Goal: Task Accomplishment & Management: Manage account settings

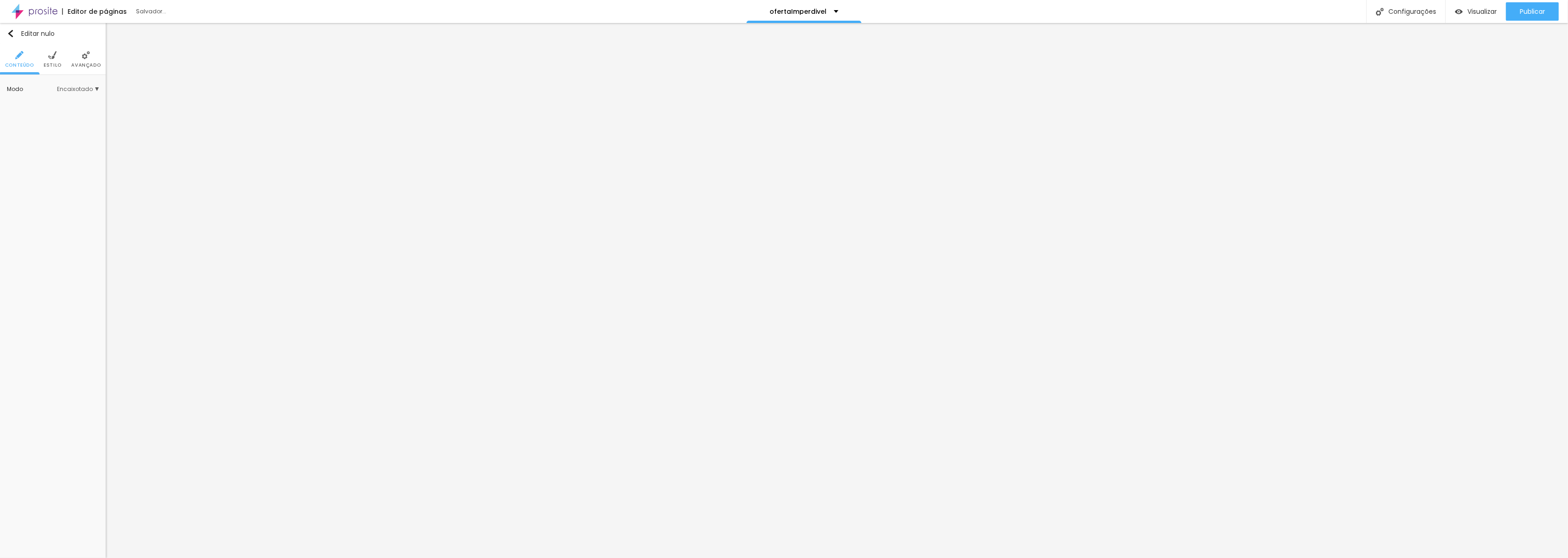
scroll to position [1, 0]
click at [49, 54] on img at bounding box center [52, 54] width 8 height 8
click at [87, 166] on input "#F9F9F9" at bounding box center [83, 167] width 28 height 9
click at [20, 166] on font "Cor de fundo" at bounding box center [25, 166] width 37 height 8
click at [82, 168] on input "#F9F9F9" at bounding box center [83, 167] width 28 height 9
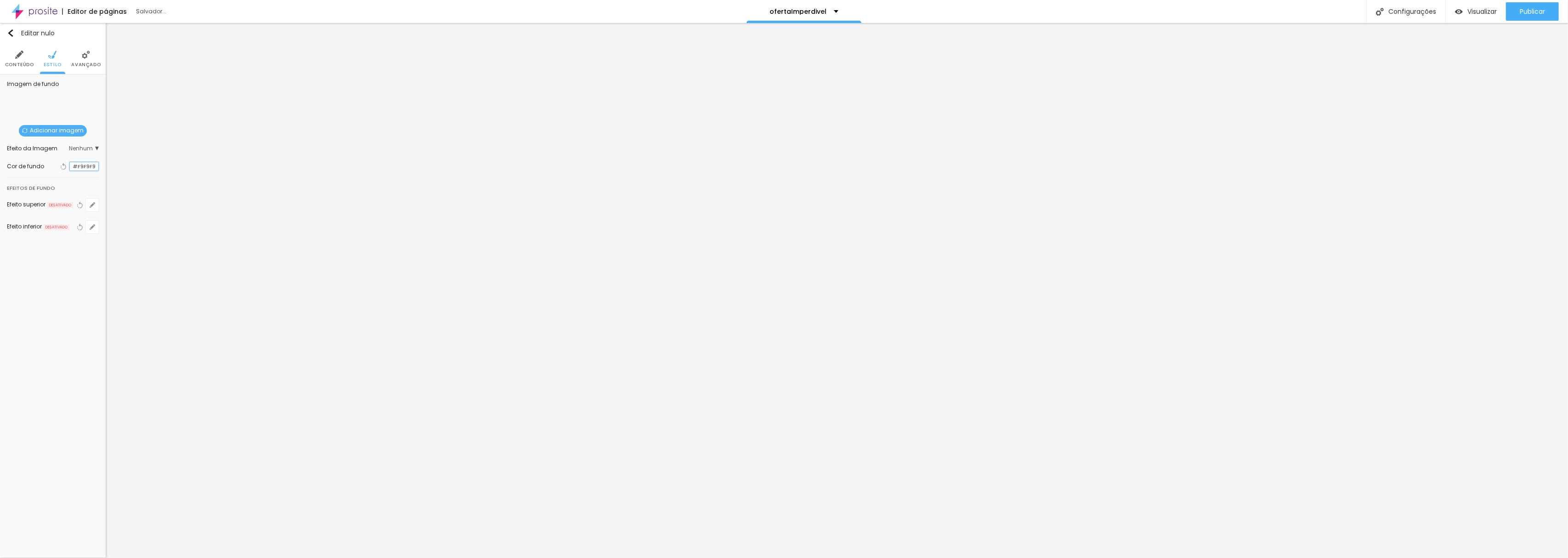
click at [94, 166] on input "#F9F9F9" at bounding box center [83, 167] width 28 height 9
drag, startPoint x: 95, startPoint y: 166, endPoint x: 47, endPoint y: 163, distance: 48.1
click at [58, 163] on div "Voltar ao padrão #F9F9F9" at bounding box center [78, 166] width 40 height 12
click at [69, 166] on div at bounding box center [69, 167] width 0 height 9
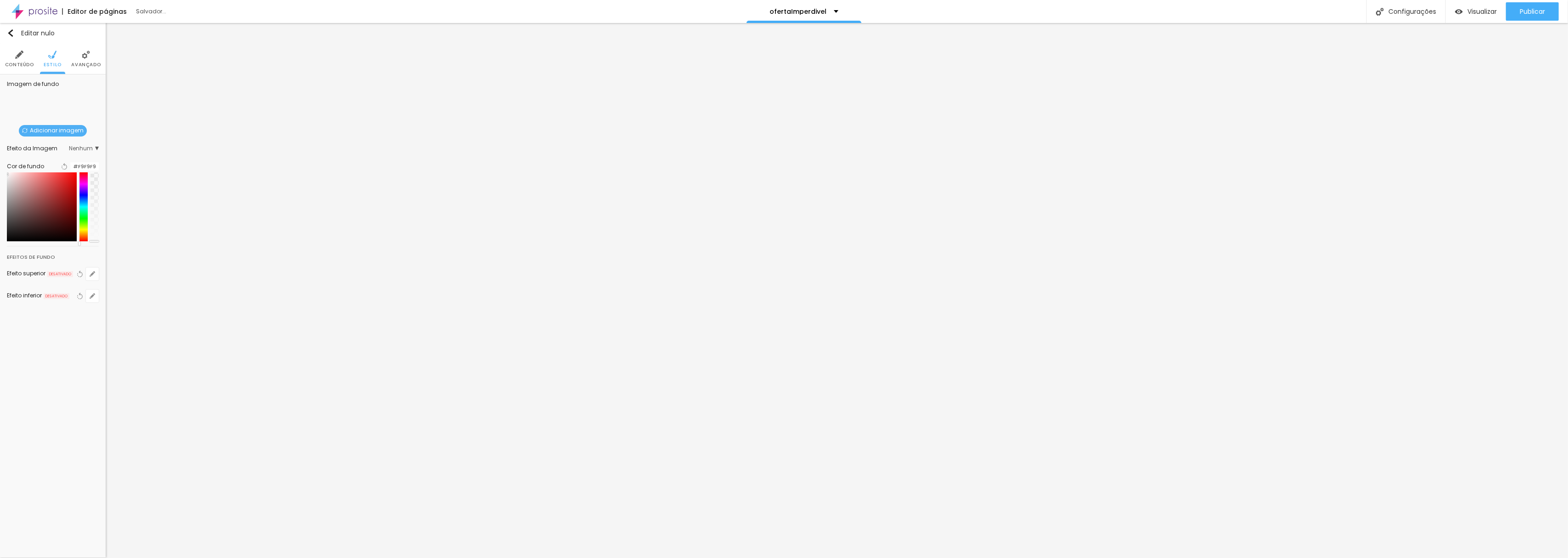
click at [82, 237] on div at bounding box center [83, 207] width 8 height 69
click at [82, 241] on div at bounding box center [83, 207] width 8 height 69
click at [83, 241] on div at bounding box center [83, 207] width 8 height 69
click at [68, 181] on div at bounding box center [41, 207] width 69 height 69
drag, startPoint x: 67, startPoint y: 182, endPoint x: 59, endPoint y: 193, distance: 13.6
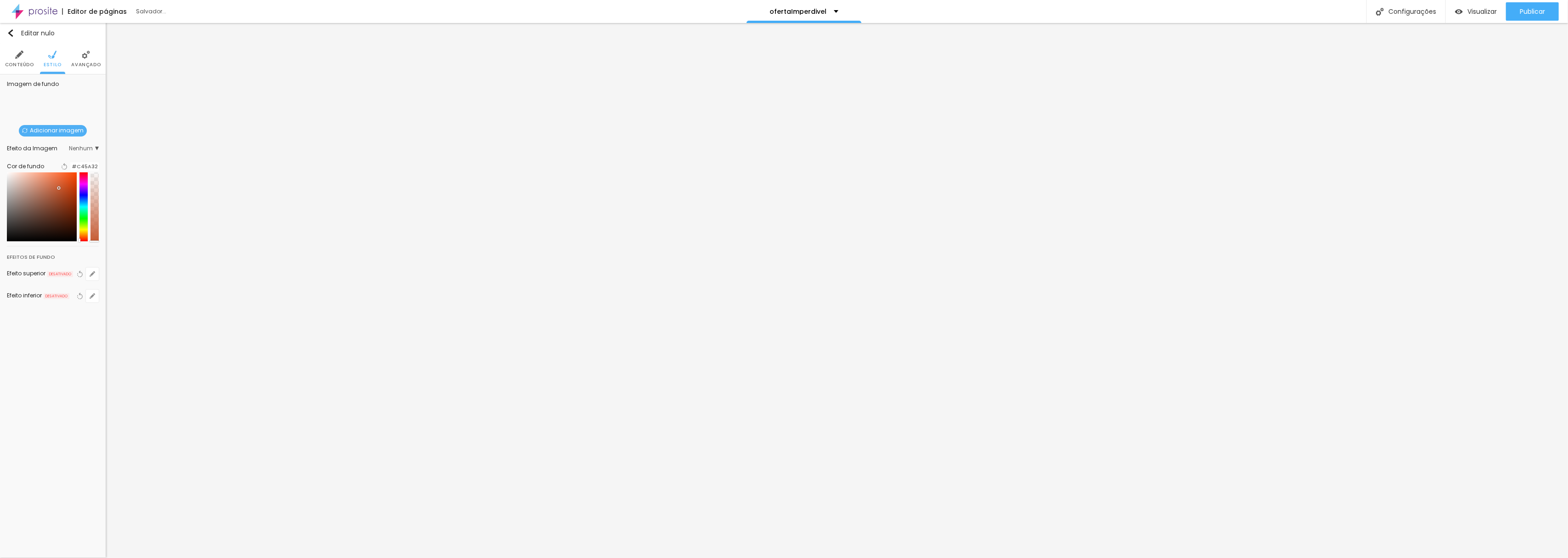
click at [59, 193] on div at bounding box center [41, 207] width 69 height 69
drag, startPoint x: 95, startPoint y: 163, endPoint x: 76, endPoint y: 164, distance: 19.0
click at [76, 164] on input "#C45A32" at bounding box center [84, 167] width 28 height 9
type input "#FCA637"
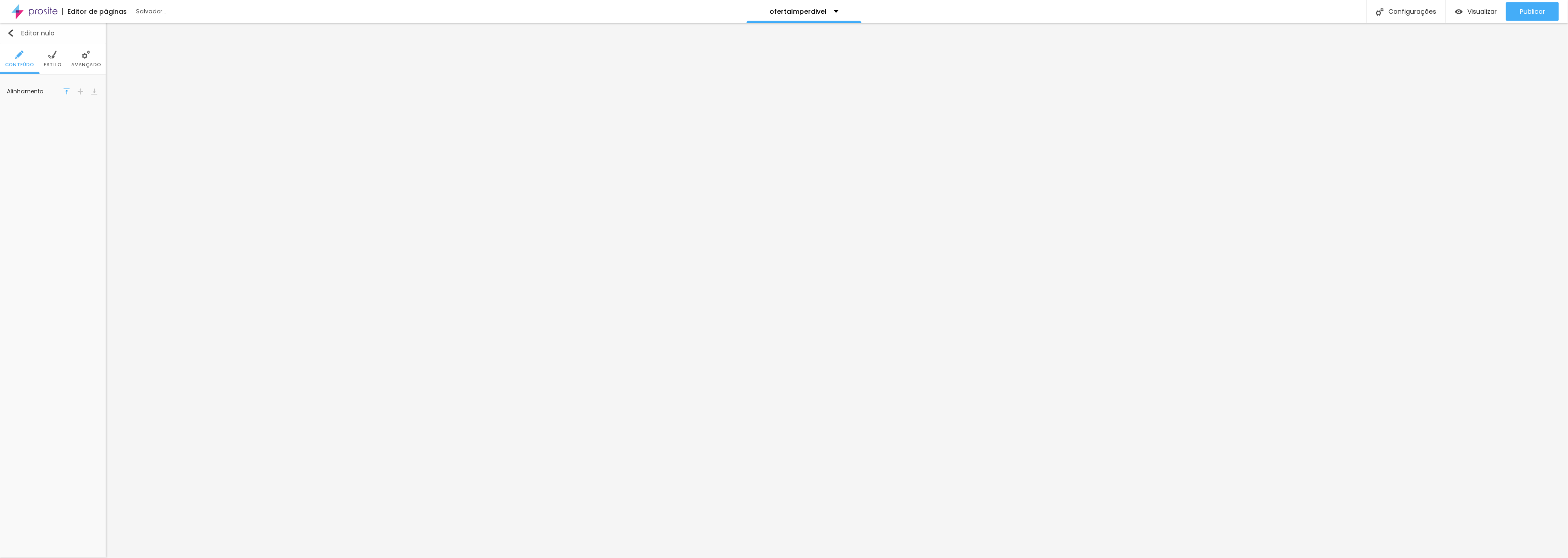
click at [11, 33] on img "button" at bounding box center [11, 33] width 7 height 7
click at [76, 75] on div "Texto" at bounding box center [77, 73] width 41 height 41
click at [8, 32] on img "button" at bounding box center [11, 33] width 7 height 7
click at [76, 57] on img at bounding box center [76, 54] width 8 height 8
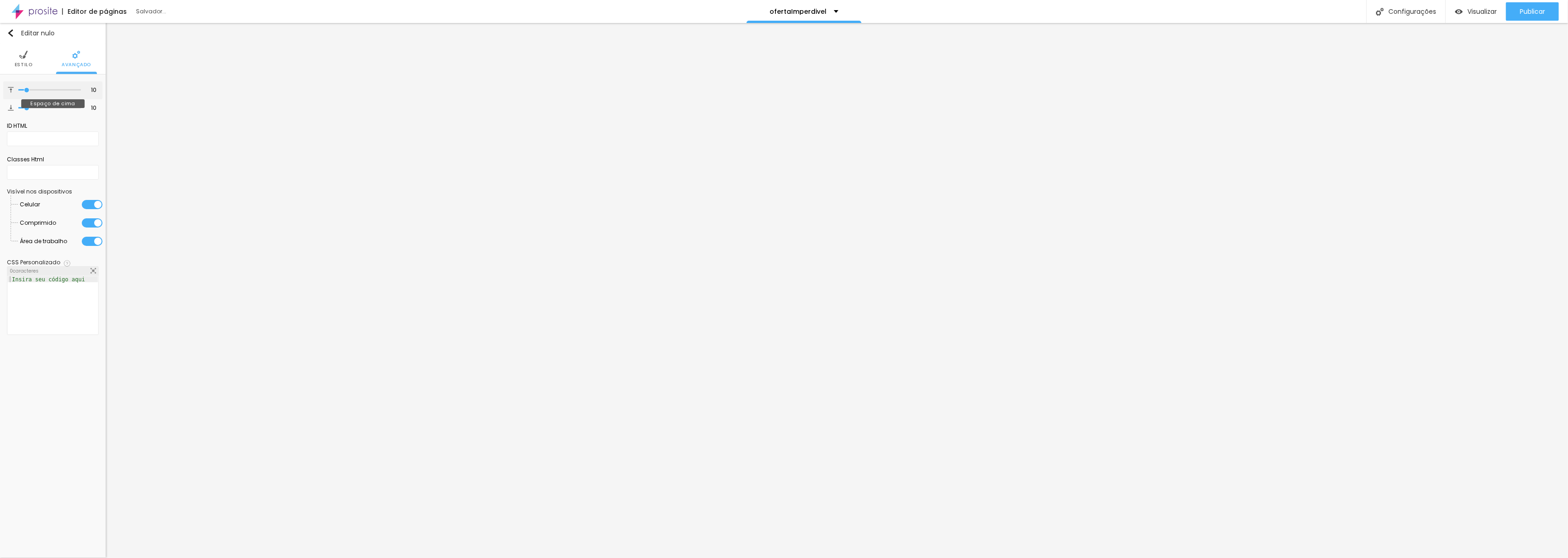
type input "13"
type input "14"
type input "16"
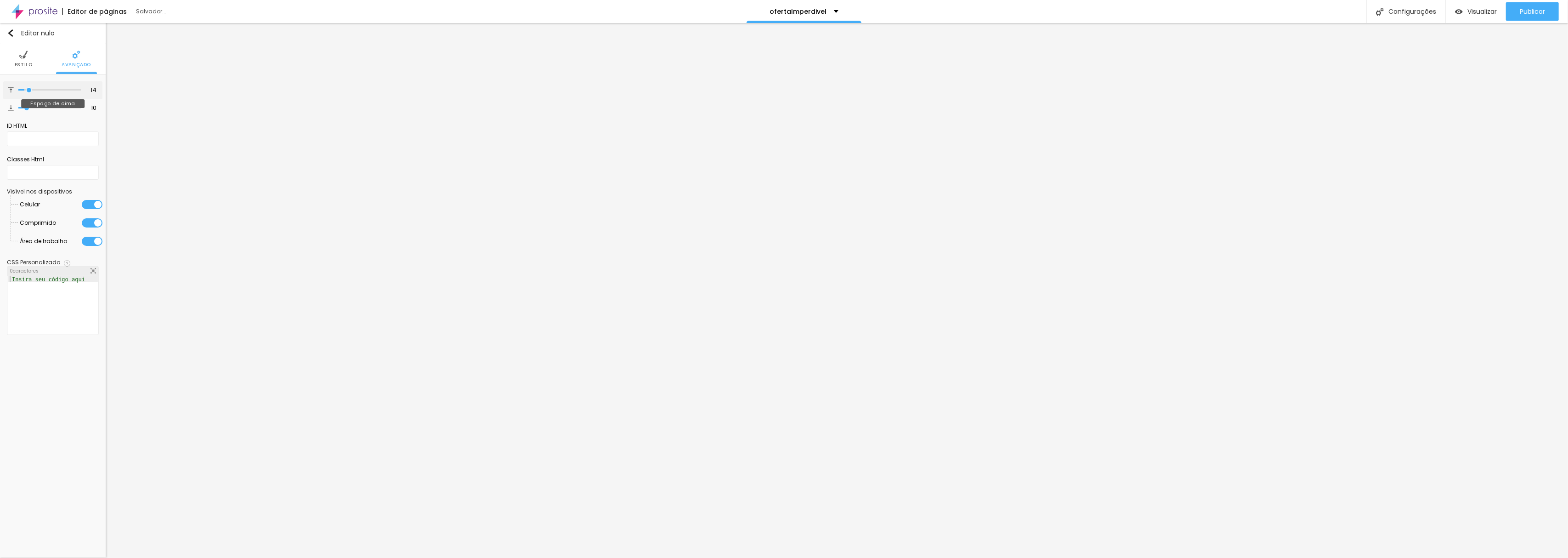
type input "16"
type input "17"
type input "18"
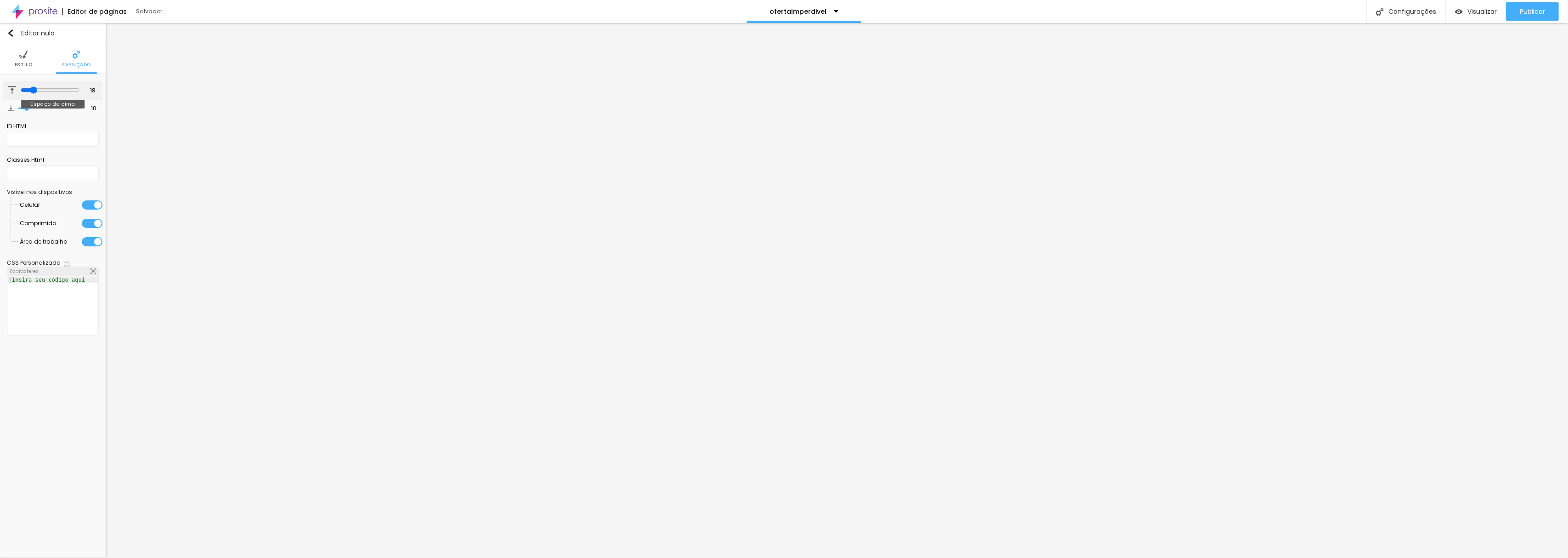
type input "22"
type input "27"
type input "29"
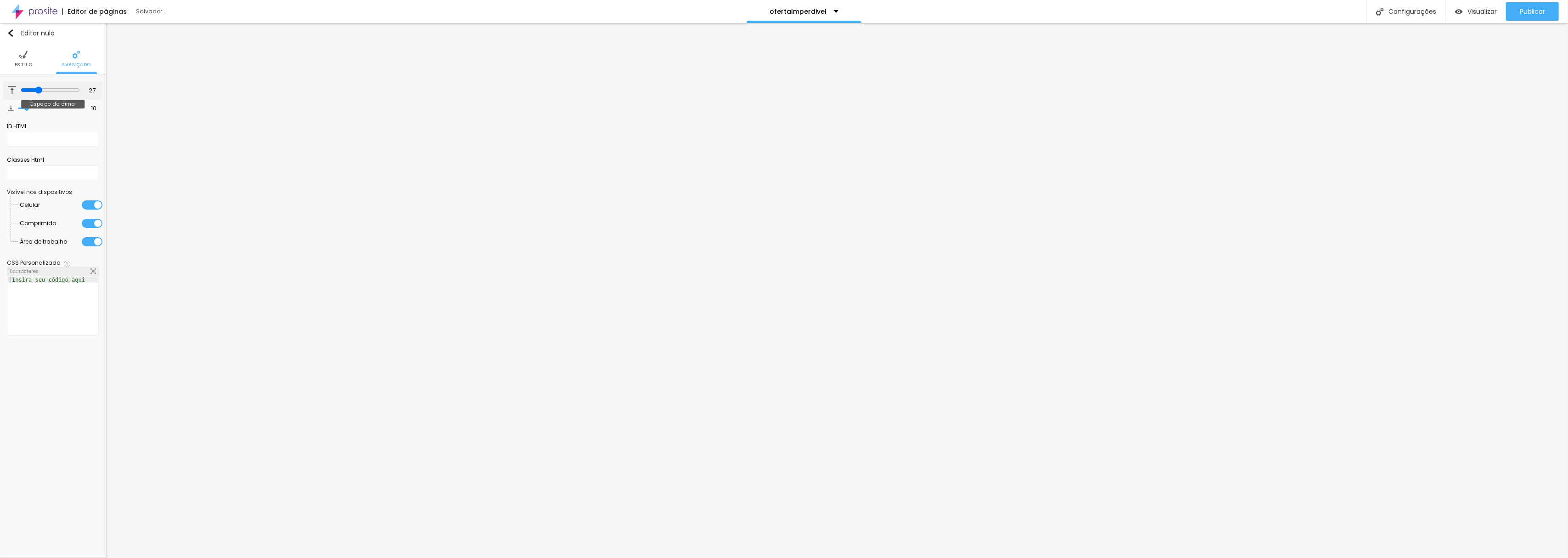
type input "29"
type input "32"
type input "33"
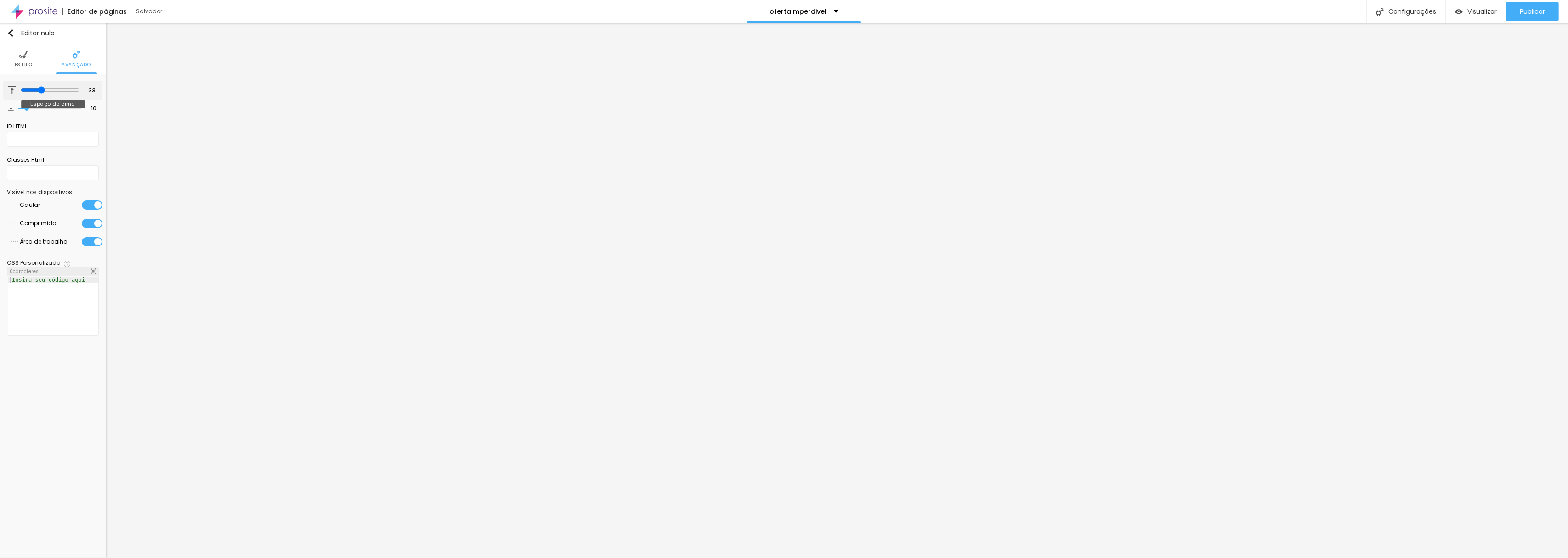
type input "34"
type input "35"
type input "36"
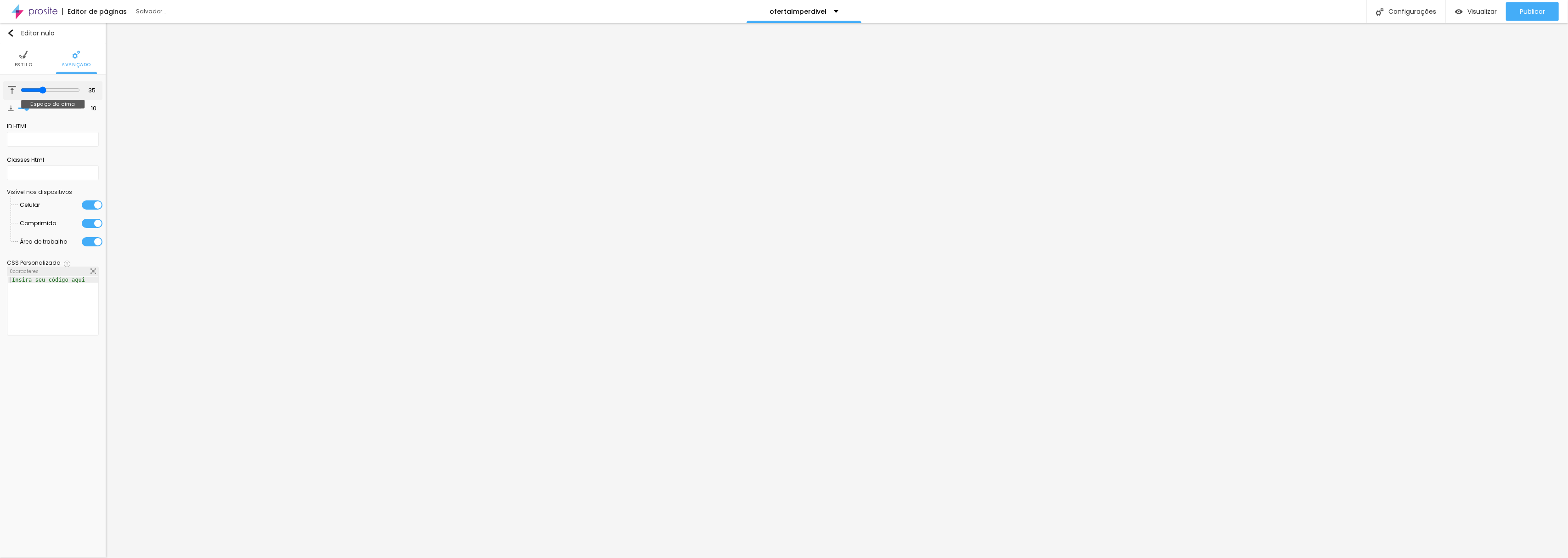
type input "36"
type input "37"
type input "38"
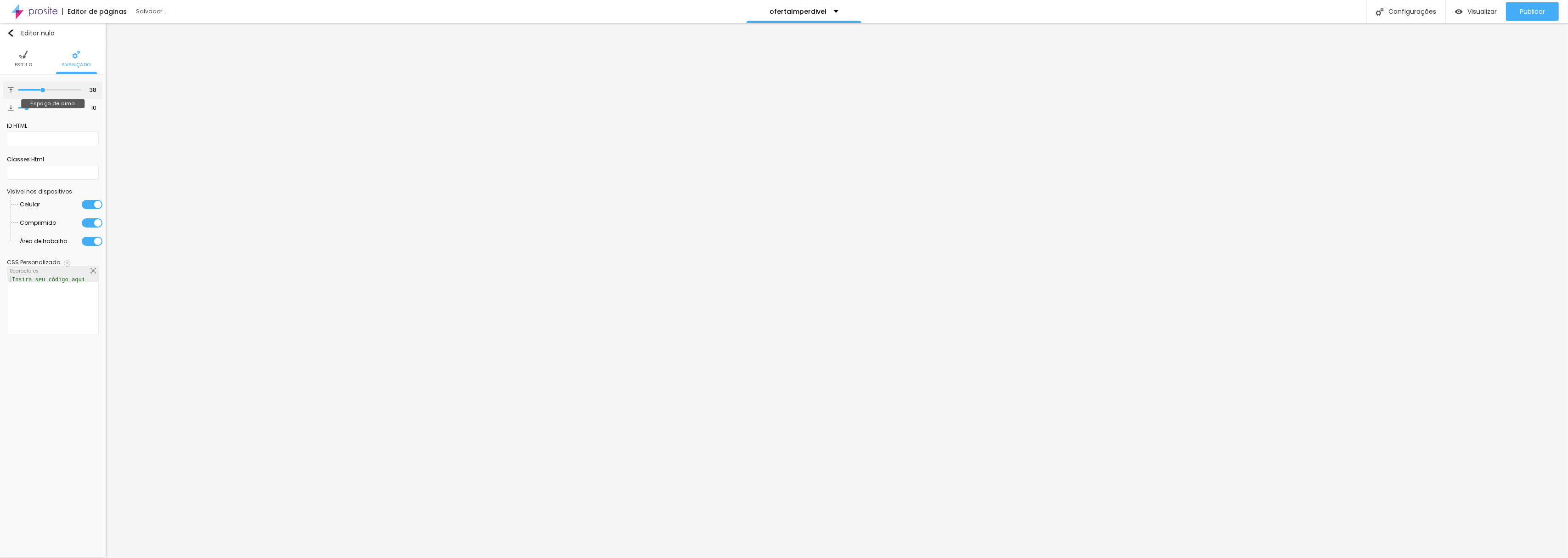
type input "39"
type input "41"
type input "43"
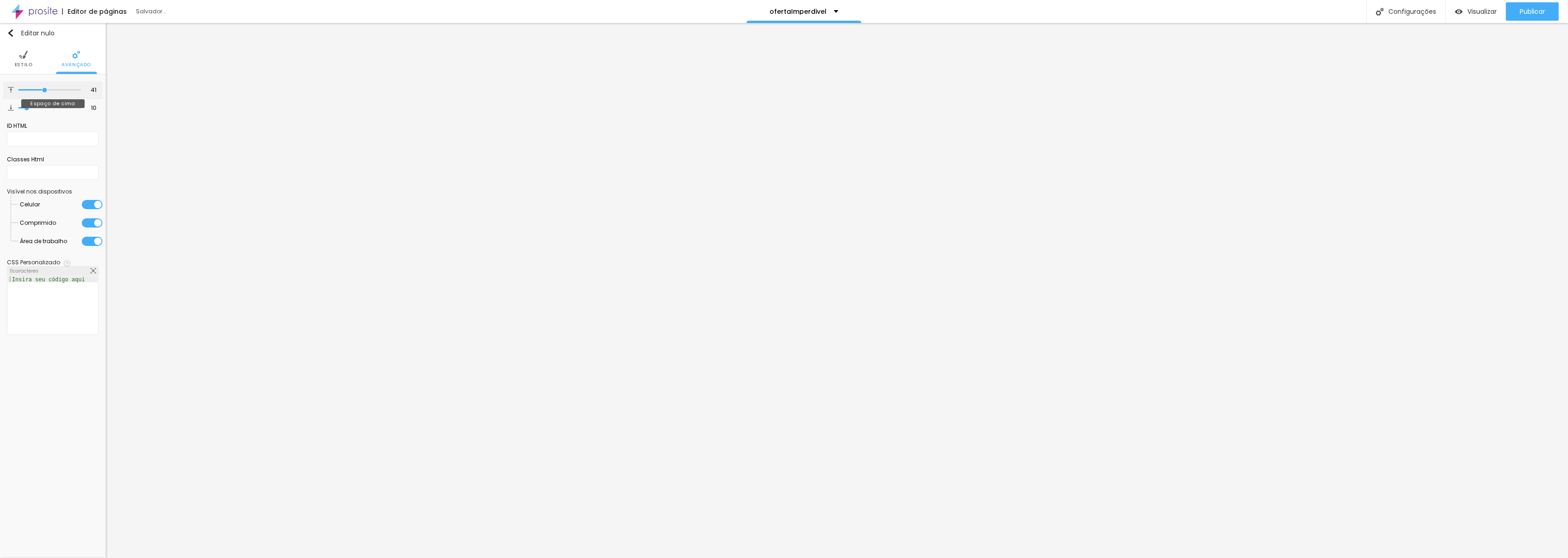
type input "43"
type input "45"
type input "46"
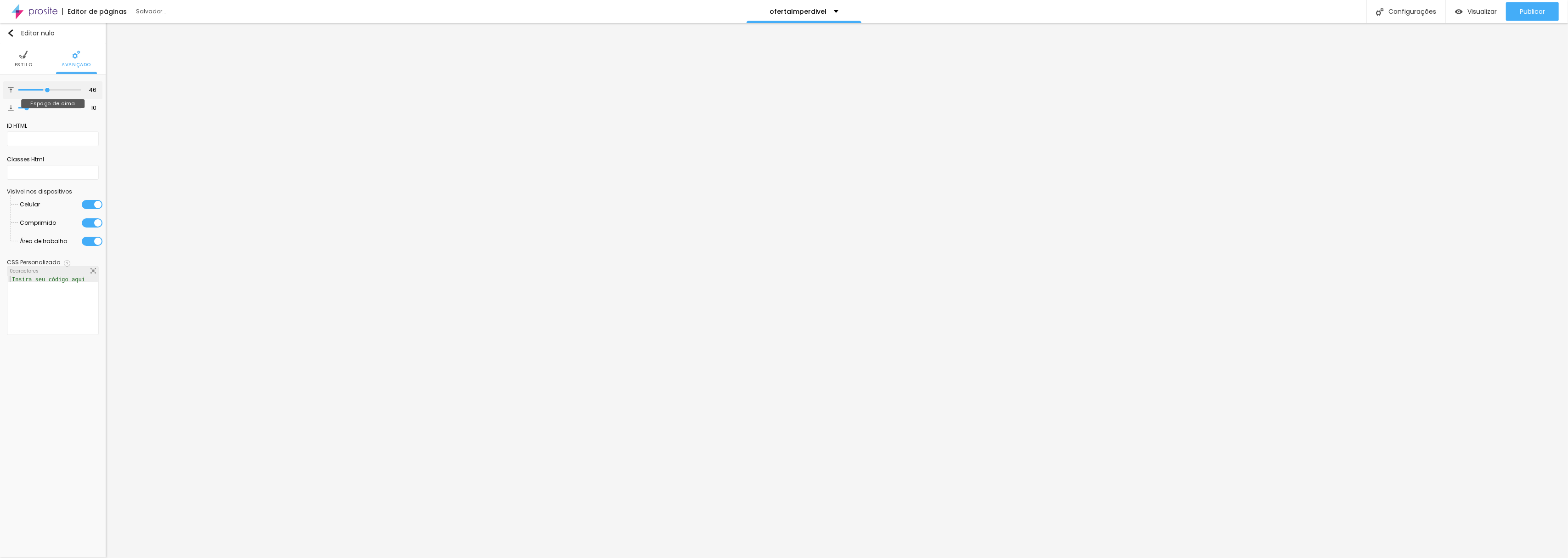
type input "48"
type input "49"
type input "51"
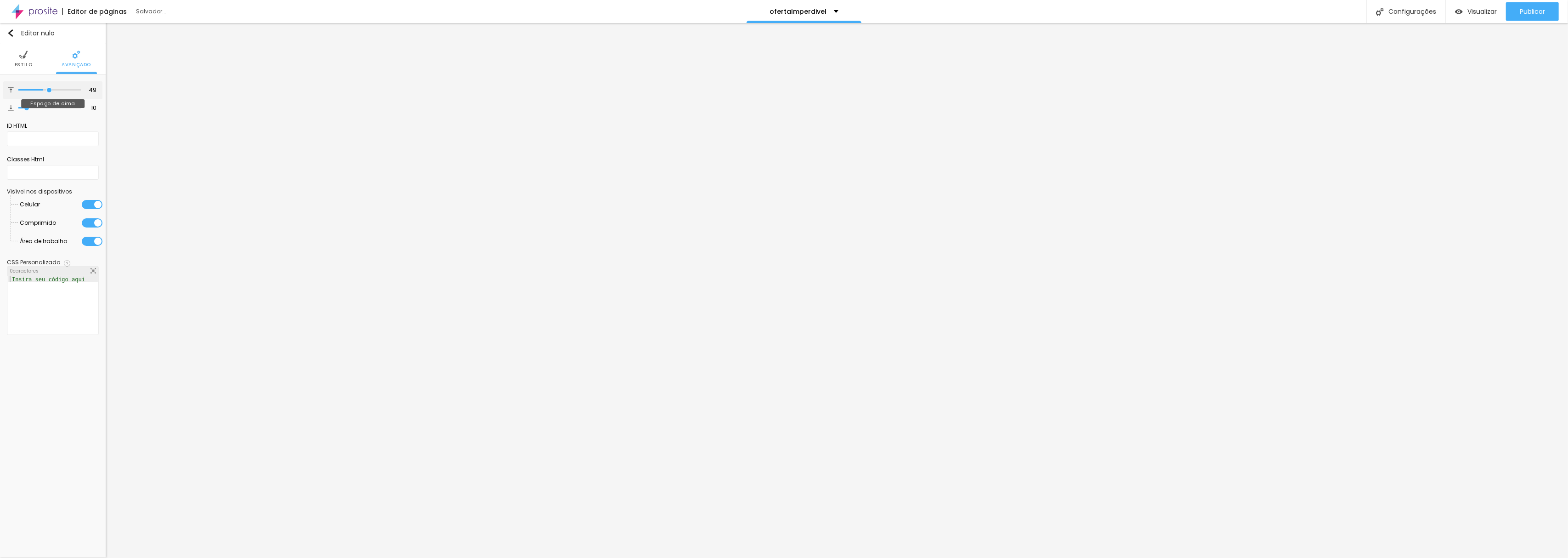
type input "51"
type input "52"
type input "53"
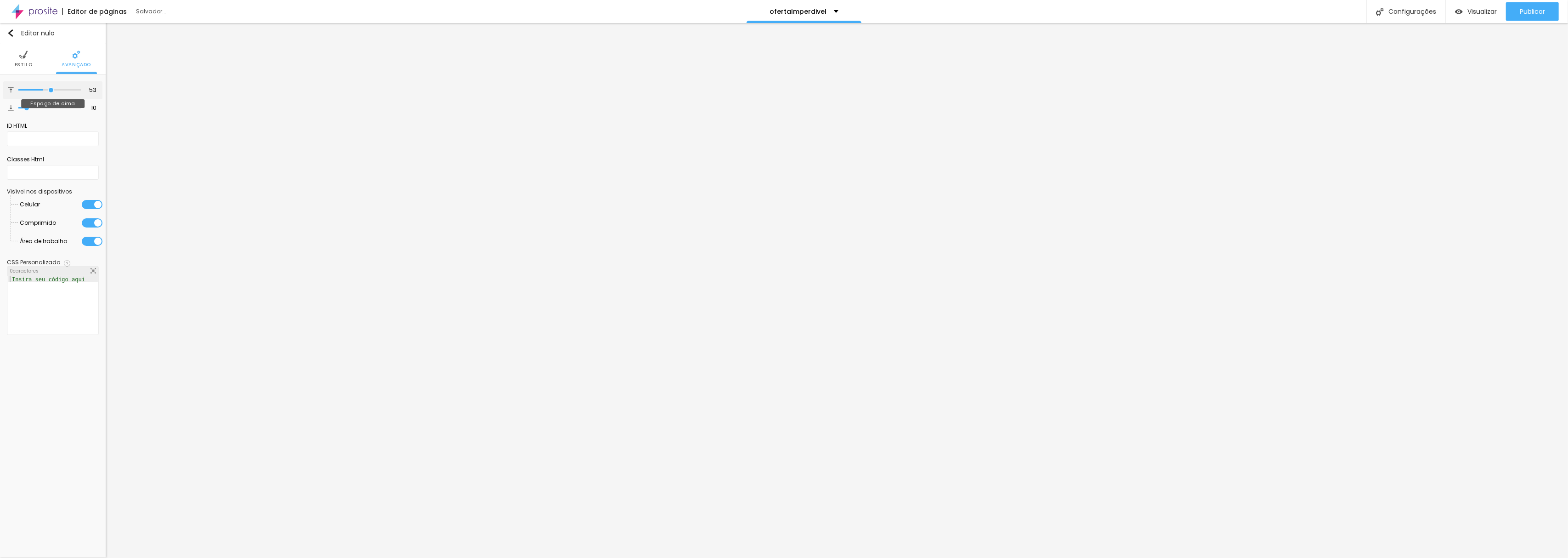
type input "56"
type input "57"
type input "58"
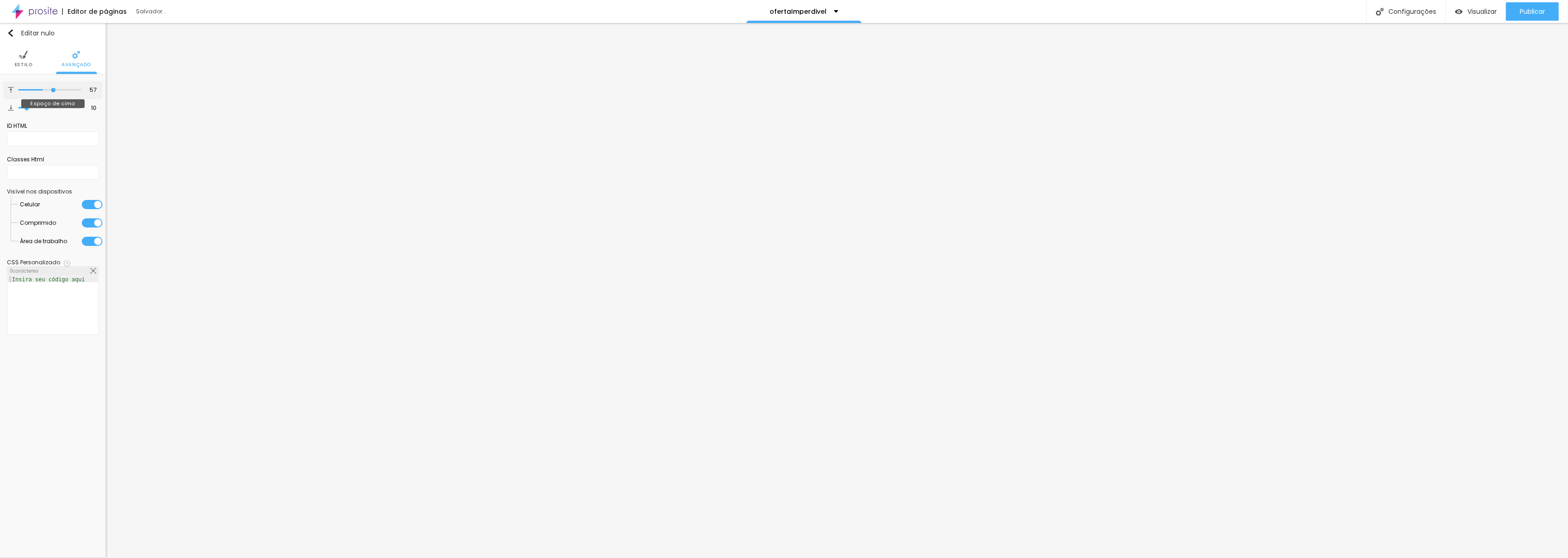
type input "58"
type input "59"
type input "60"
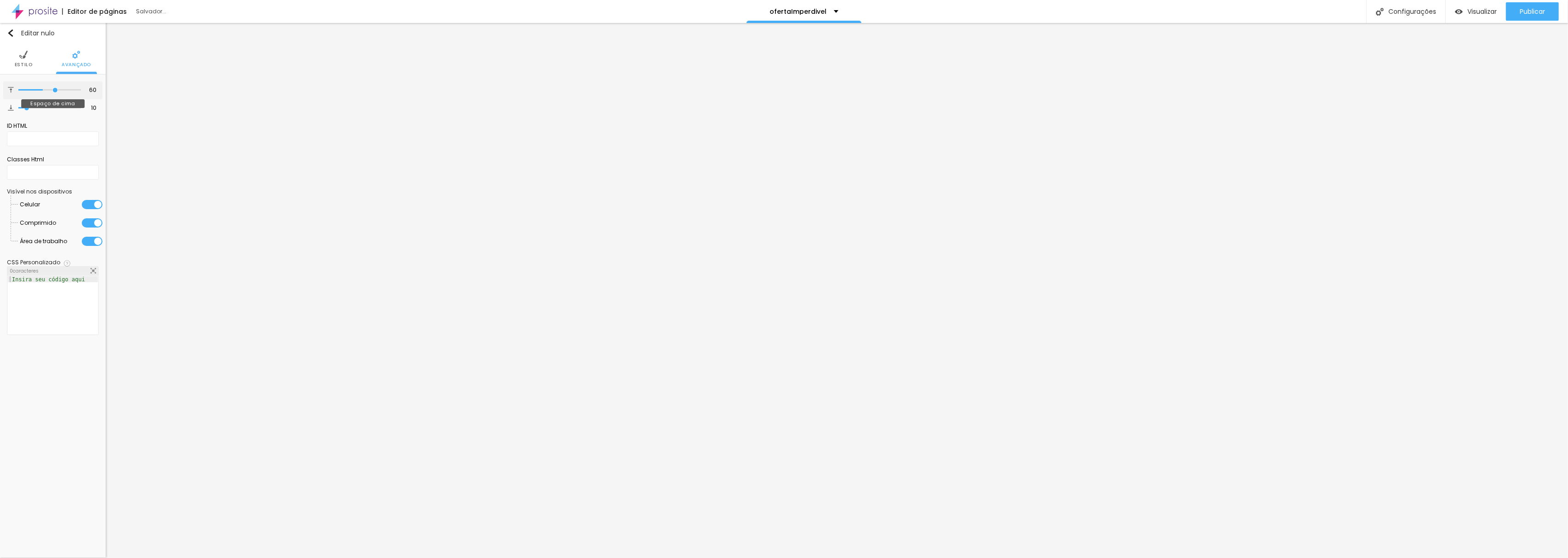
type input "61"
type input "62"
type input "63"
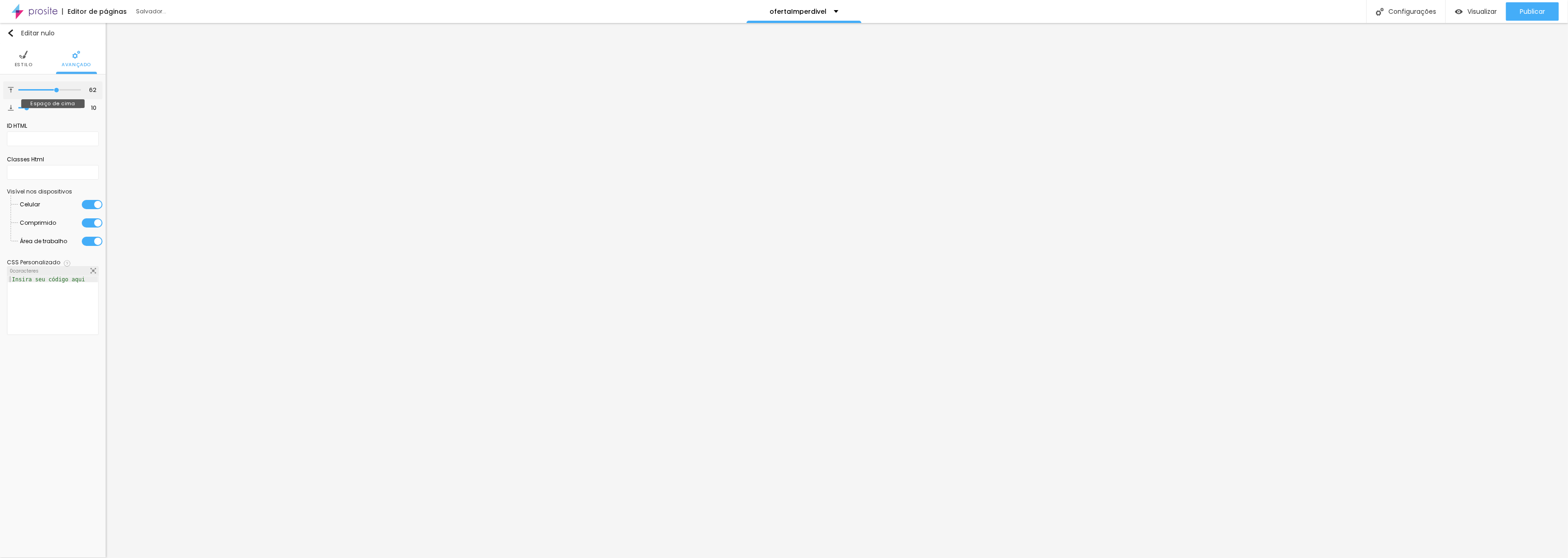
type input "63"
type input "64"
type input "66"
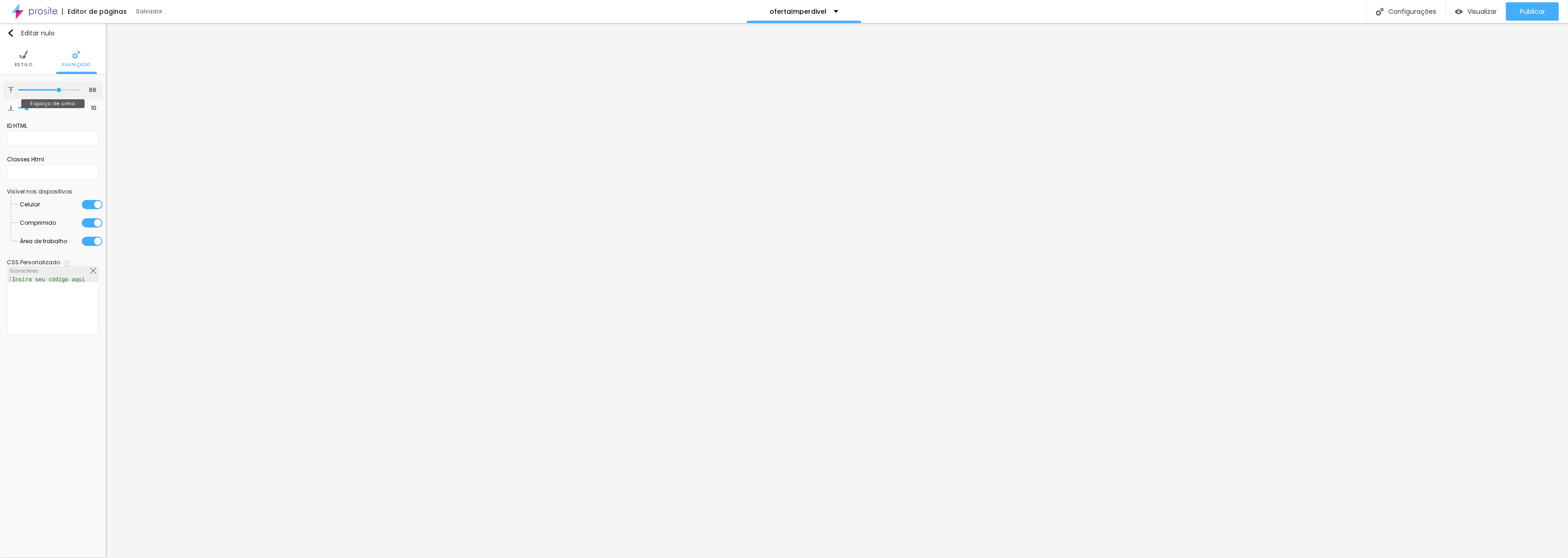
type input "67"
type input "68"
type input "69"
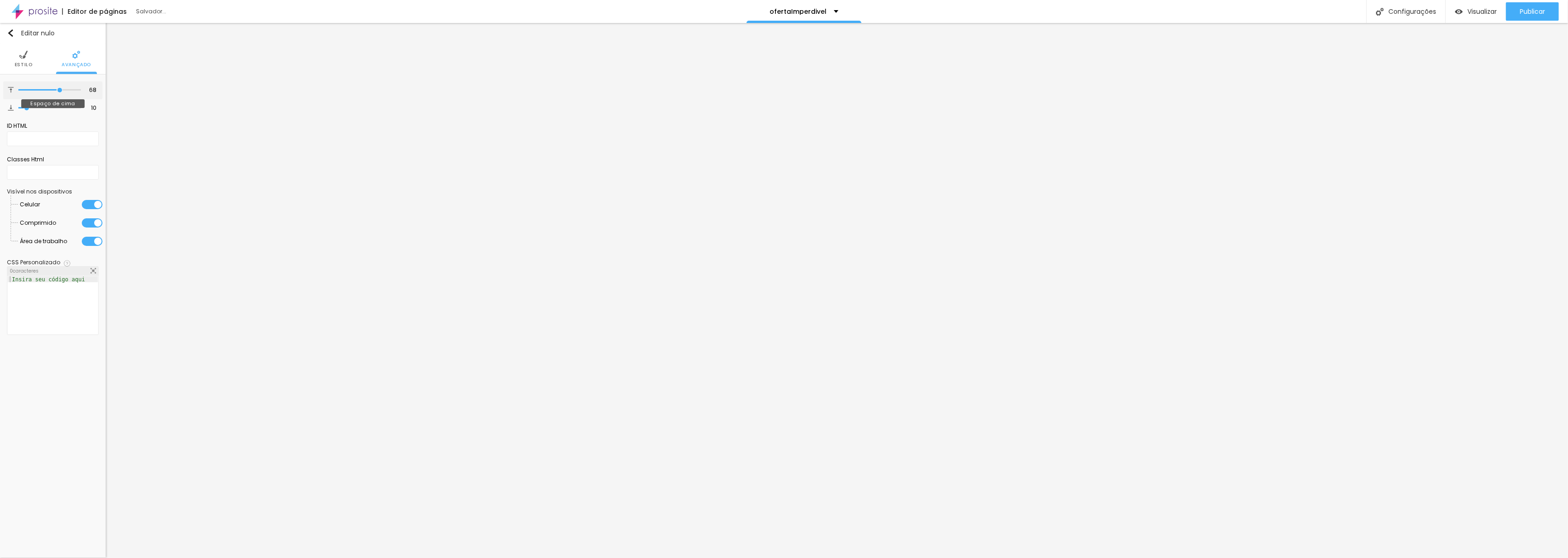
type input "69"
type input "70"
type input "71"
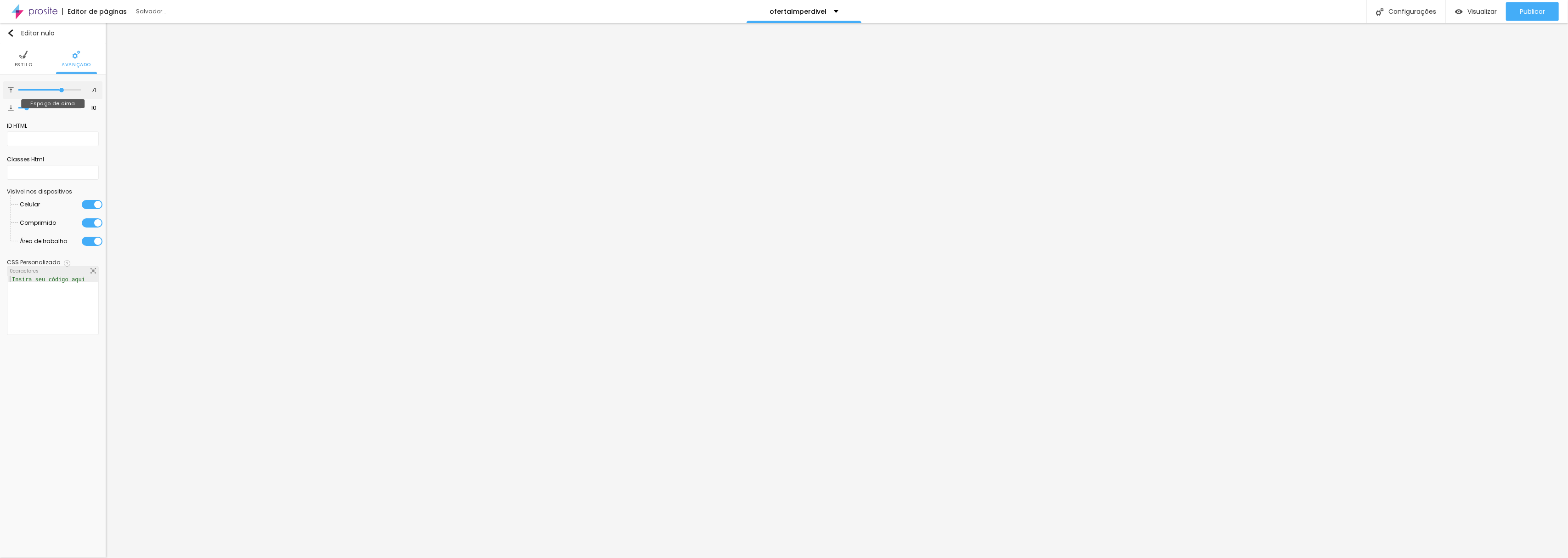
type input "73"
type input "74"
type input "77"
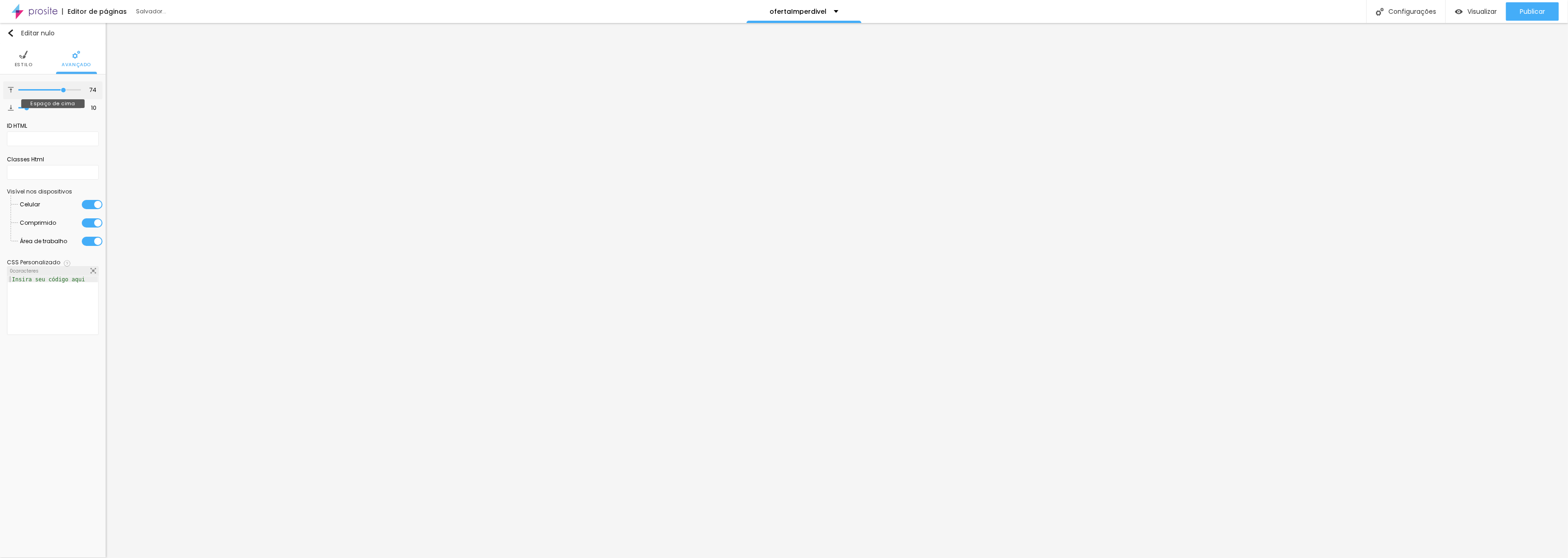
type input "77"
type input "78"
type input "79"
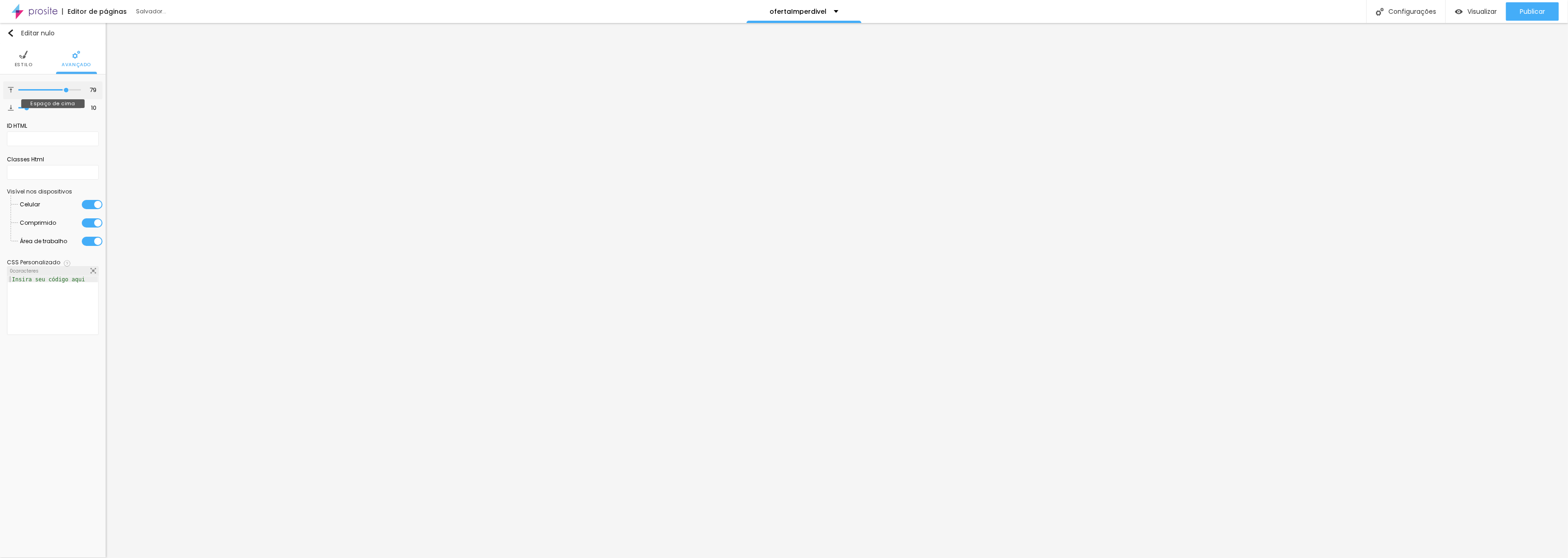
type input "80"
type input "81"
type input "80"
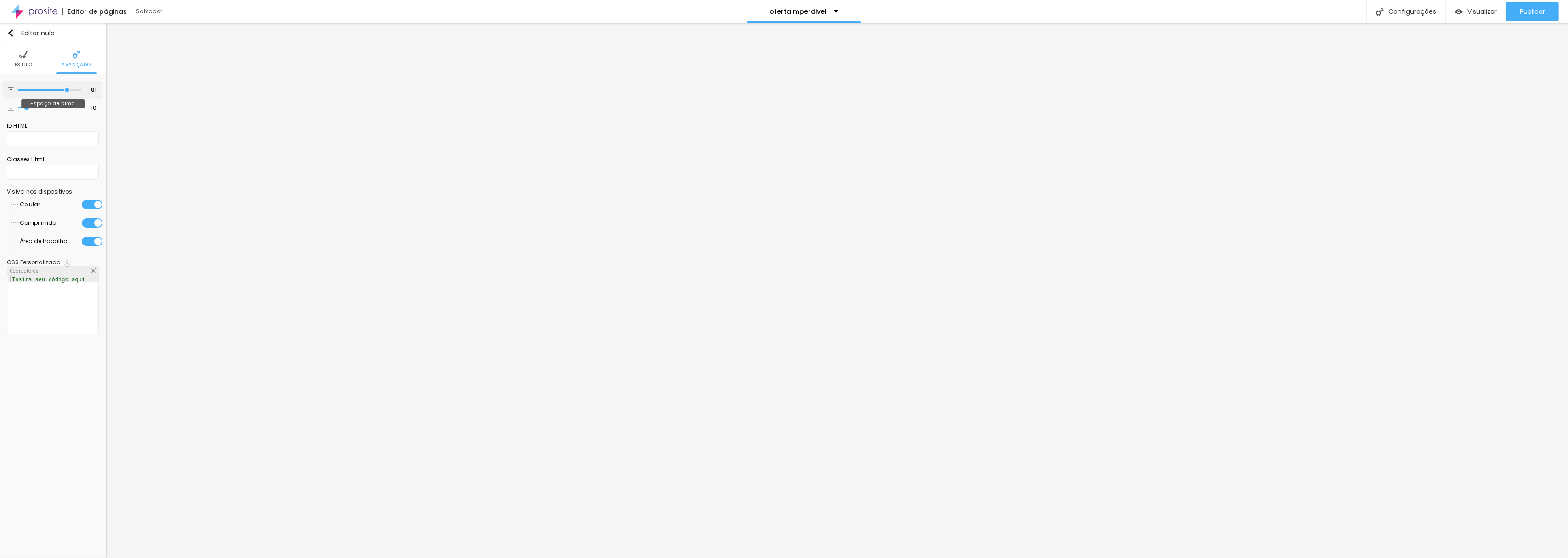
type input "80"
type input "79"
type input "77"
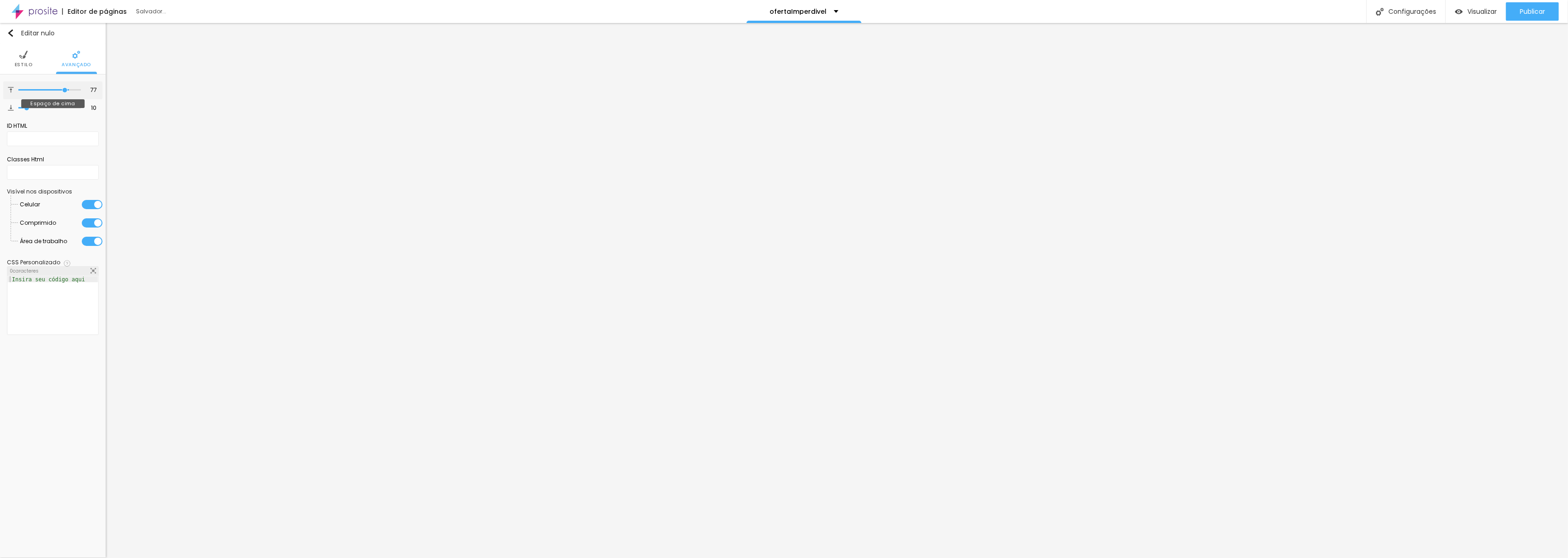
type input "75"
type input "74"
type input "72"
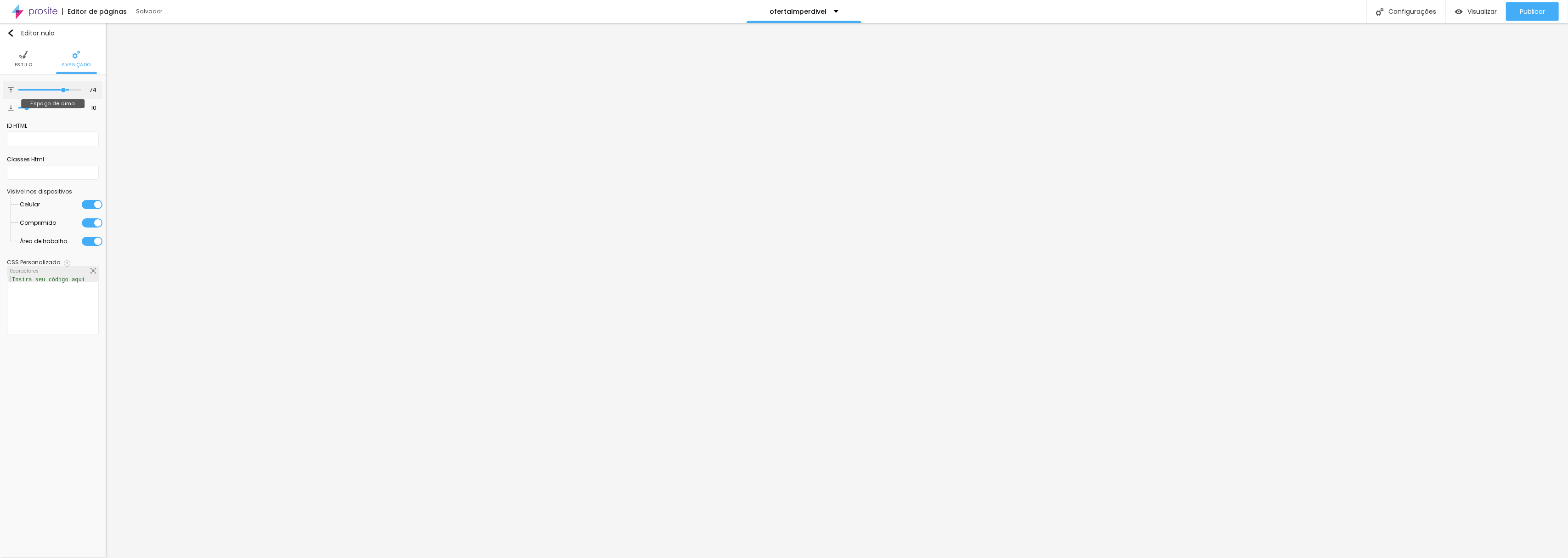
type input "72"
type input "71"
type input "70"
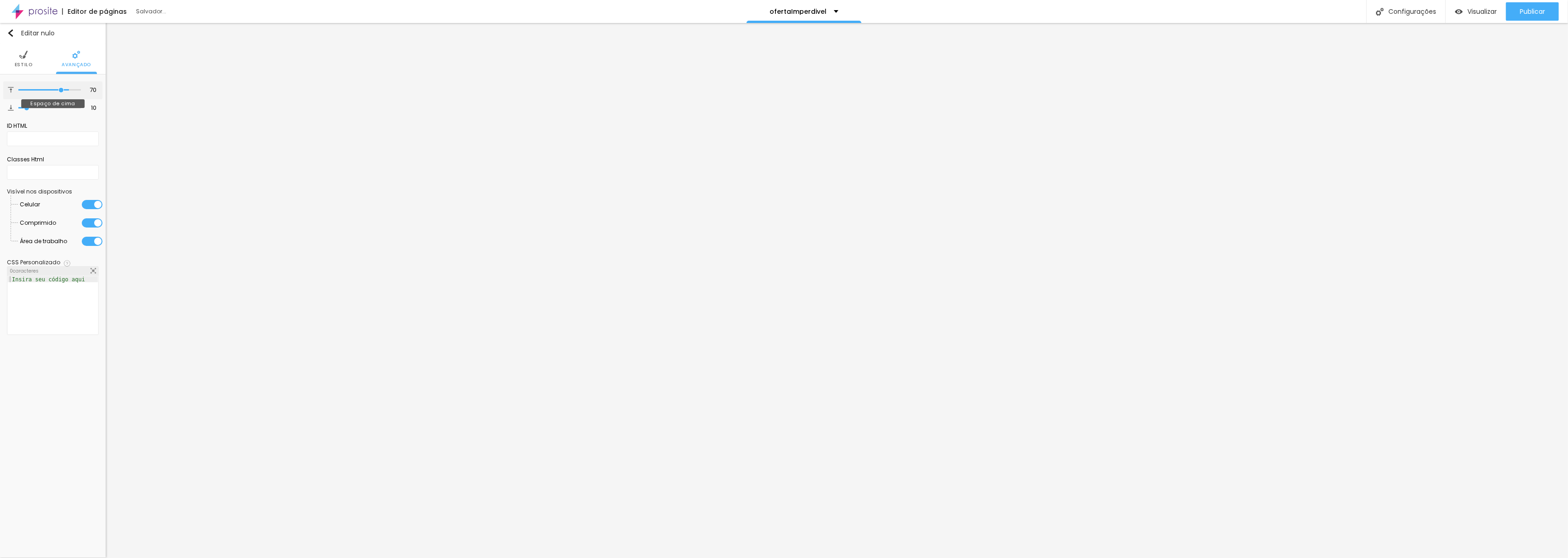
type input "69"
type input "68"
type input "67"
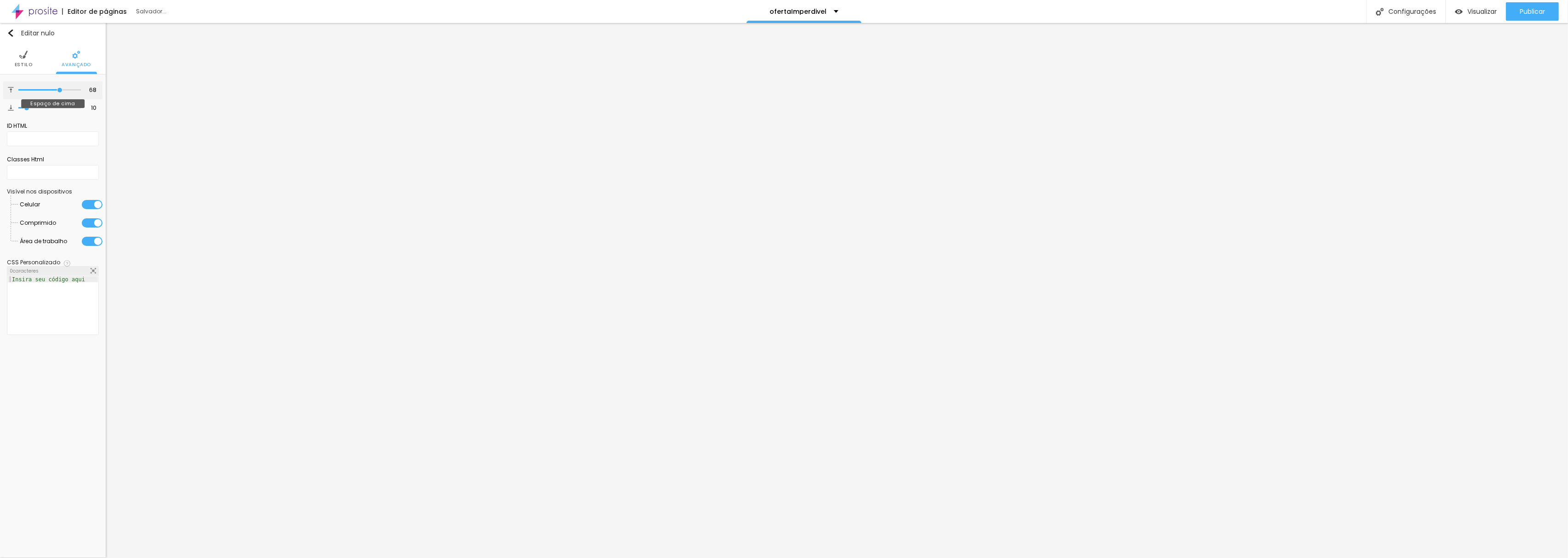
type input "67"
type input "66"
type input "63"
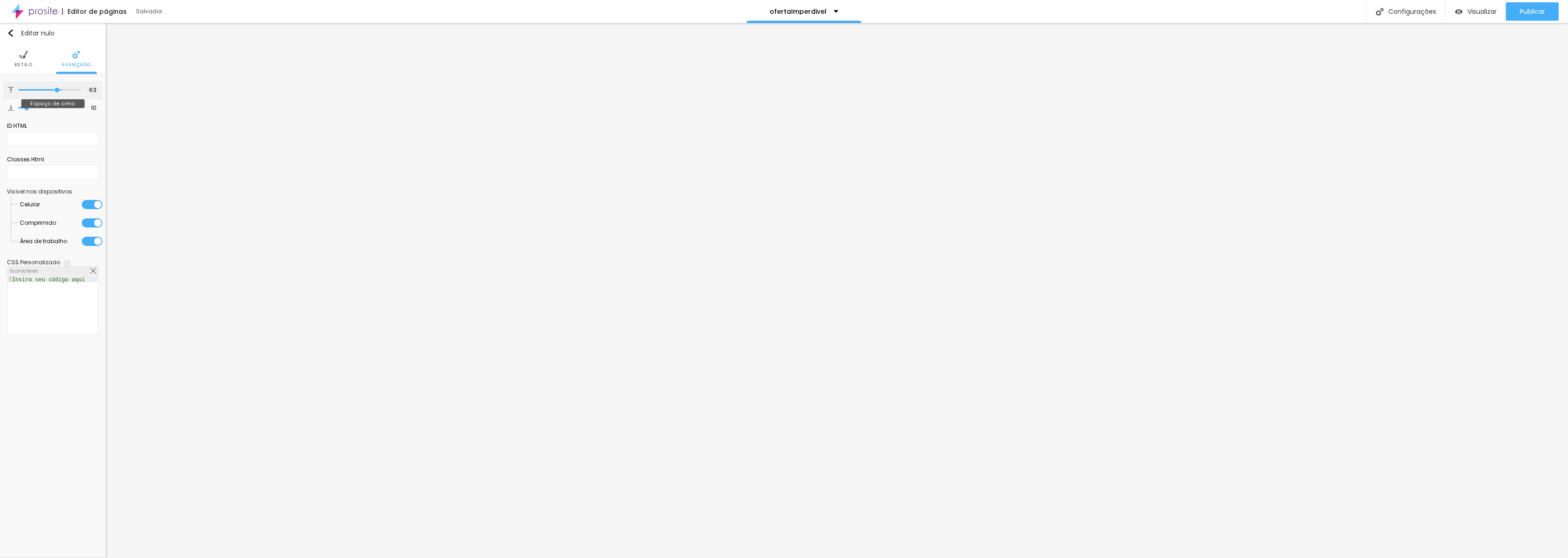
type input "62"
type input "60"
type input "59"
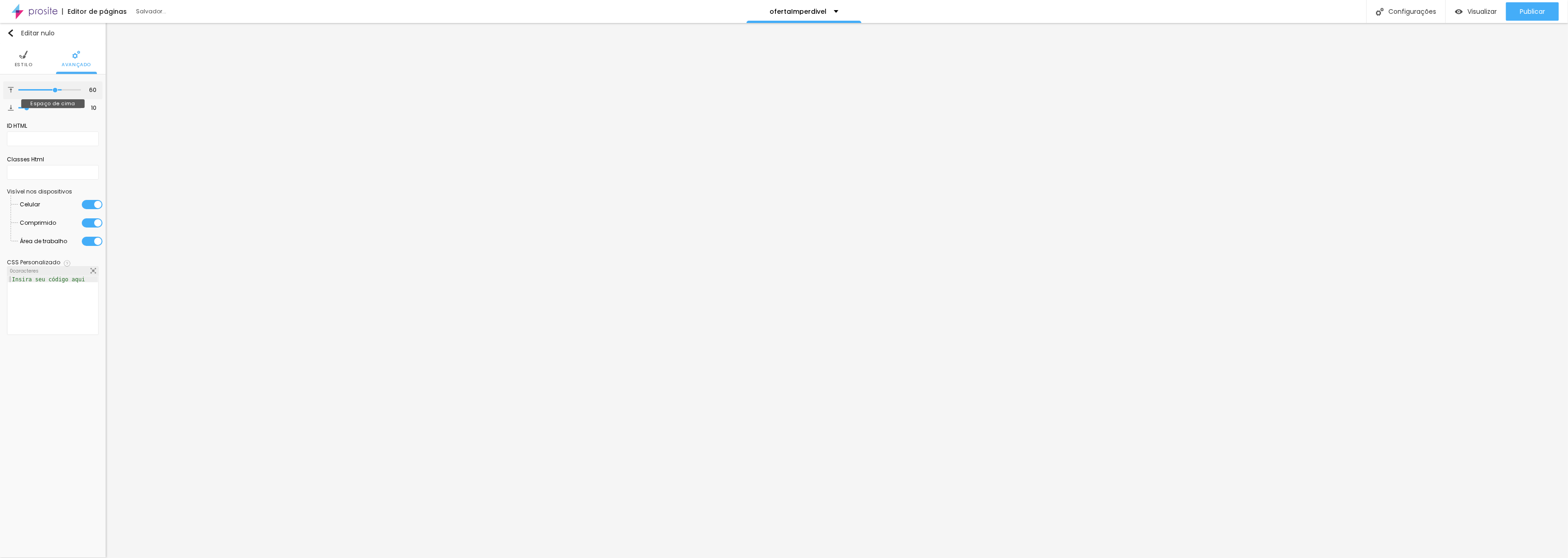
type input "59"
type input "58"
type input "57"
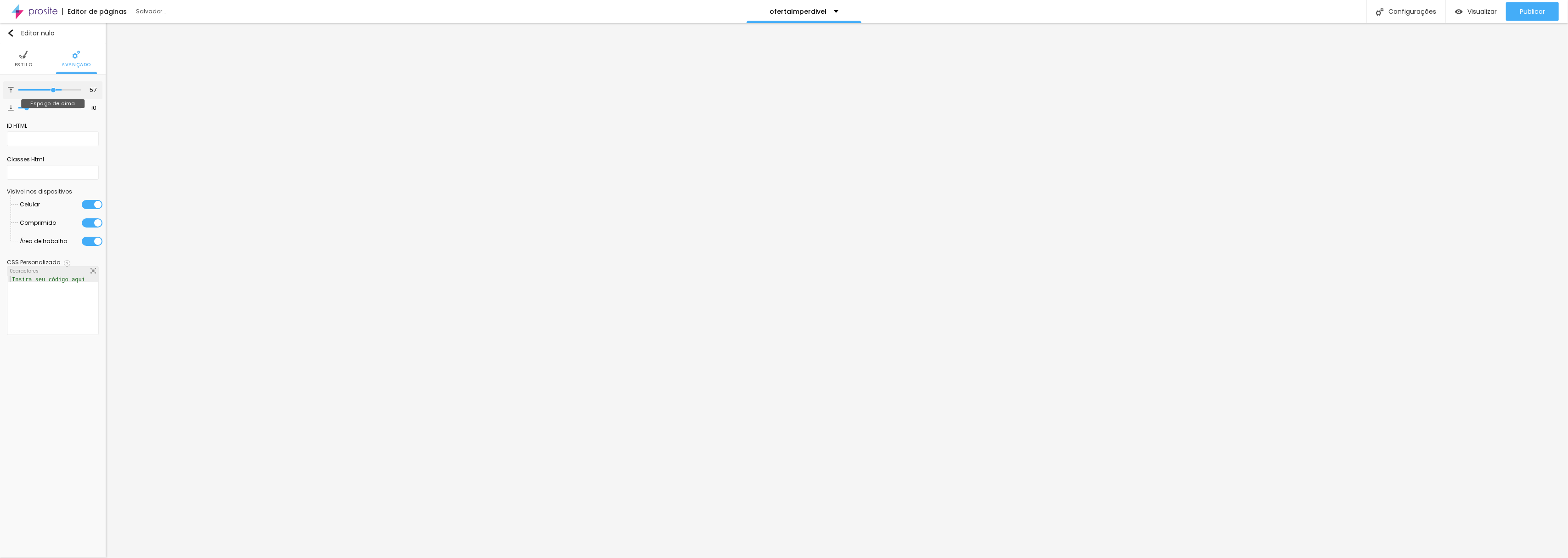
type input "56"
type input "55"
type input "52"
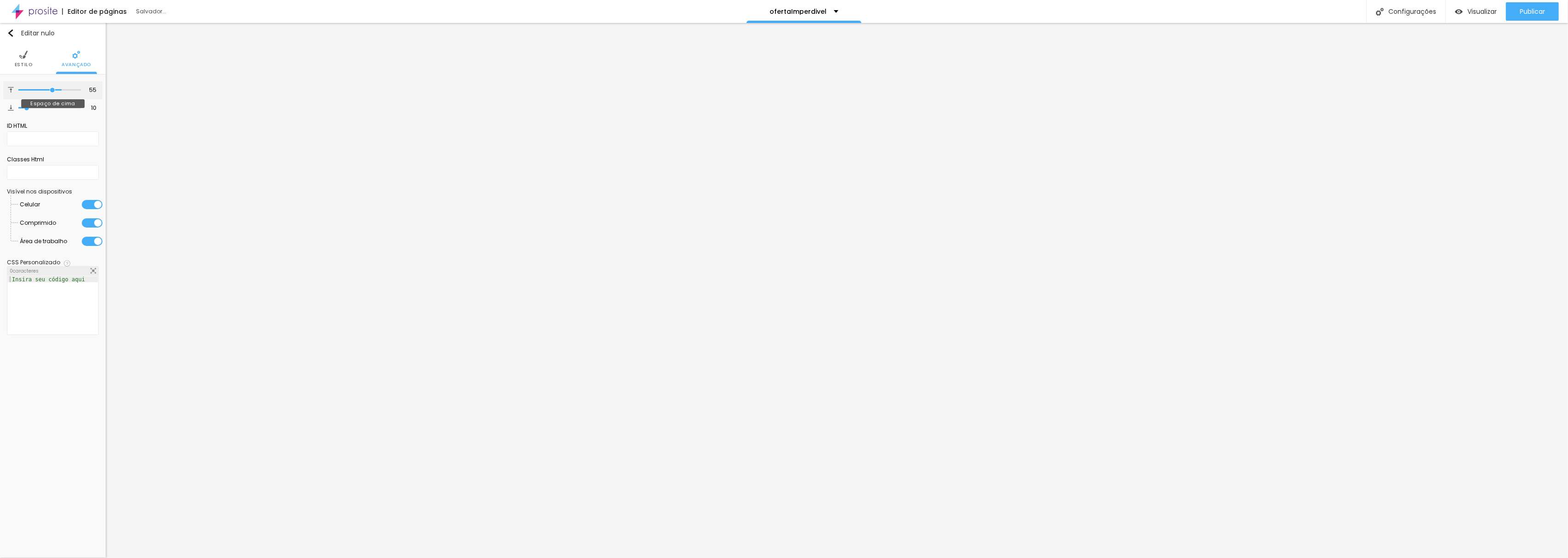
type input "52"
type input "50"
type input "45"
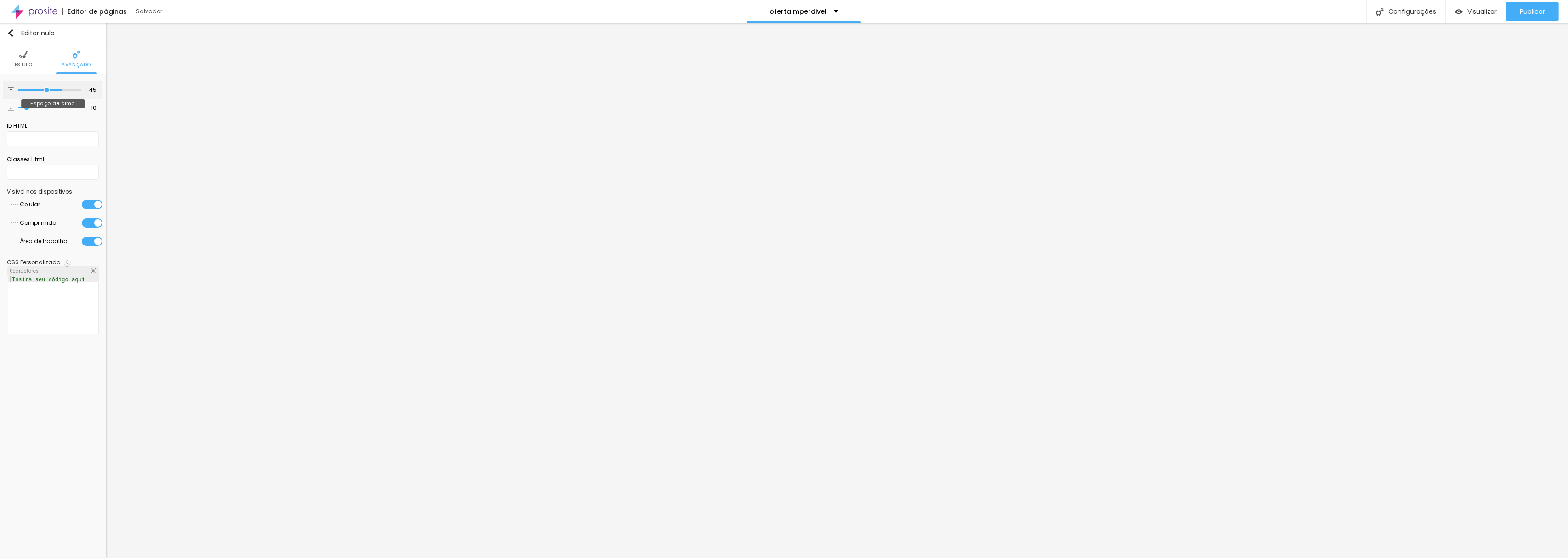
type input "43"
type input "40"
type input "38"
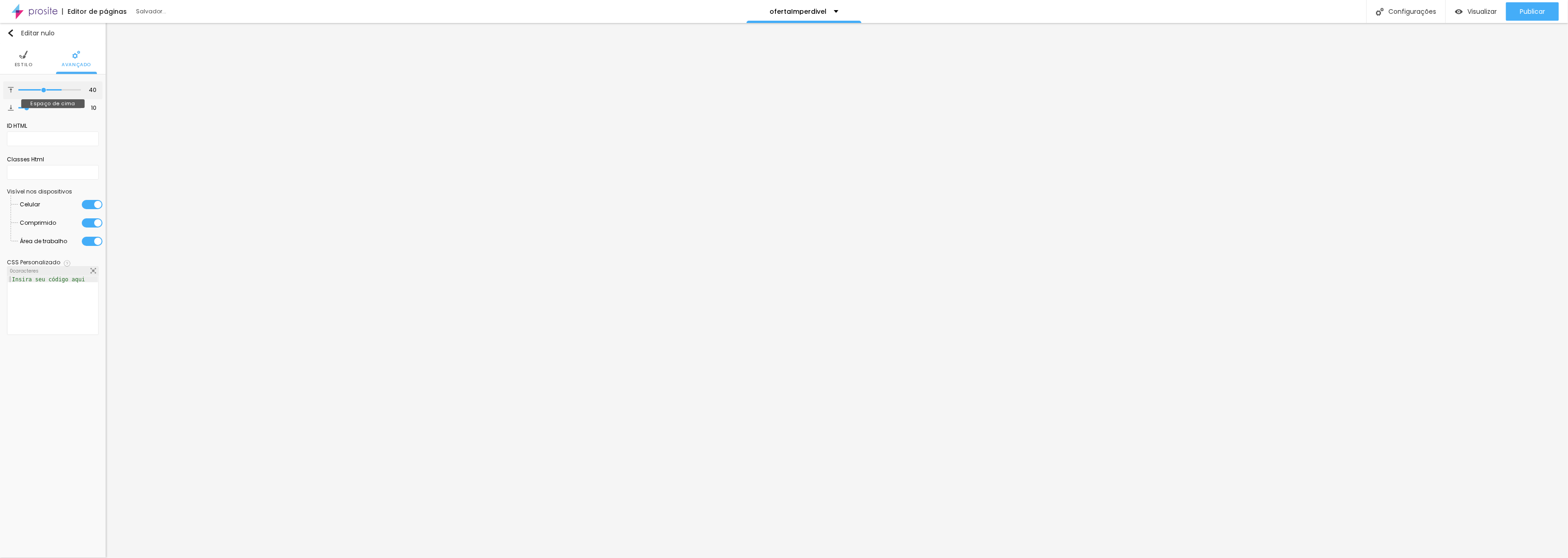
type input "38"
type input "37"
type input "36"
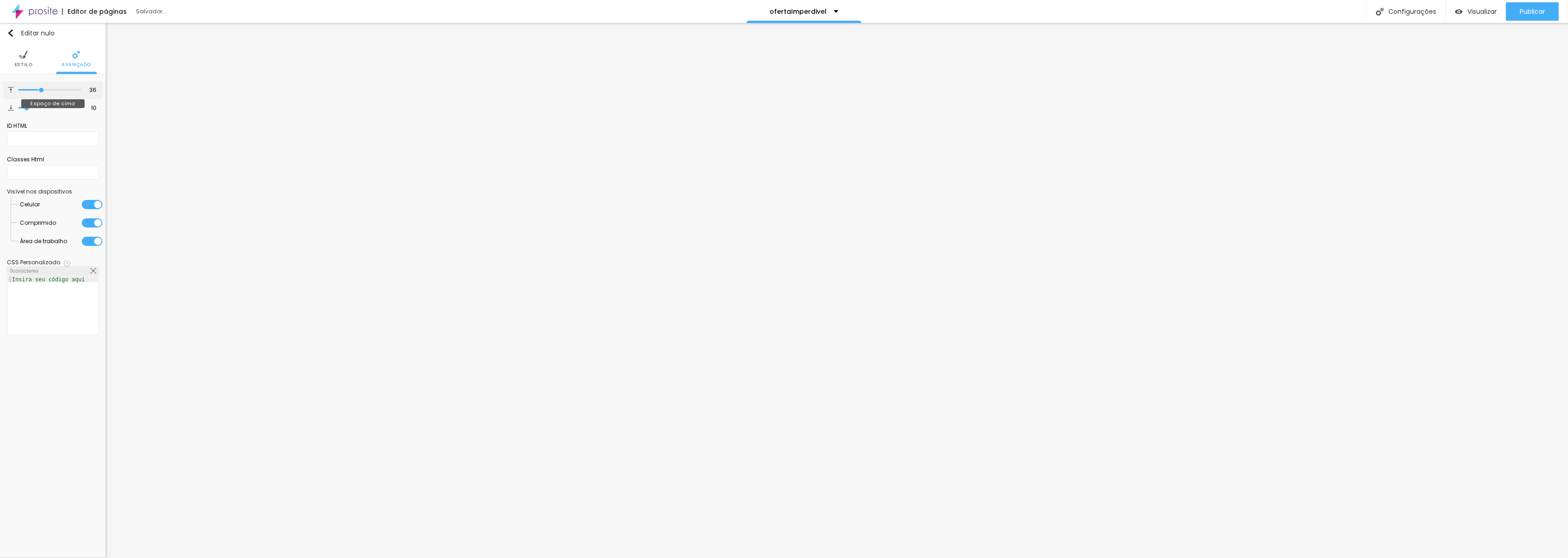
type input "35"
type input "34"
type input "33"
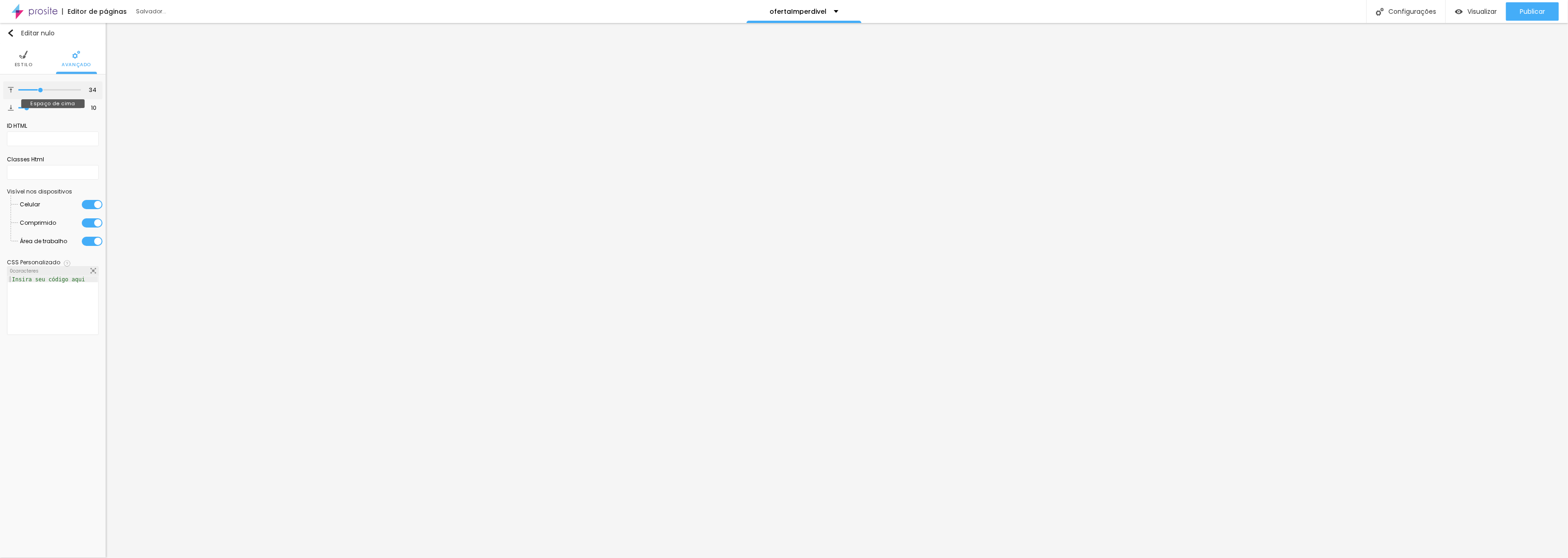
type input "33"
type input "32"
type input "30"
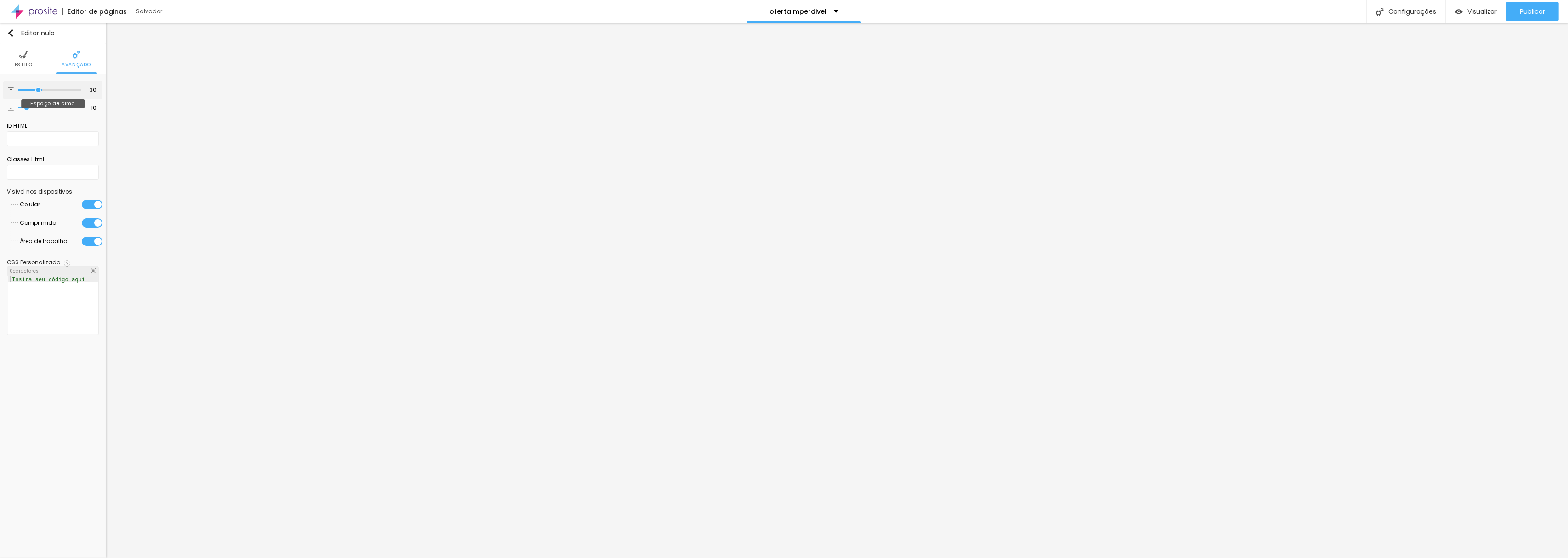
type input "29"
type input "28"
type input "27"
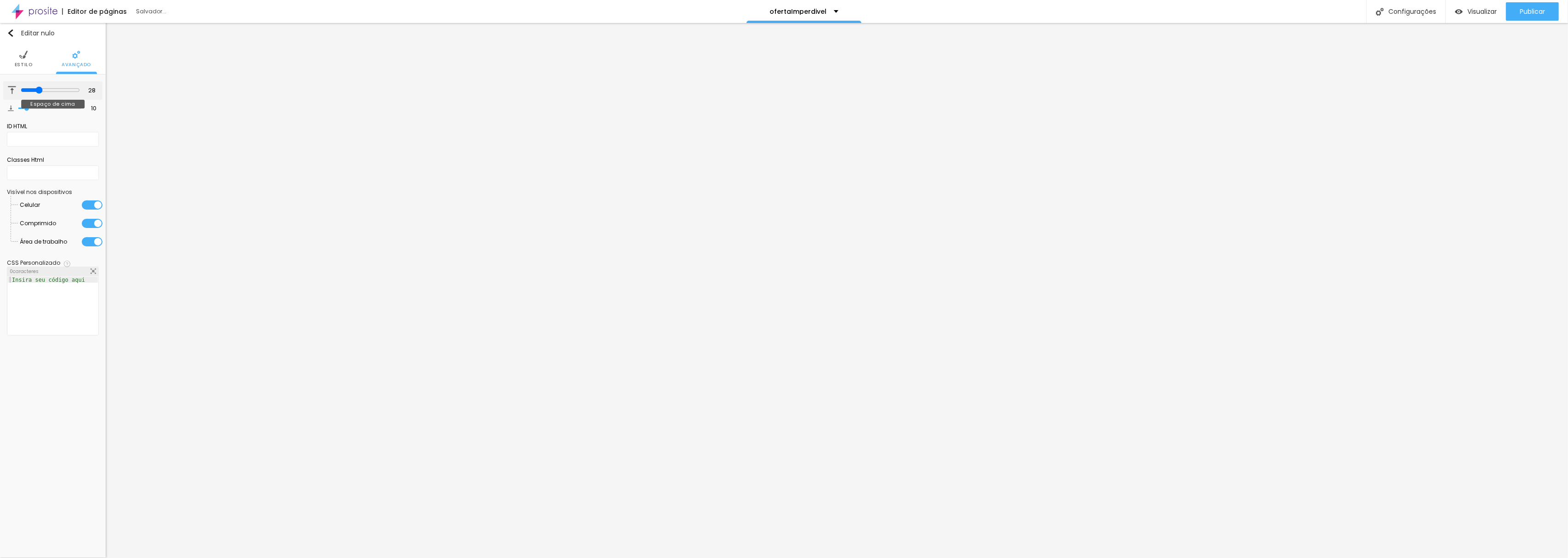
type input "27"
type input "26"
type input "25"
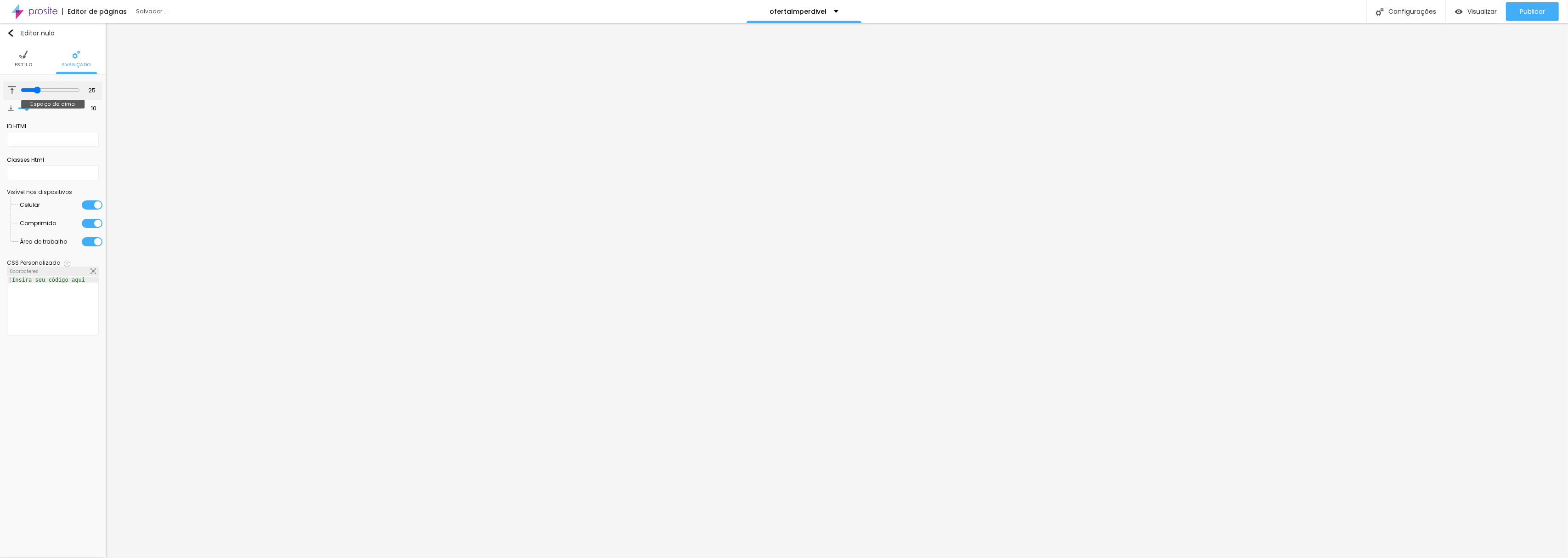
type input "24"
type input "23"
drag, startPoint x: 28, startPoint y: 88, endPoint x: 34, endPoint y: 92, distance: 7.2
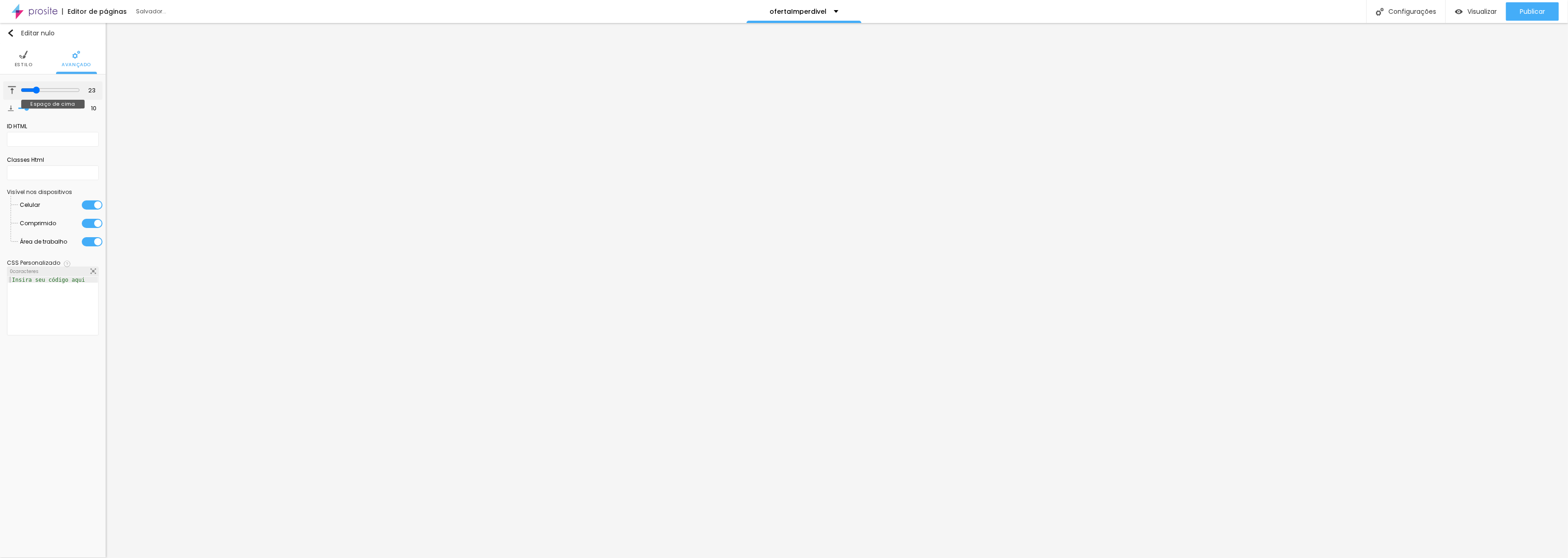
type input "23"
click at [34, 92] on input "range" at bounding box center [50, 90] width 59 height 7
click at [23, 59] on li "Estilo" at bounding box center [24, 59] width 18 height 31
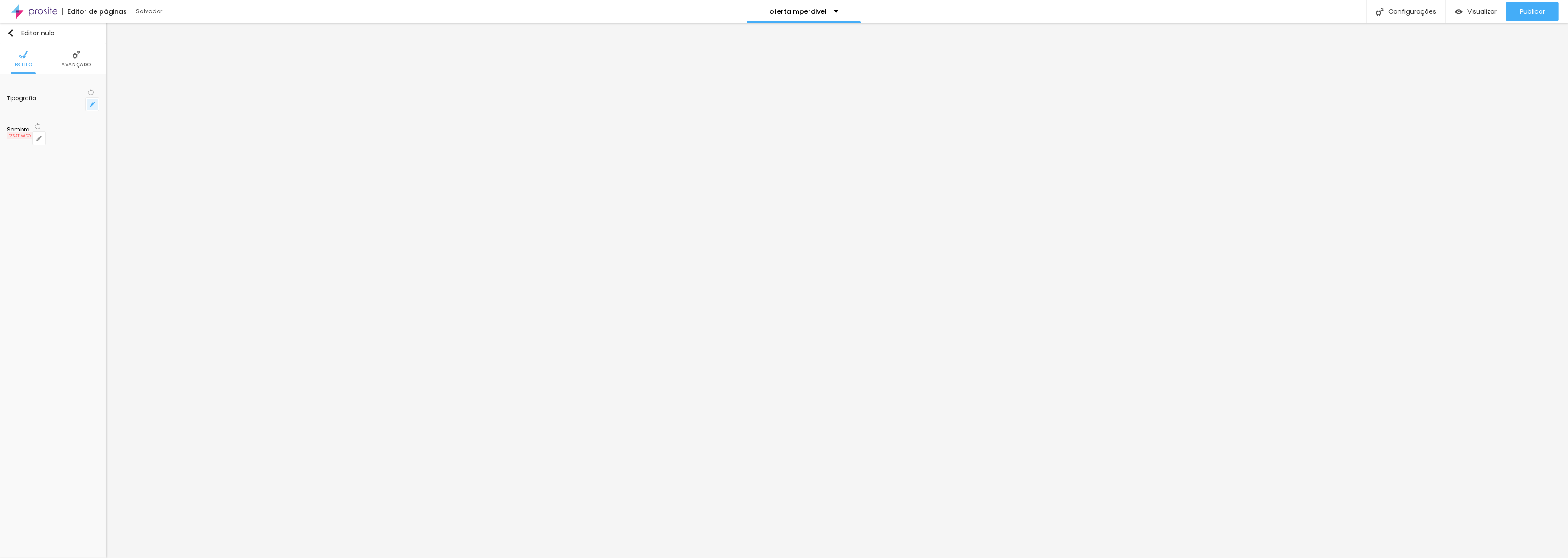
click at [91, 102] on icon "button" at bounding box center [92, 105] width 5 height 5
type input "17"
type input "1"
type input "18"
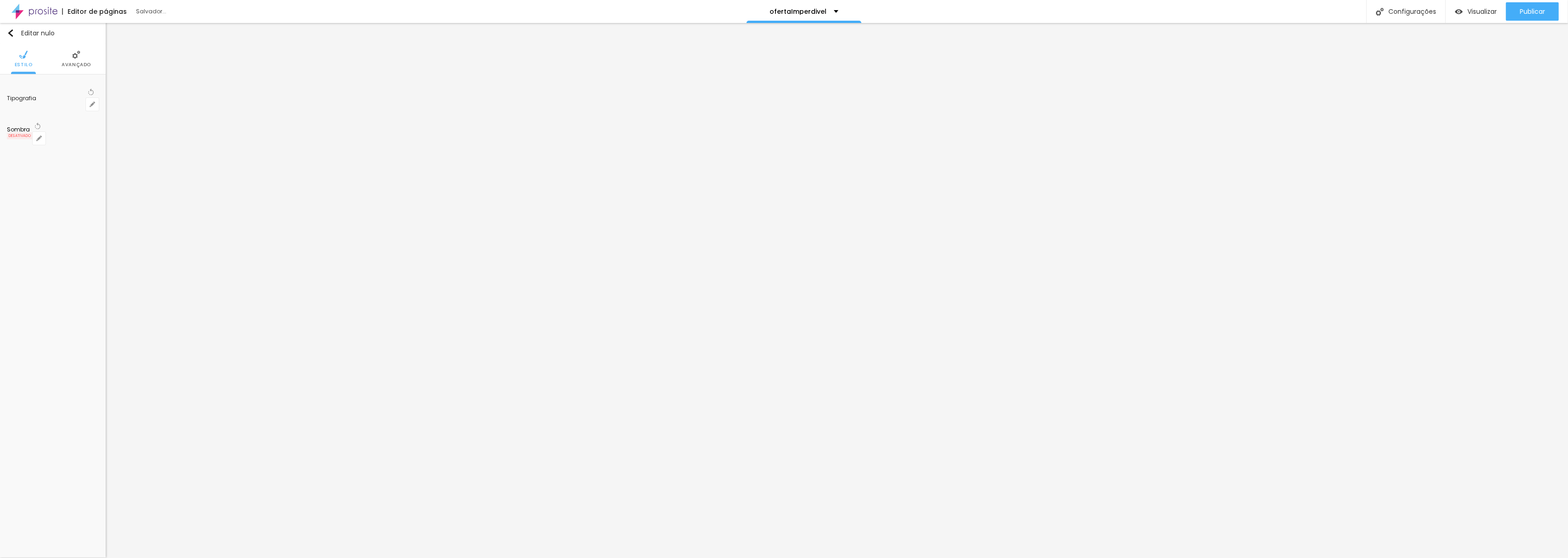
type input "18"
type input "1"
type input "19"
type input "1"
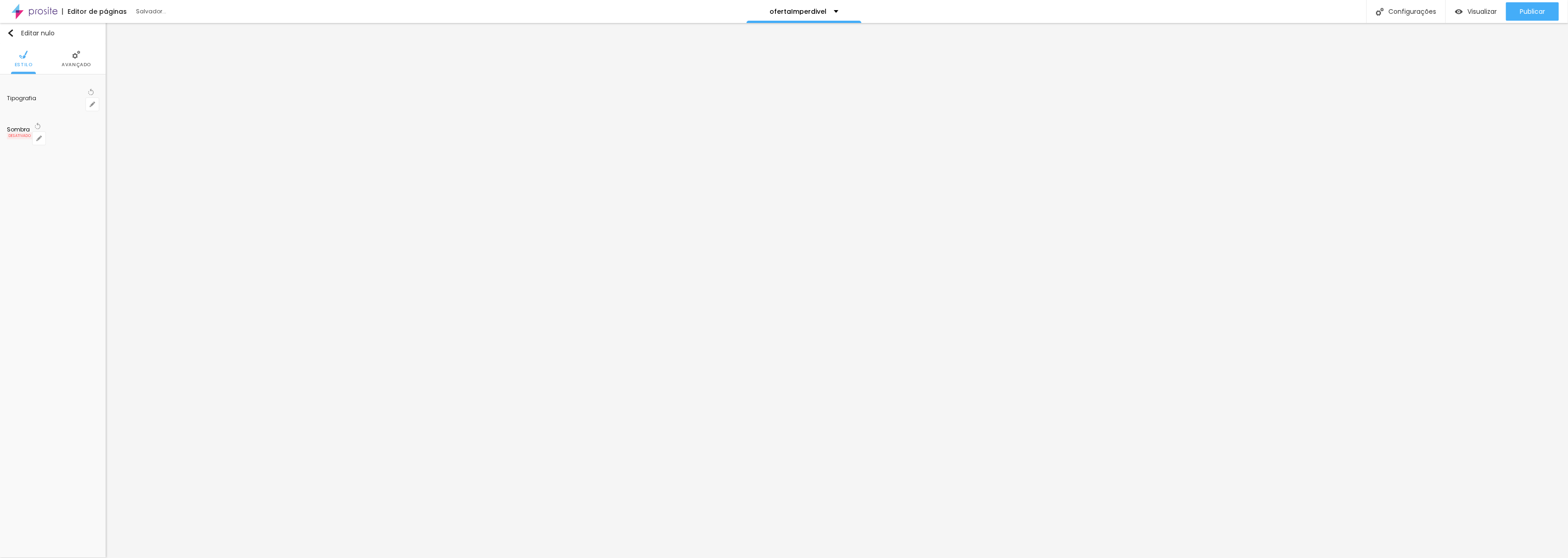
type input "21"
type input "1"
type input "24"
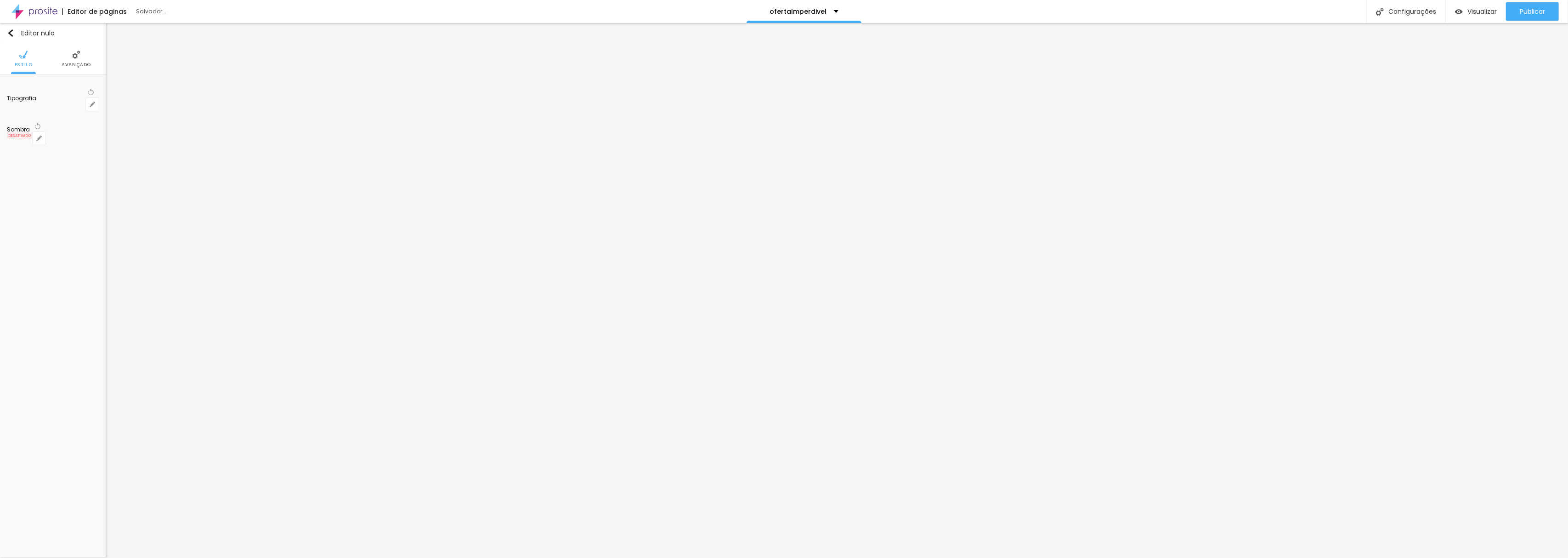
type input "1"
type input "26"
type input "1"
type input "28"
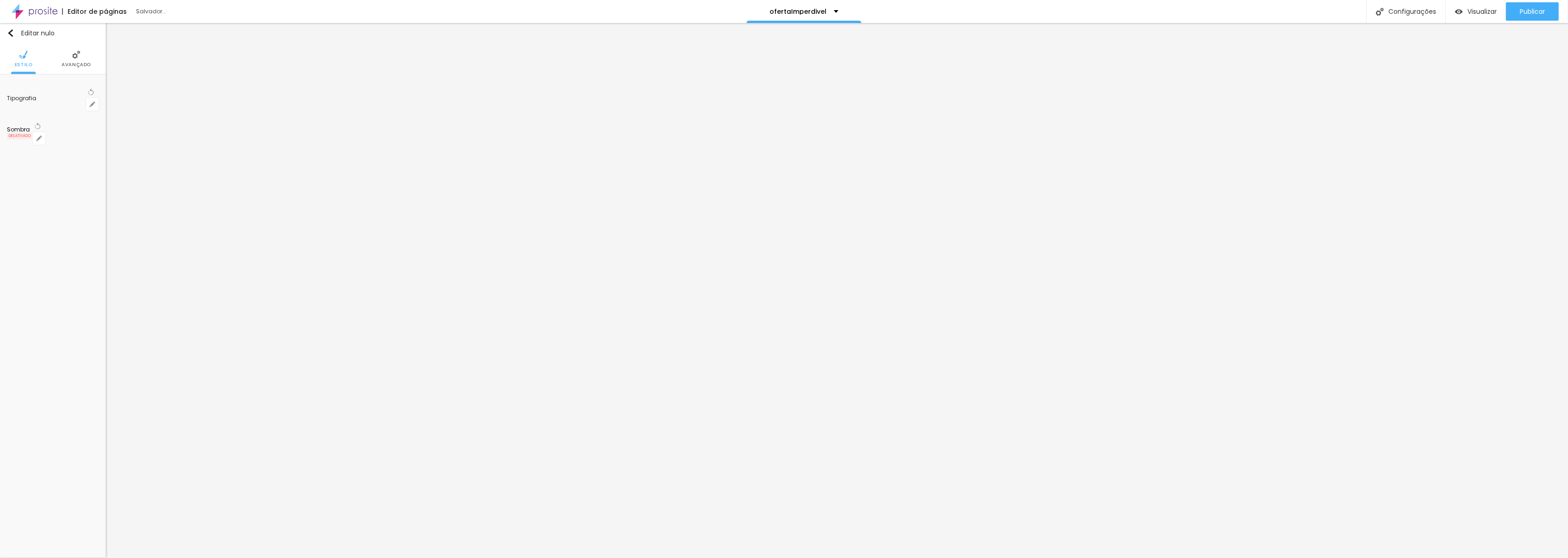
type input "28"
type input "1"
type input "30"
type input "1"
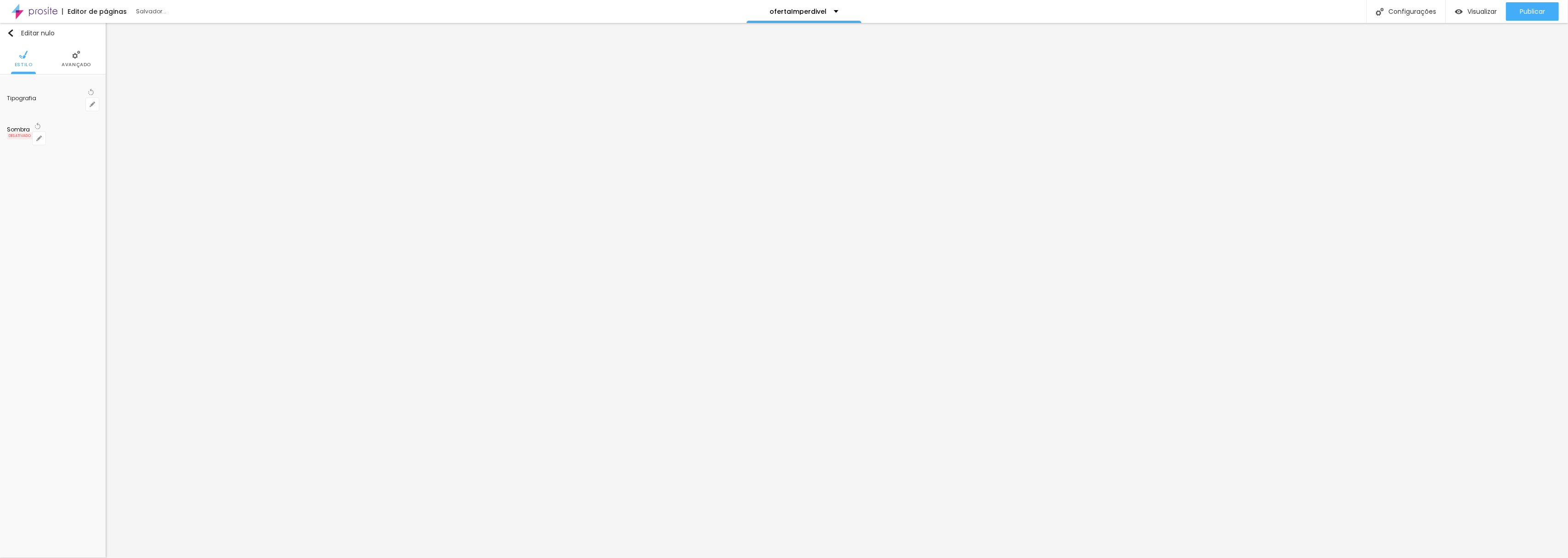
drag, startPoint x: 125, startPoint y: 155, endPoint x: 146, endPoint y: 153, distance: 21.1
click at [707, 557] on div at bounding box center [784, 558] width 1568 height 0
drag, startPoint x: 11, startPoint y: 101, endPoint x: 104, endPoint y: 101, distance: 93.0
click at [104, 101] on div "Texto Solicite seu orçamento Alinhamento Tamanho Normal Pequeno Normal Grande L…" at bounding box center [53, 151] width 105 height 153
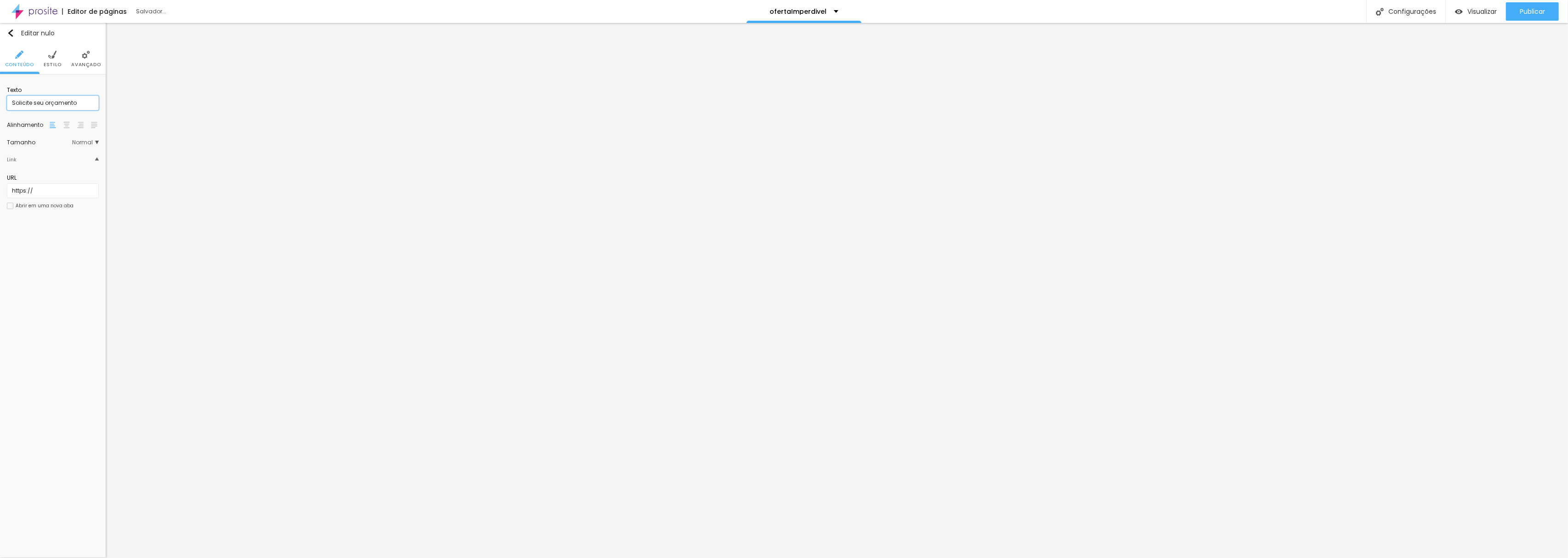
click at [12, 99] on input "Solicite seu orçamento" at bounding box center [53, 103] width 92 height 15
click at [12, 99] on input "solicite seu orçamento" at bounding box center [53, 103] width 92 height 15
click at [52, 56] on img at bounding box center [52, 54] width 8 height 8
click at [78, 164] on input "#F9F9F9" at bounding box center [83, 167] width 28 height 9
click at [76, 57] on img at bounding box center [76, 54] width 8 height 8
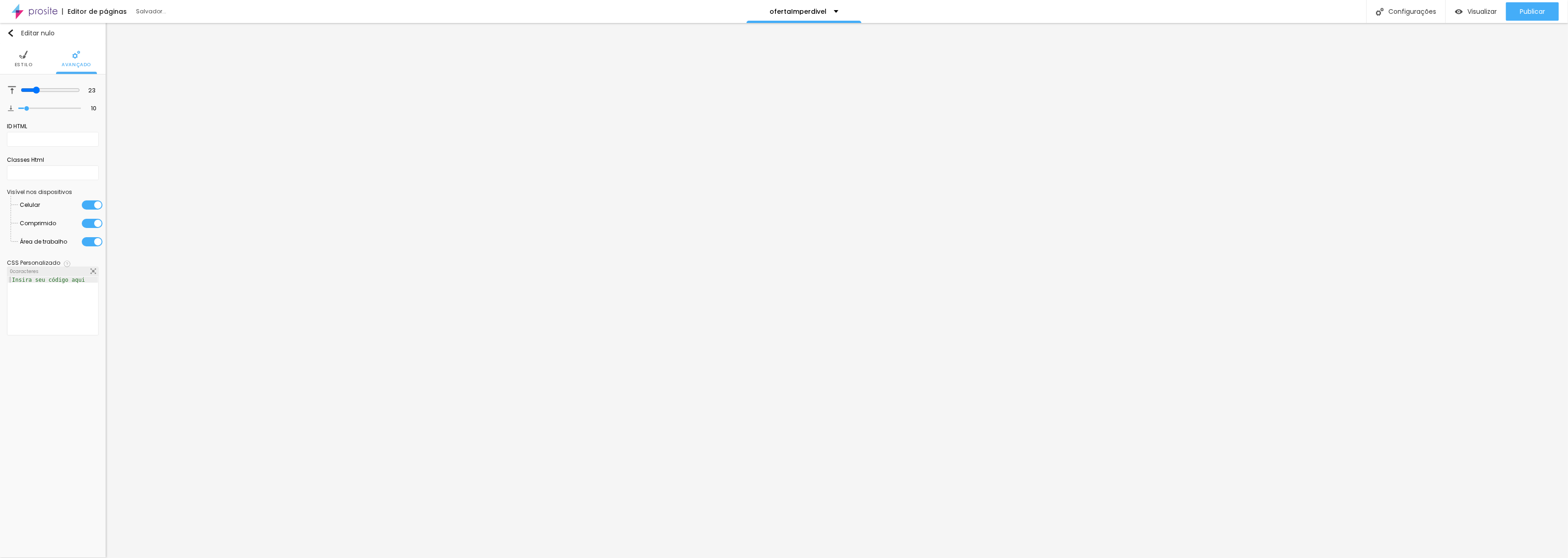
click at [17, 62] on font "Estilo" at bounding box center [24, 65] width 18 height 7
click at [23, 62] on font "Estilo" at bounding box center [24, 65] width 18 height 7
click at [72, 62] on font "Avançado" at bounding box center [76, 65] width 29 height 7
click at [55, 60] on li "Estilo" at bounding box center [53, 59] width 18 height 31
click at [83, 166] on input "#F9F9F9" at bounding box center [83, 167] width 28 height 9
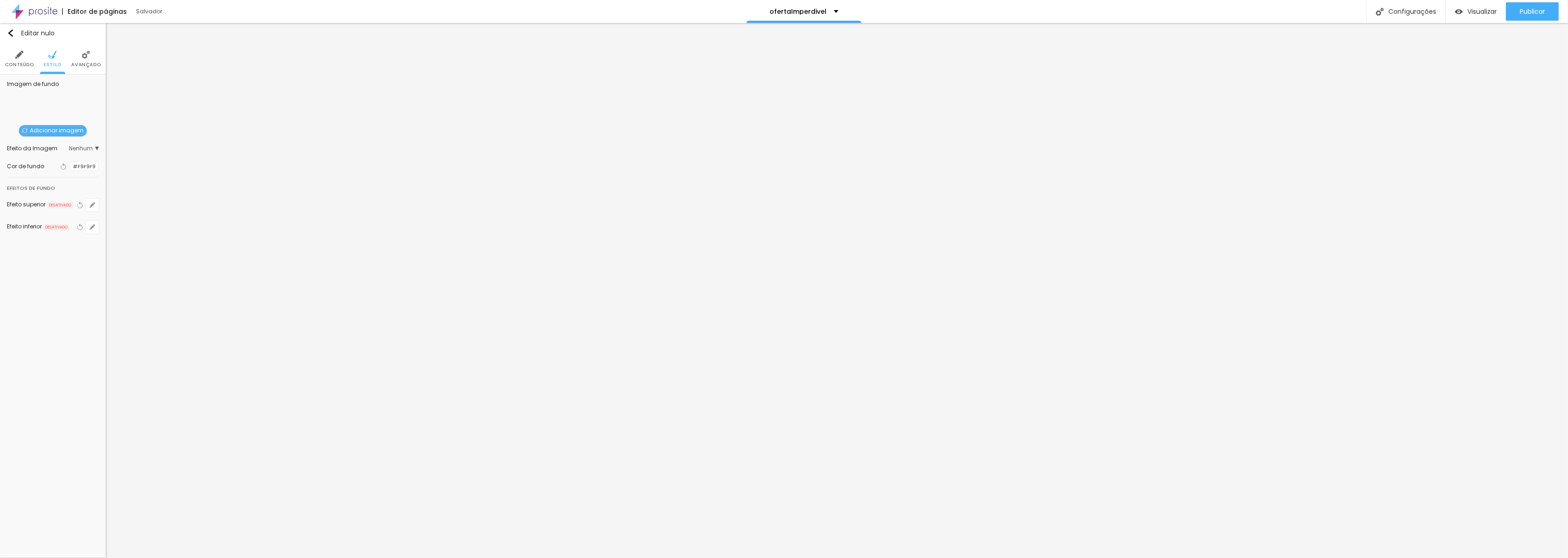
click at [69, 165] on div at bounding box center [69, 167] width 0 height 9
click at [69, 166] on div at bounding box center [69, 167] width 0 height 9
click at [16, 183] on div at bounding box center [41, 207] width 69 height 69
click at [17, 190] on div at bounding box center [41, 207] width 69 height 69
click at [16, 180] on div at bounding box center [41, 207] width 69 height 69
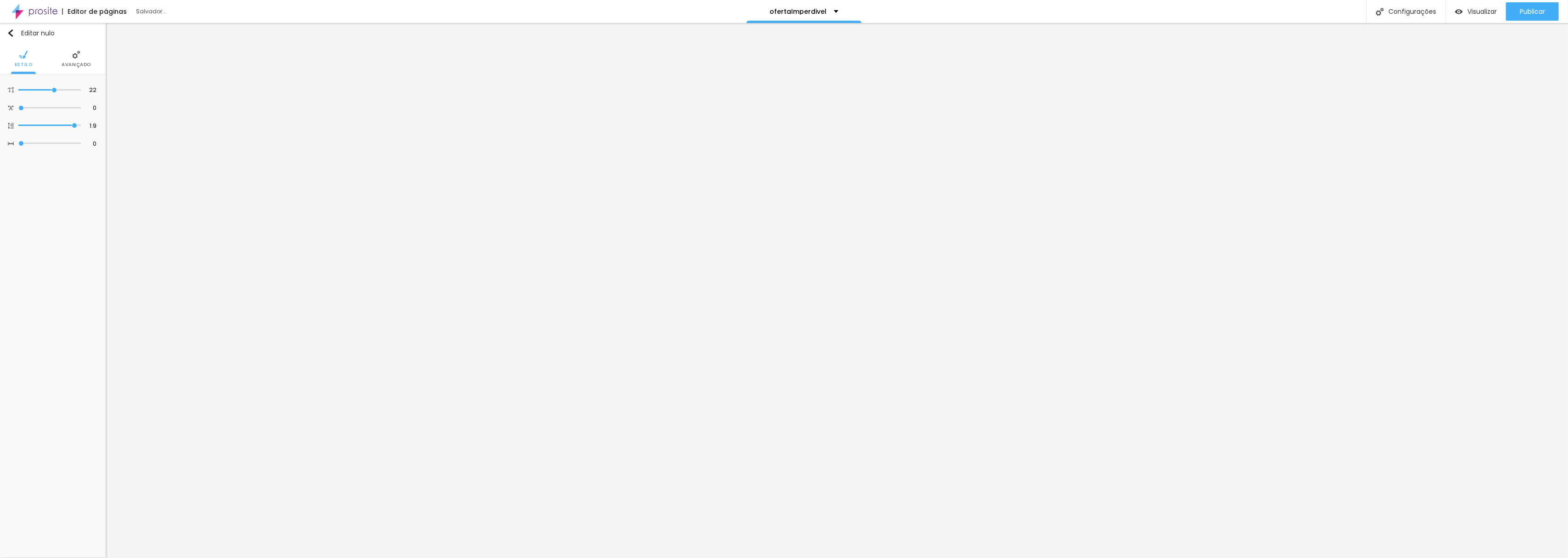
click at [71, 54] on li "Avançado" at bounding box center [76, 59] width 29 height 31
drag, startPoint x: 47, startPoint y: 193, endPoint x: 61, endPoint y: 195, distance: 14.1
click at [61, 195] on input "range" at bounding box center [49, 192] width 62 height 4
click at [79, 57] on img at bounding box center [76, 54] width 8 height 8
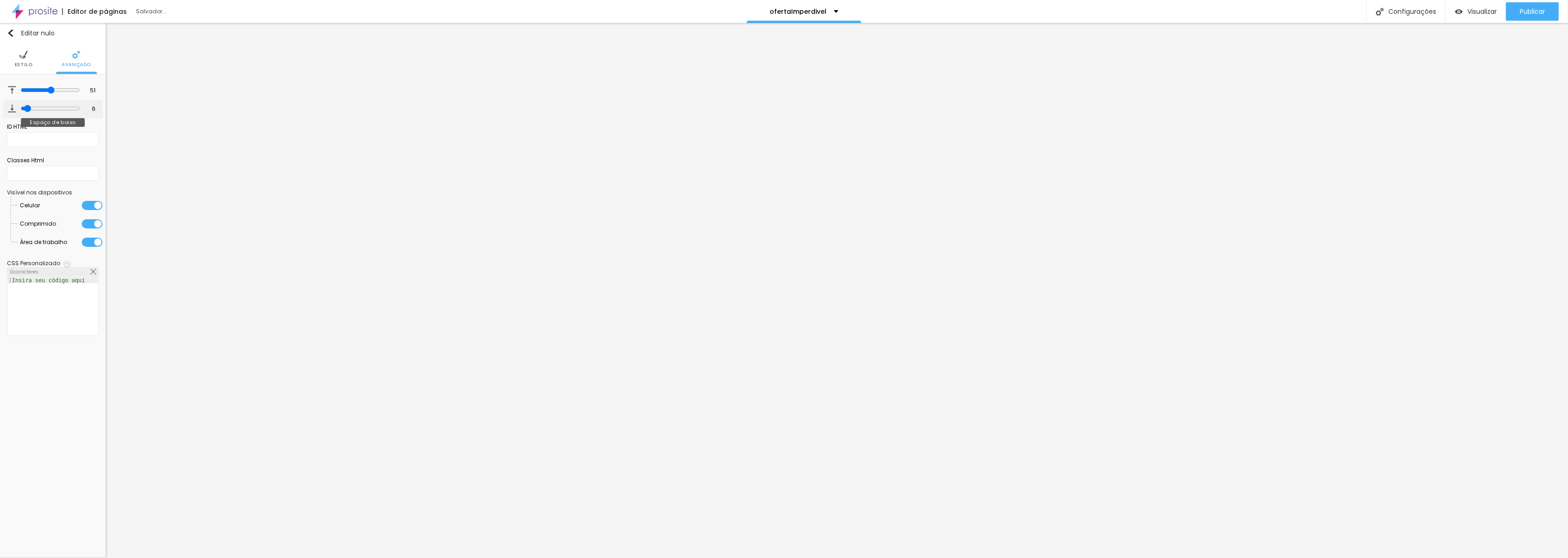
drag, startPoint x: 28, startPoint y: 110, endPoint x: 25, endPoint y: 122, distance: 12.4
click at [25, 112] on input "range" at bounding box center [50, 108] width 59 height 7
drag, startPoint x: 47, startPoint y: 90, endPoint x: 32, endPoint y: 98, distance: 17.0
click at [32, 94] on input "range" at bounding box center [50, 90] width 59 height 7
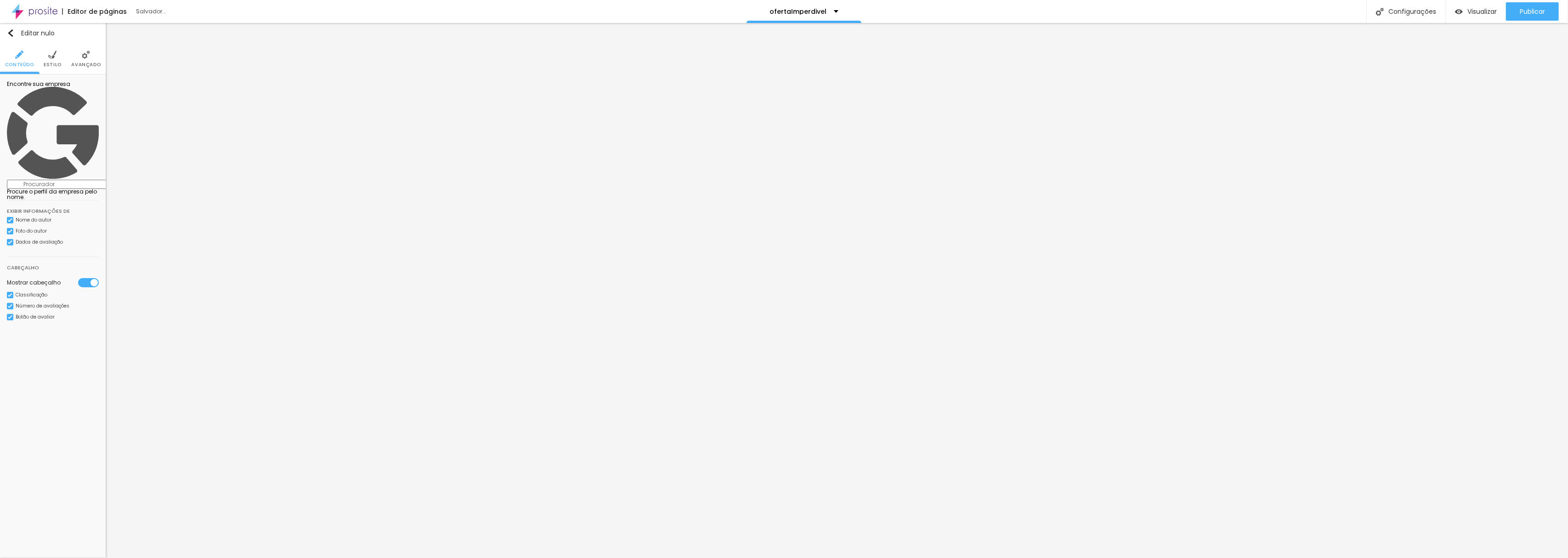
click at [54, 179] on input at bounding box center [69, 184] width 125 height 9
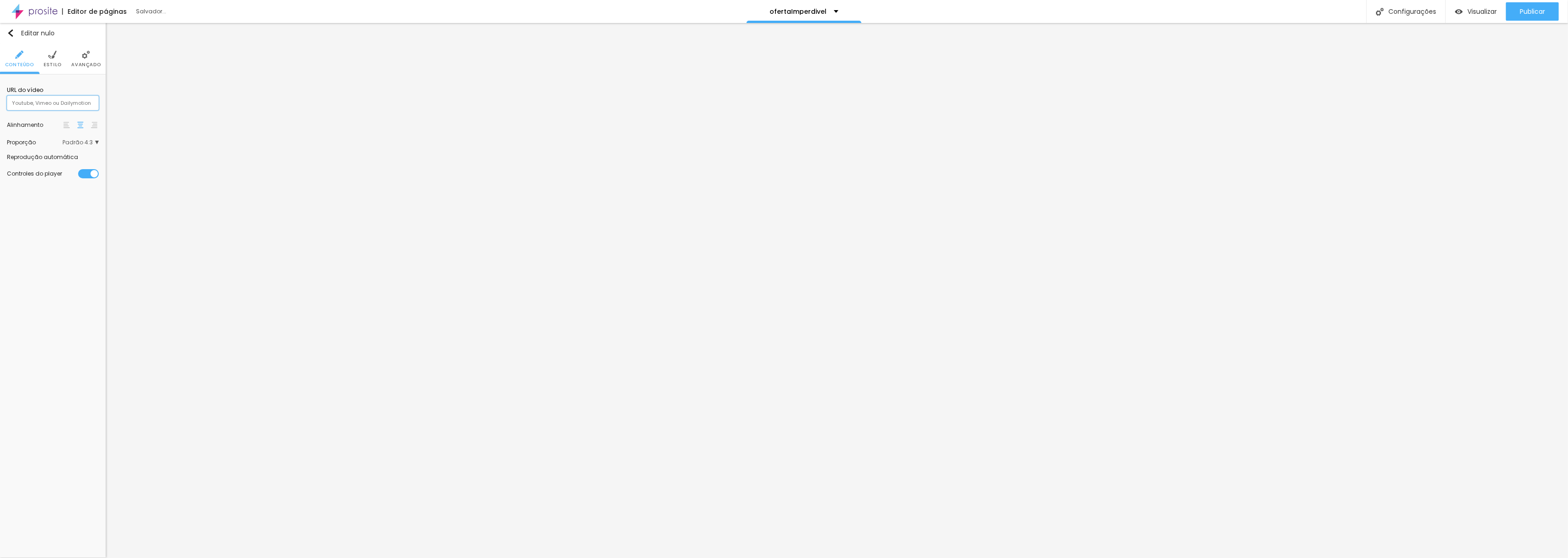
click at [11, 98] on input "text" at bounding box center [53, 103] width 92 height 15
paste input "https://youtu.be/WDs3C_Q8vbY"
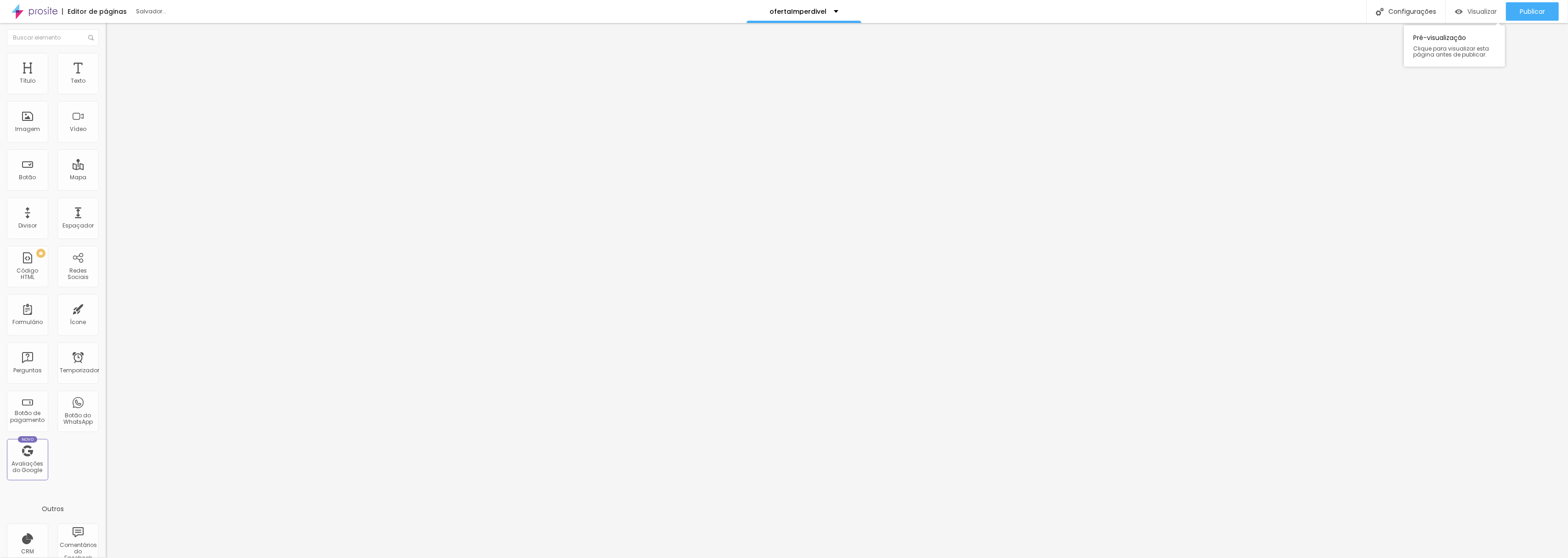
click at [1478, 11] on font "Visualizar" at bounding box center [1482, 11] width 29 height 9
click at [7, 29] on img "button" at bounding box center [11, 33] width 7 height 7
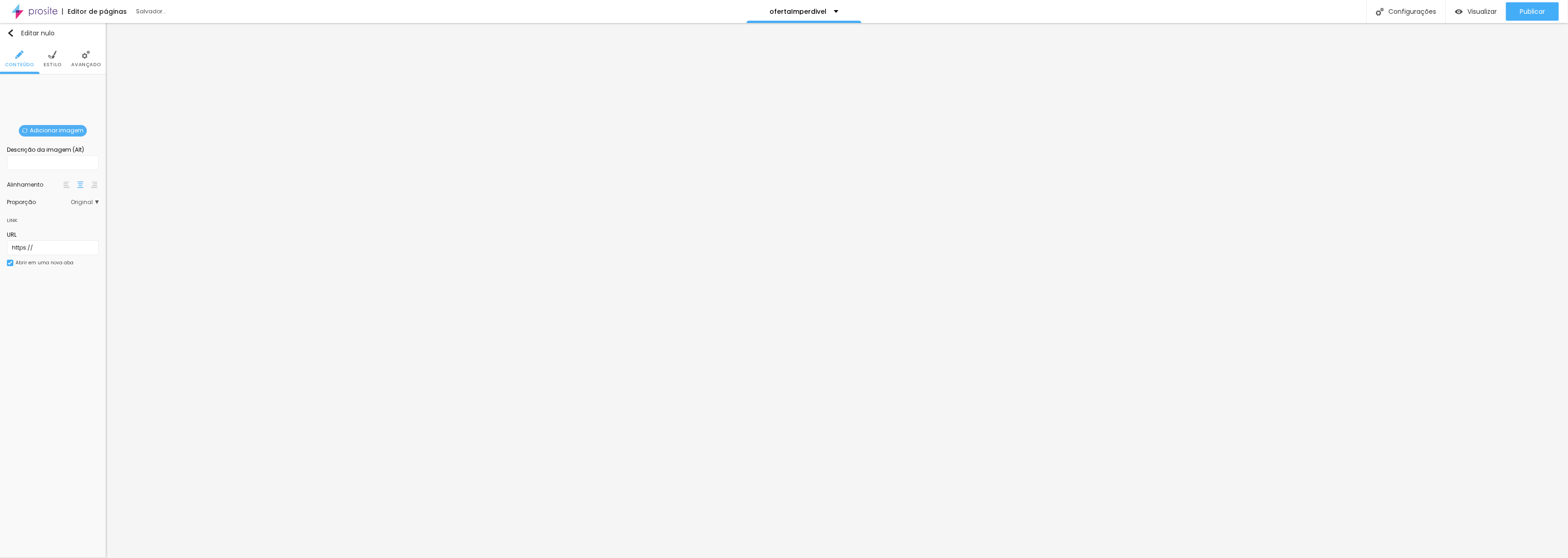
click at [52, 127] on font "Adicionar imagem" at bounding box center [56, 130] width 54 height 8
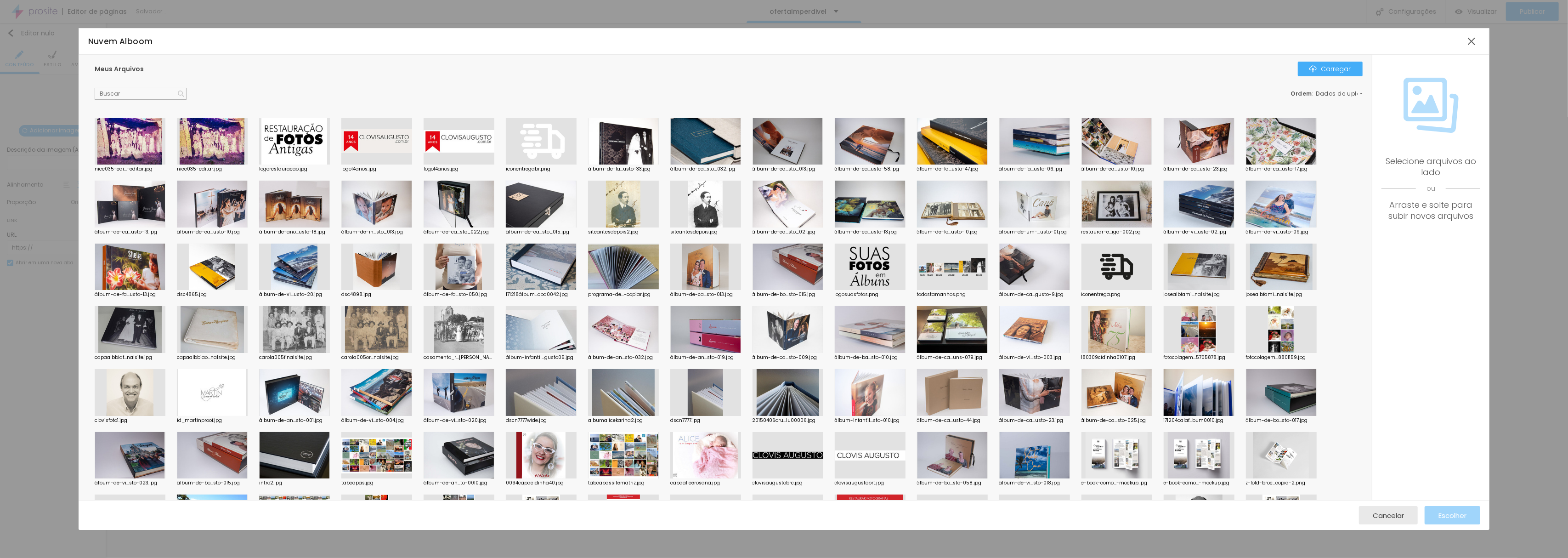
click at [133, 261] on div at bounding box center [130, 266] width 71 height 47
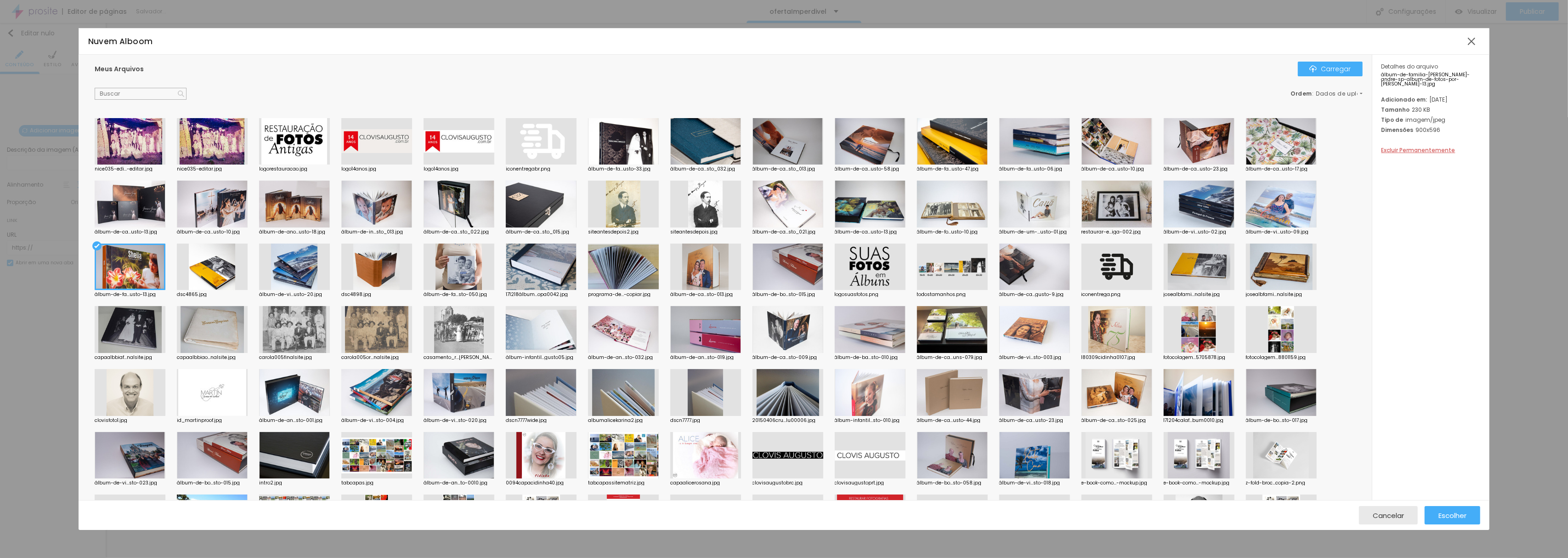
click at [1034, 208] on div at bounding box center [1034, 203] width 71 height 47
click at [1444, 511] on font "Escolher" at bounding box center [1453, 515] width 28 height 10
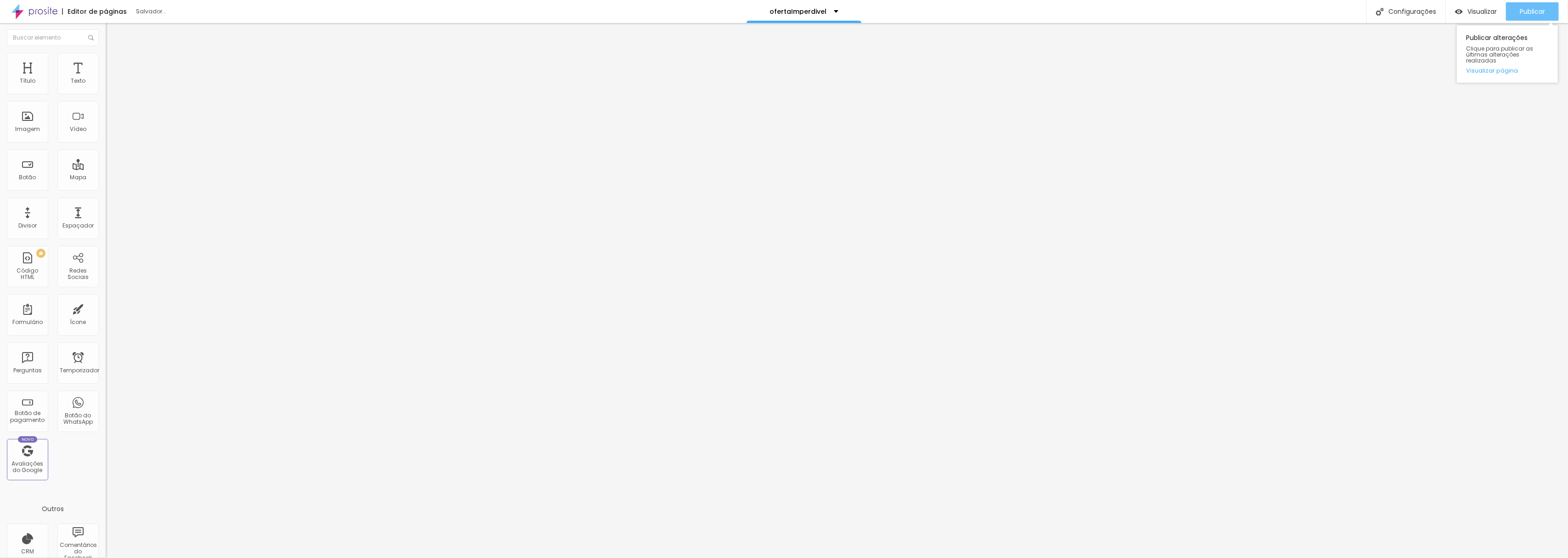
click at [1526, 11] on font "Publicar" at bounding box center [1533, 11] width 25 height 9
click at [1480, 9] on font "Visualizar" at bounding box center [1482, 11] width 29 height 9
click at [142, 8] on font "Salvador..." at bounding box center [151, 11] width 31 height 8
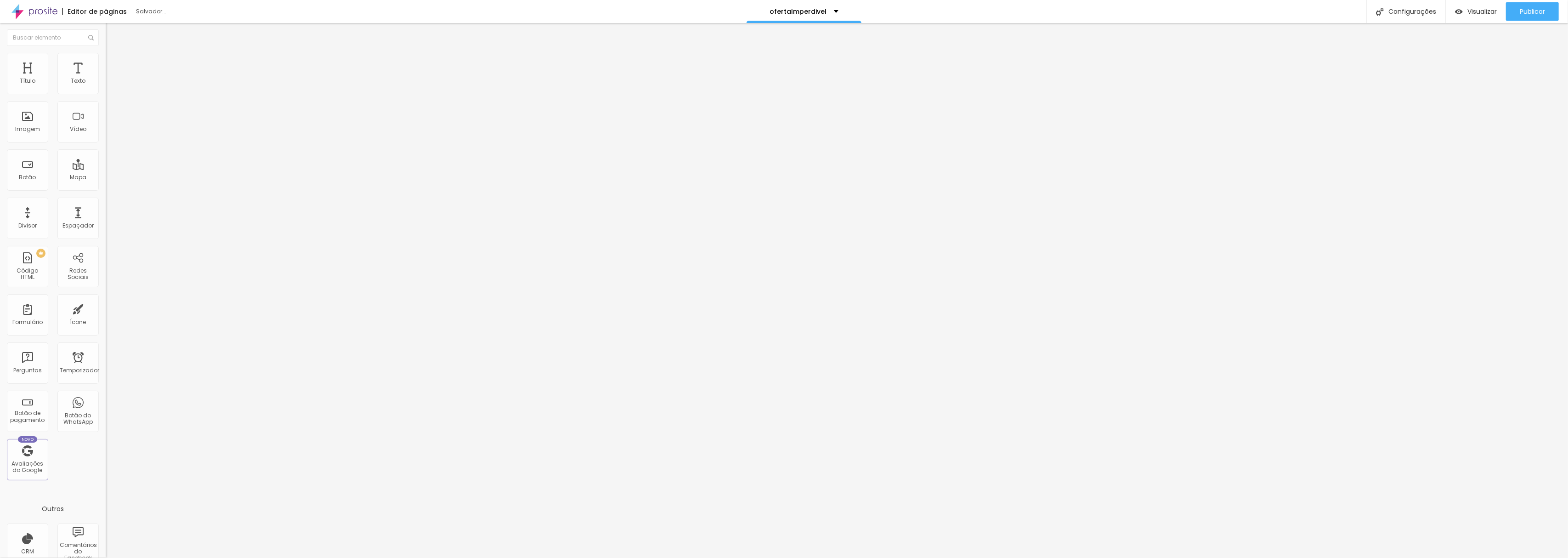
click at [99, 13] on font "Editor de páginas" at bounding box center [97, 11] width 59 height 9
click at [1399, 7] on font "Configurações" at bounding box center [1412, 11] width 47 height 9
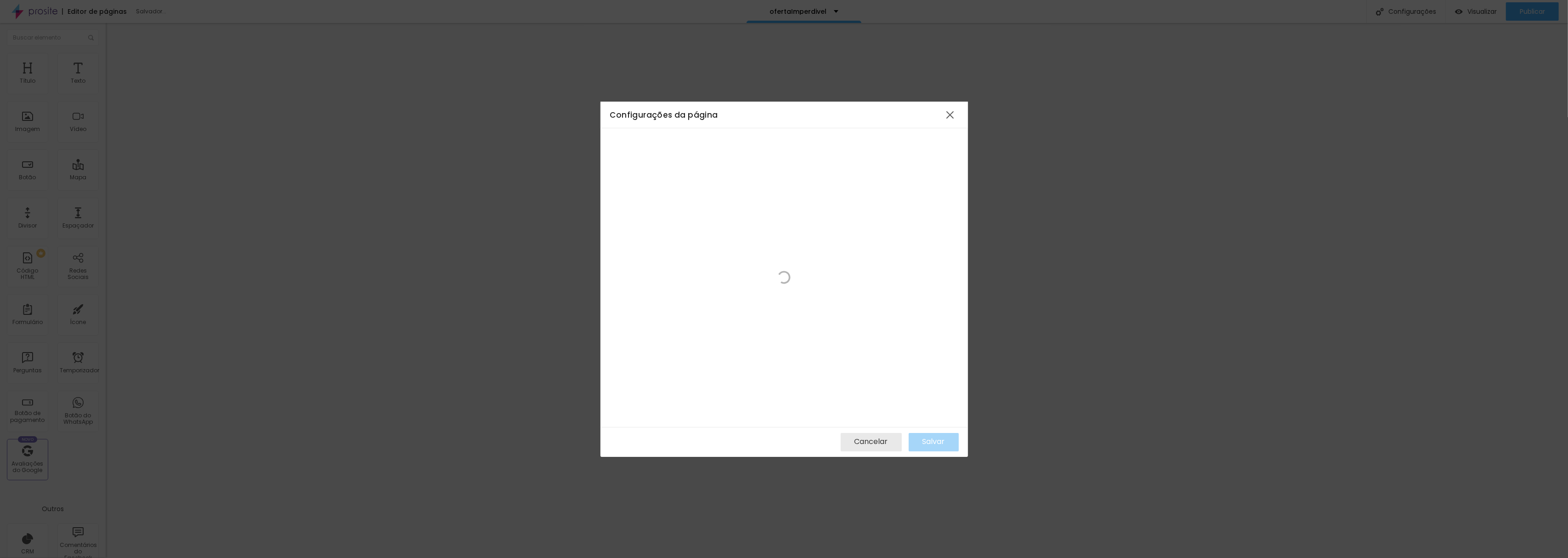
click at [815, 247] on div at bounding box center [784, 278] width 367 height 299
click at [862, 441] on font "Cancelar" at bounding box center [871, 441] width 33 height 11
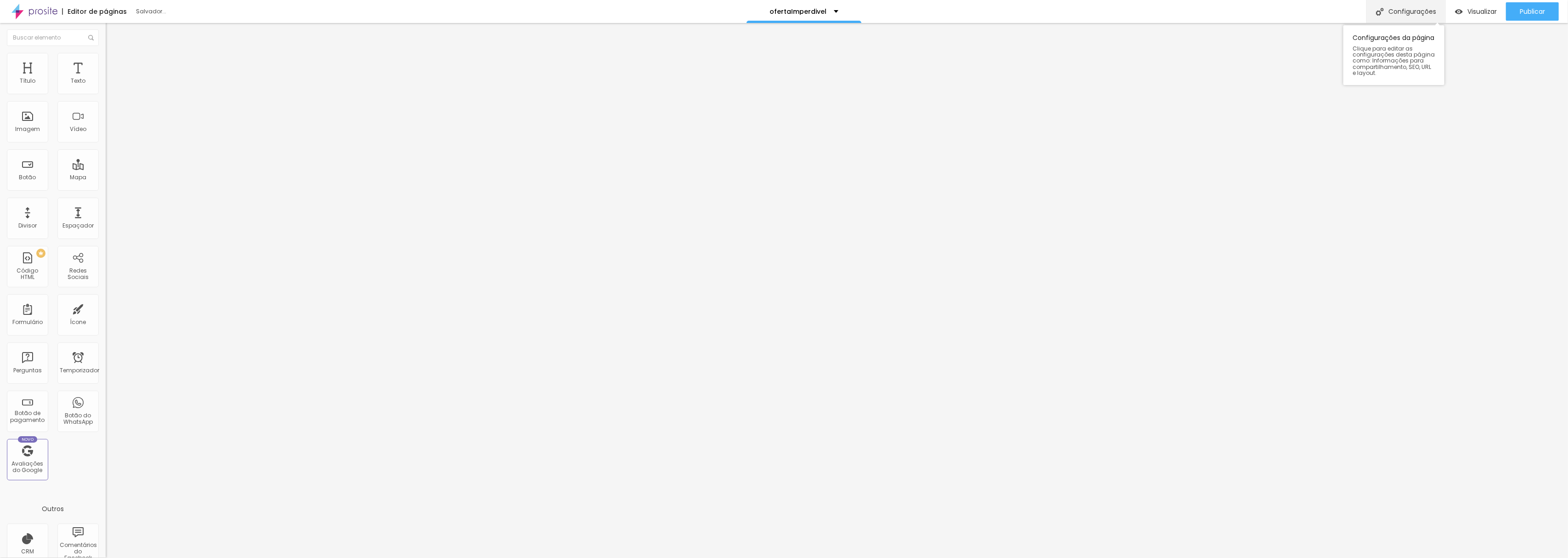
click at [1400, 10] on font "Configurações" at bounding box center [1412, 11] width 47 height 9
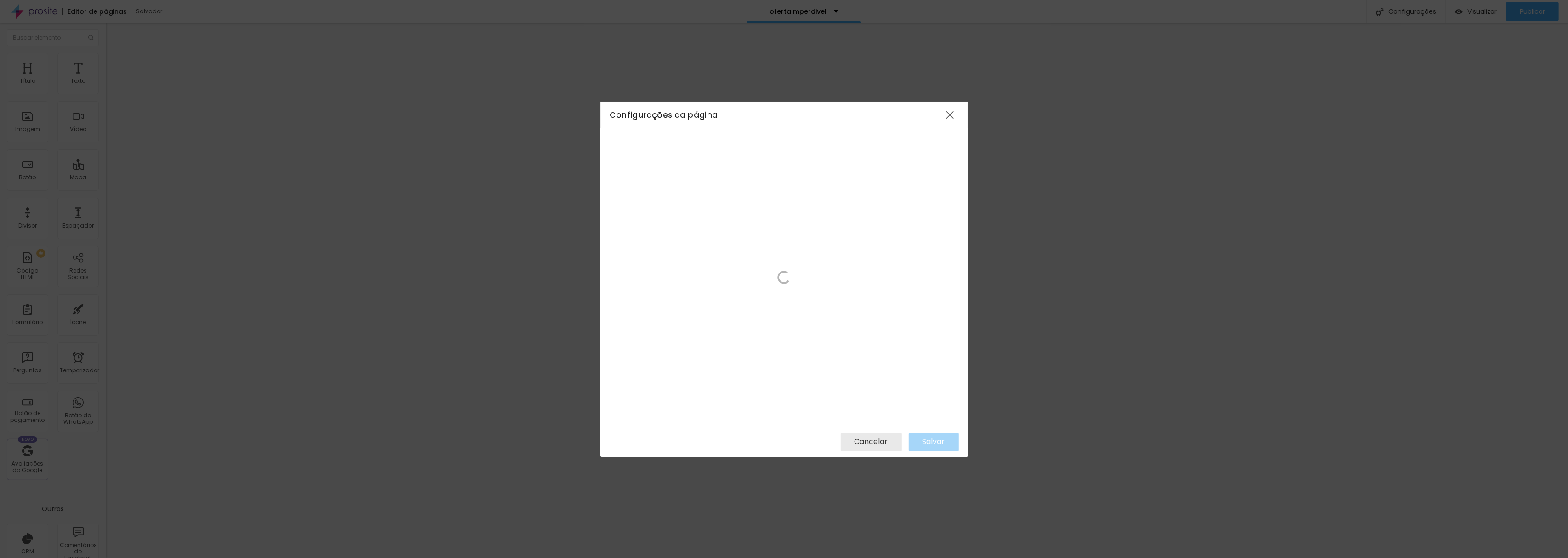
click at [825, 67] on div "Configurações da página Cancelar Salvar" at bounding box center [784, 279] width 1568 height 558
click at [949, 113] on div at bounding box center [950, 114] width 17 height 17
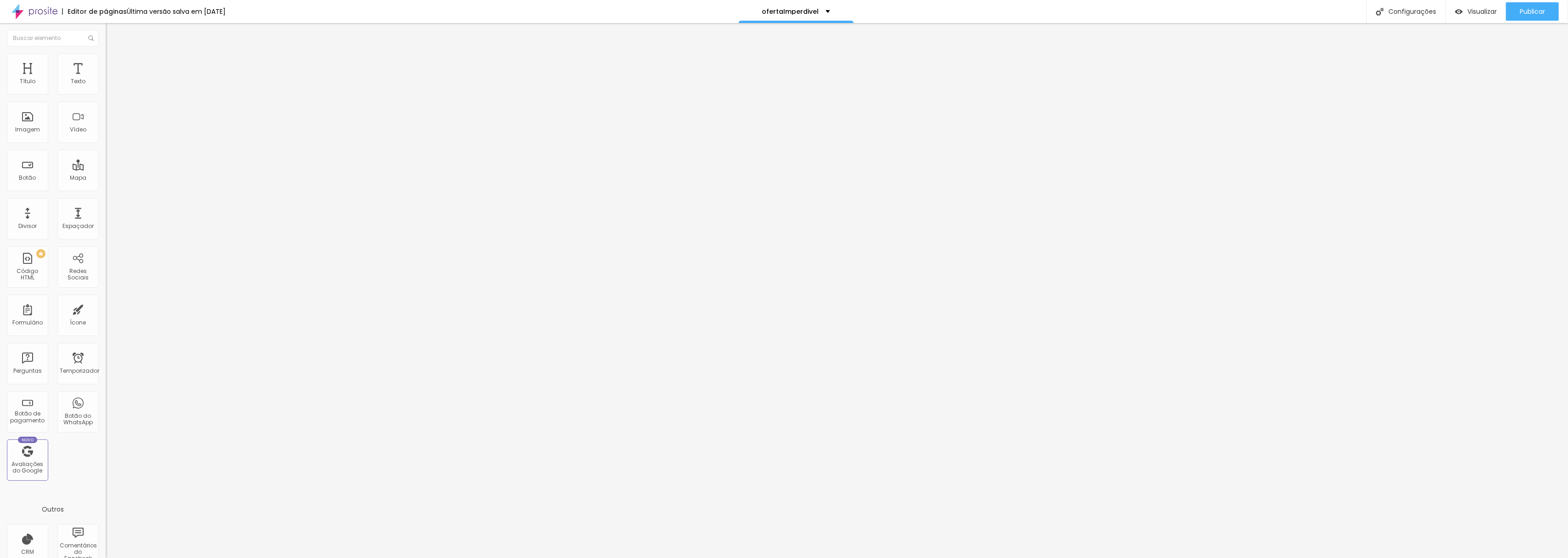
click at [165, 11] on font "Última versão salva em 17/08/2025" at bounding box center [176, 11] width 98 height 9
drag, startPoint x: 76, startPoint y: 103, endPoint x: 0, endPoint y: 84, distance: 78.3
click at [105, 84] on div "Texto Solicite seu orçamento Alinhamento Tamanho Normal Pequeno Normal Grande L…" at bounding box center [158, 139] width 105 height 134
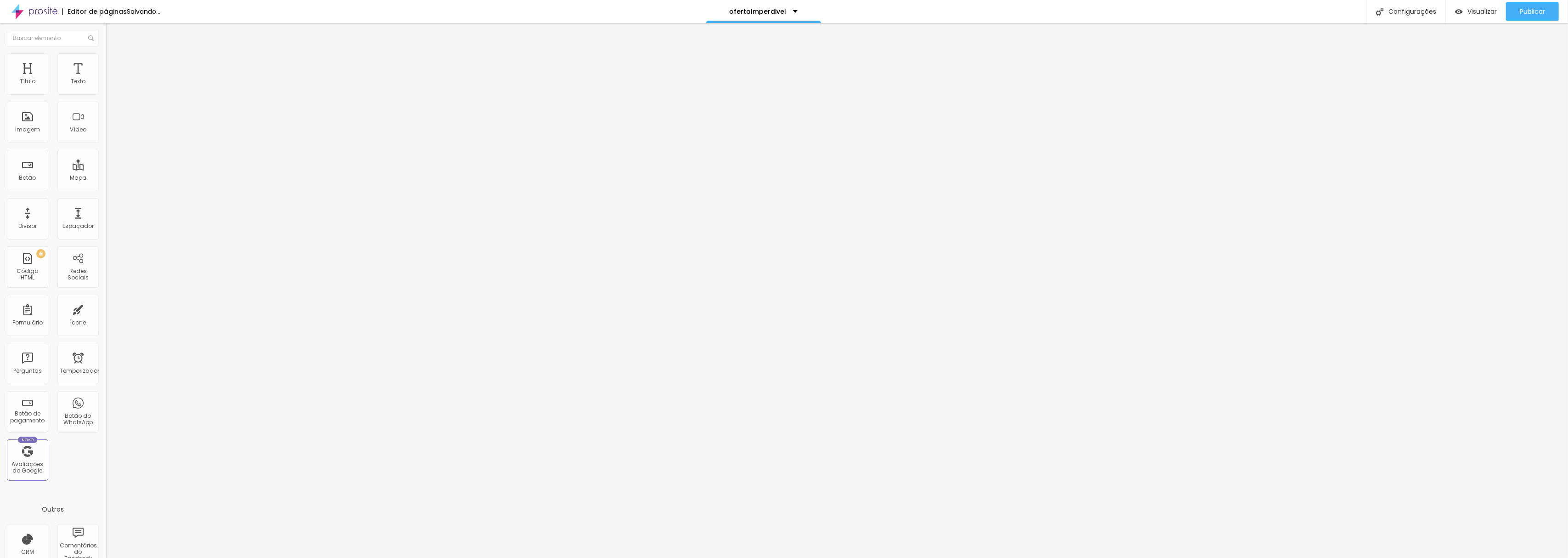
type input "Peça seu álbum"
click at [1478, 11] on font "Visualizar" at bounding box center [1482, 11] width 29 height 9
click at [26, 465] on font "Avaliações do Google" at bounding box center [28, 467] width 32 height 14
click at [105, 184] on input at bounding box center [168, 188] width 125 height 9
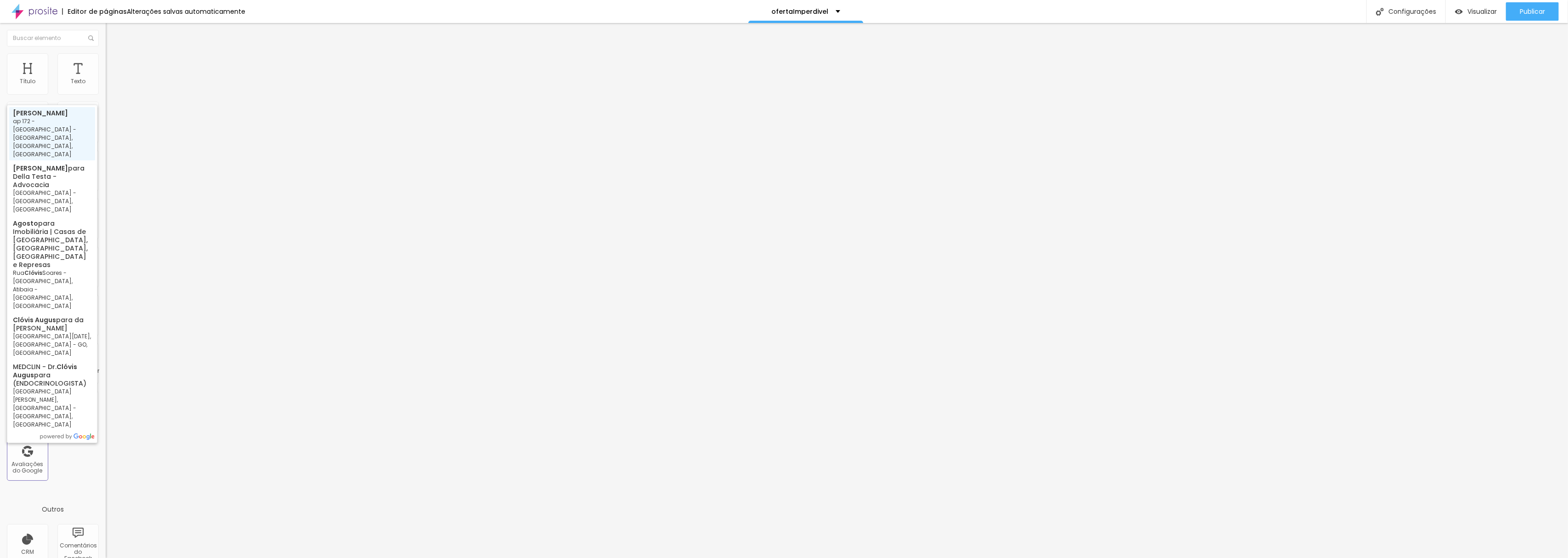
type input "Clovis Augusto, ap 172 - Rua São José Operário - Jardim Bela Vista, Santo André…"
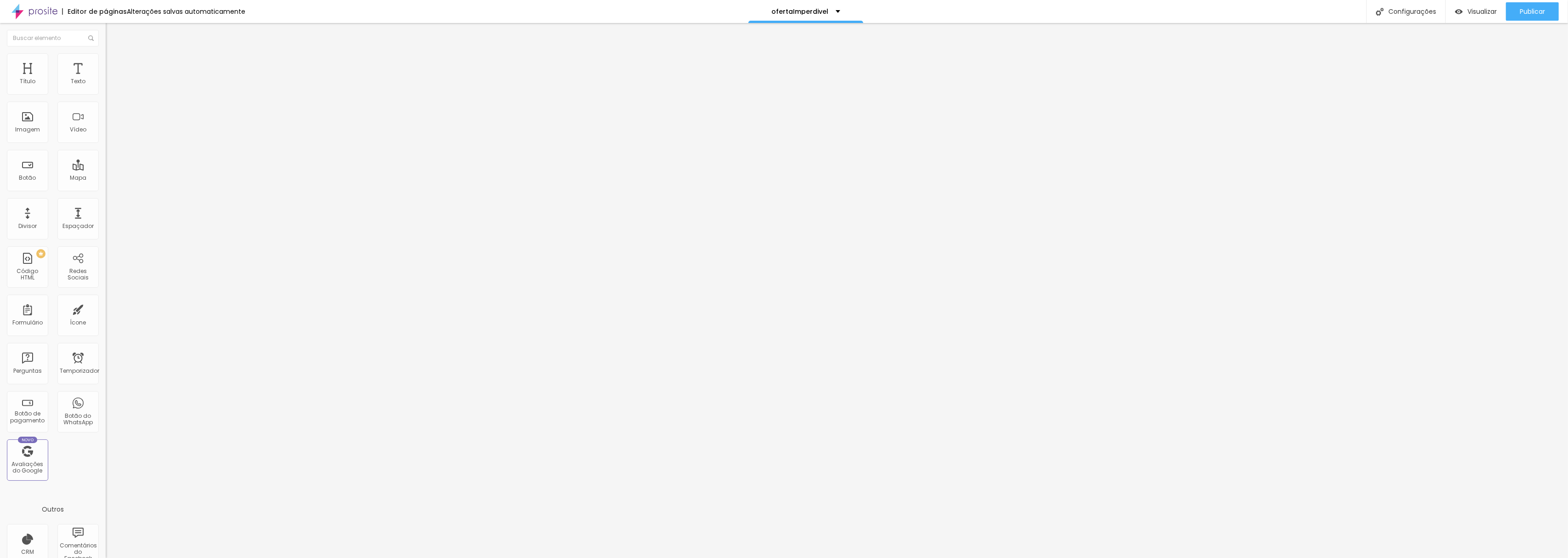
click at [105, 86] on input "text" at bounding box center [160, 82] width 110 height 9
paste input "https://youtu.be/jO0PP1QkApI?si=exu7HEuNvwl8qm2N"
type input "https://youtu.be/jO0PP1QkApI?si=exu7HEuNvwl8qm2N"
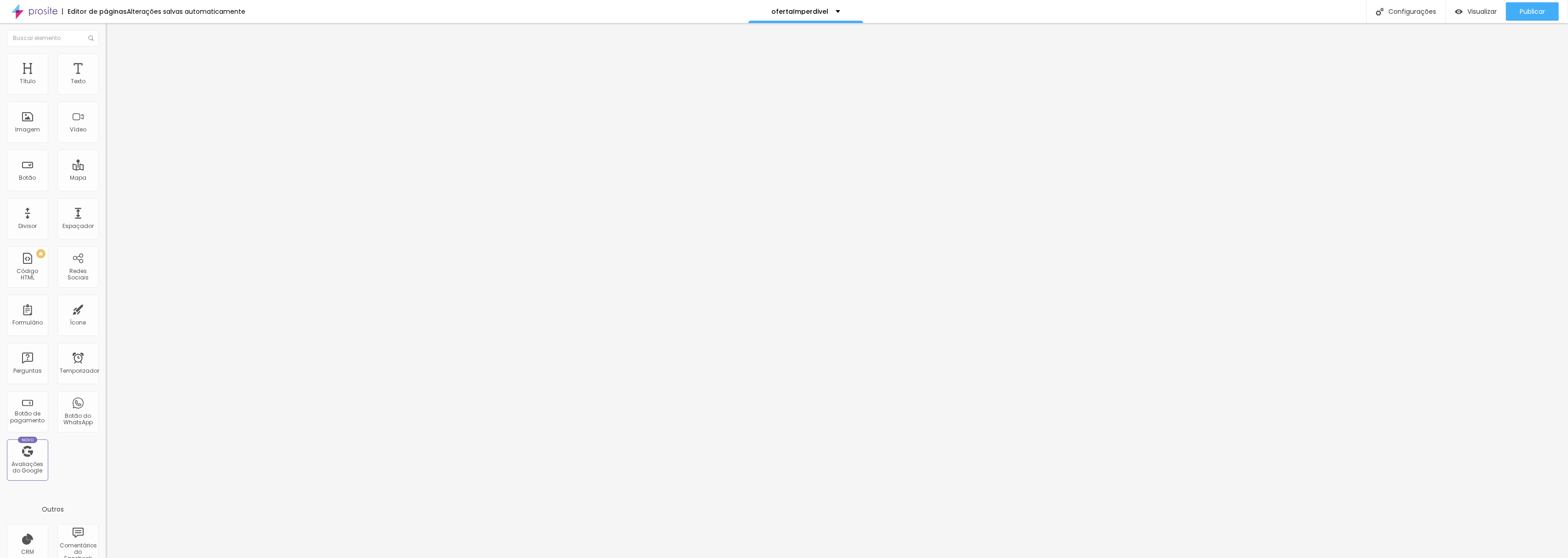
click at [105, 86] on input "solicite seu orçamento" at bounding box center [160, 82] width 110 height 9
type input "ou solicite um orçamento"
type input "23"
type input "24"
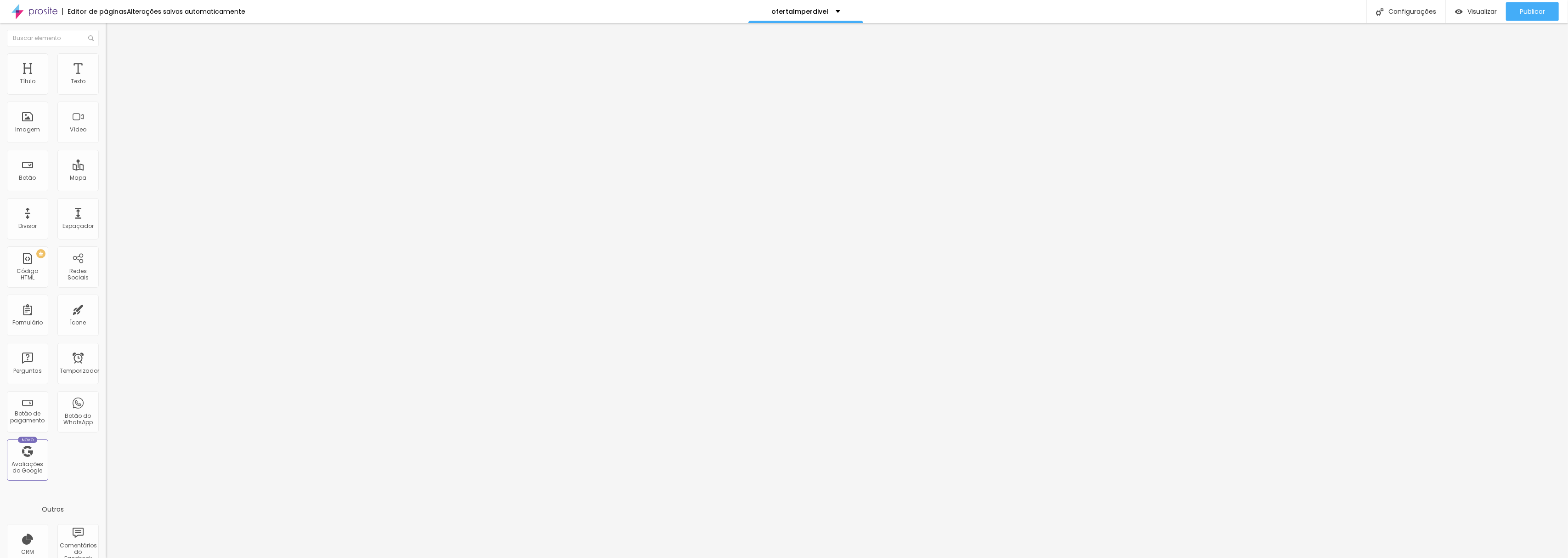
type input "24"
type input "25"
type input "26"
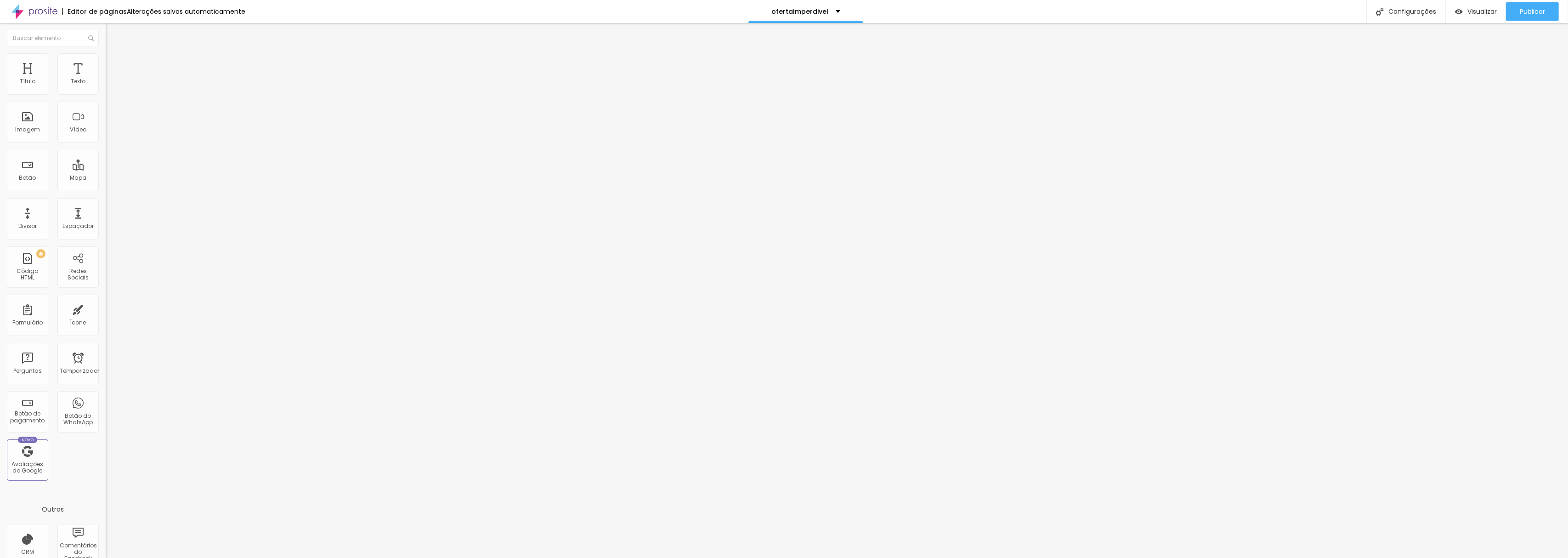
type input "27"
type input "28"
type input "29"
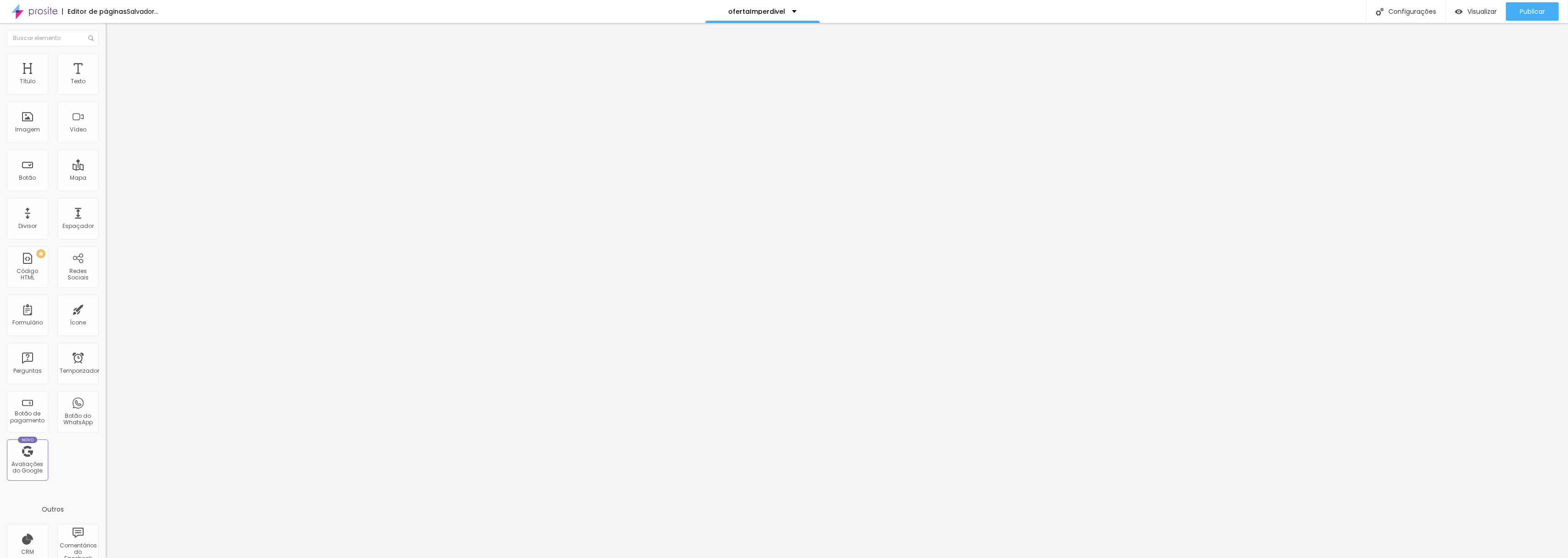
type input "29"
type input "30"
type input "31"
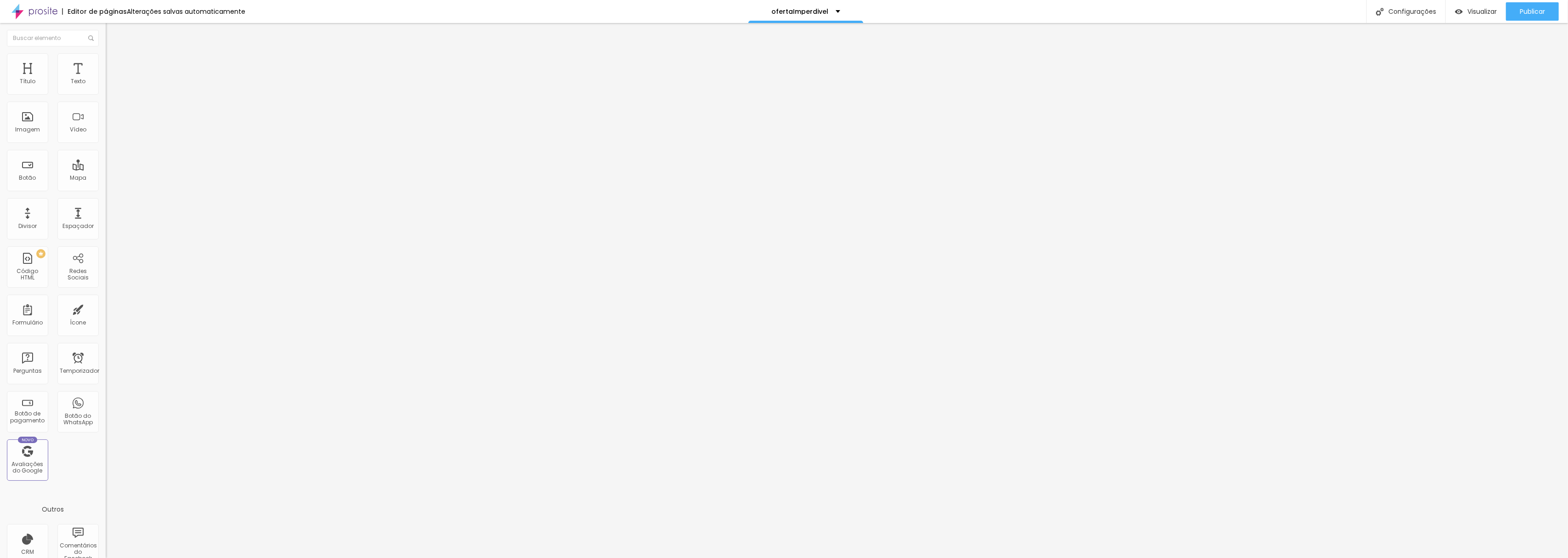
type input "32"
drag, startPoint x: 54, startPoint y: 92, endPoint x: 78, endPoint y: 97, distance: 24.5
type input "32"
click at [105, 169] on input "range" at bounding box center [134, 172] width 59 height 7
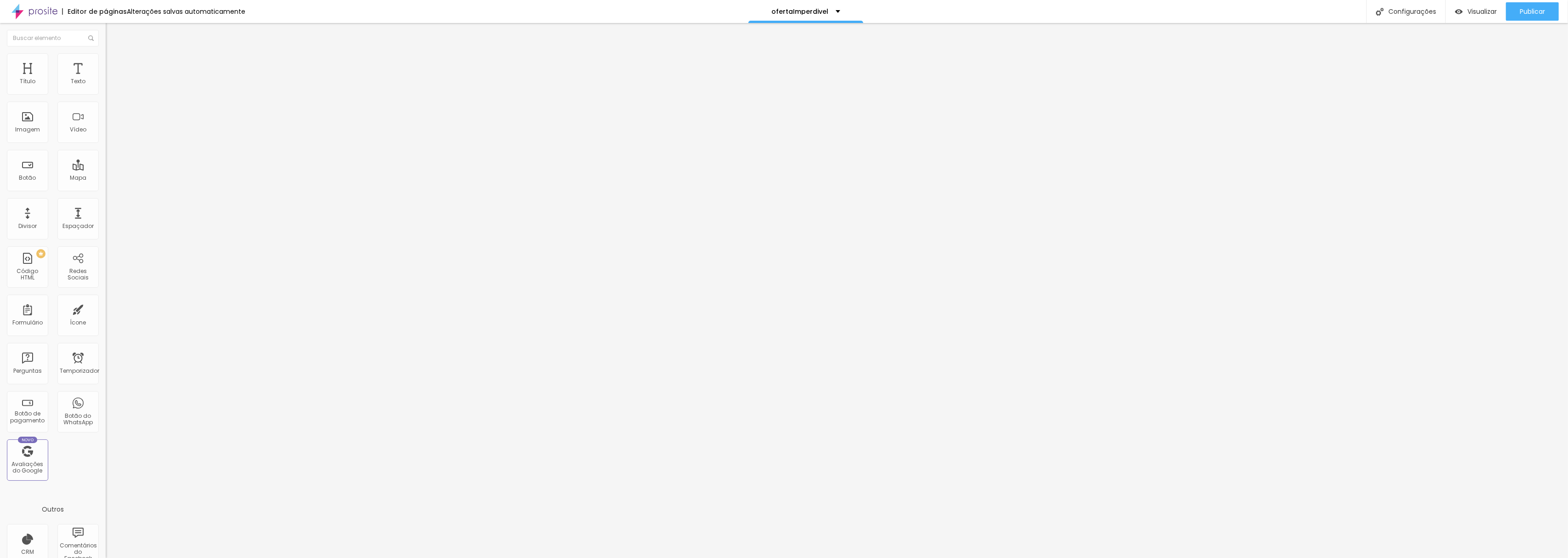
click at [105, 59] on img at bounding box center [109, 57] width 8 height 8
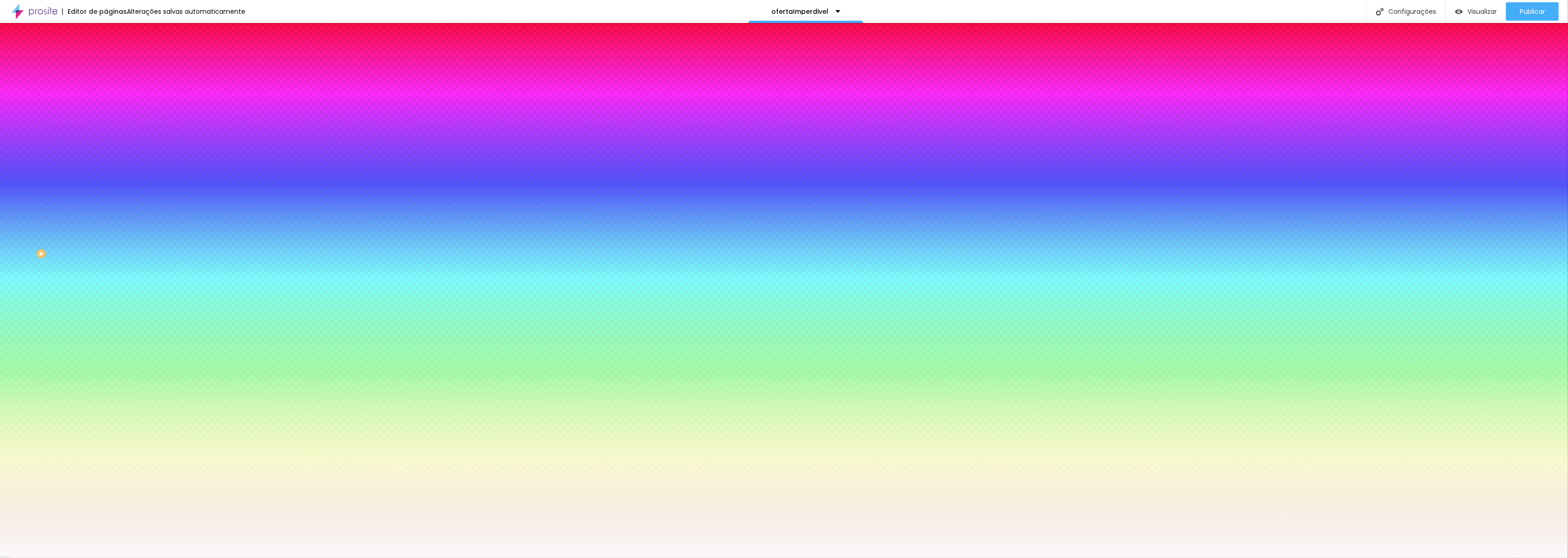
click at [105, 134] on input "#F9F9F9" at bounding box center [160, 129] width 110 height 9
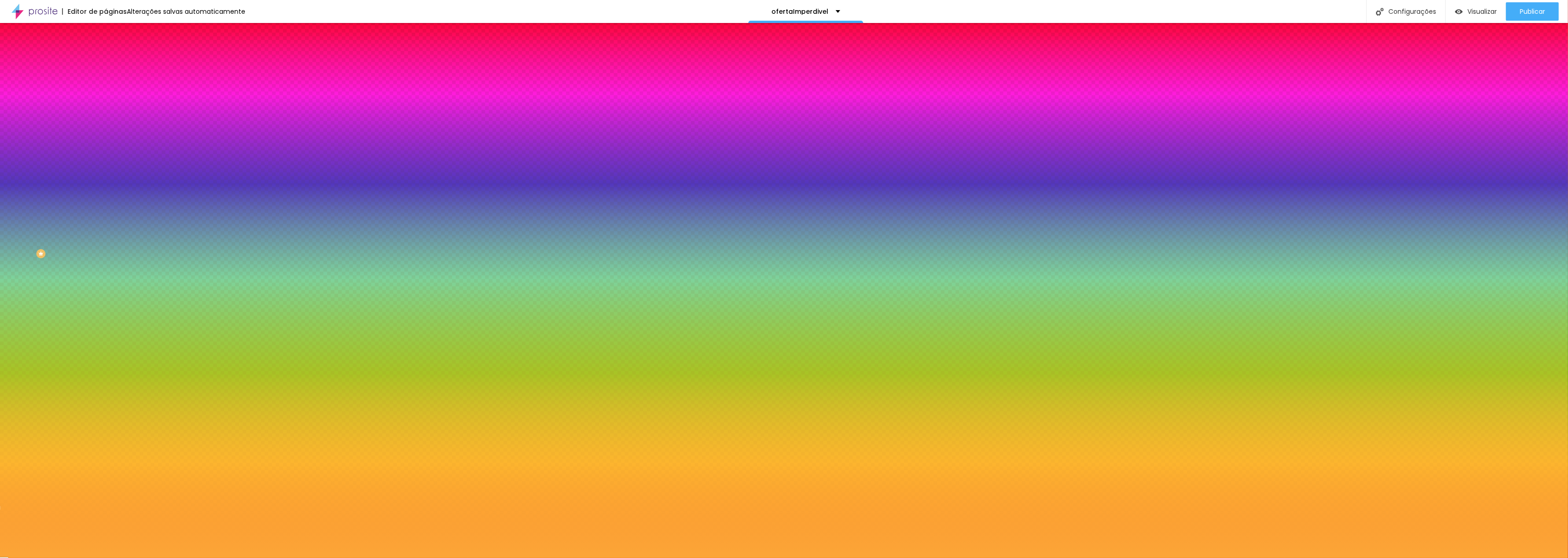
type input "#FCA637"
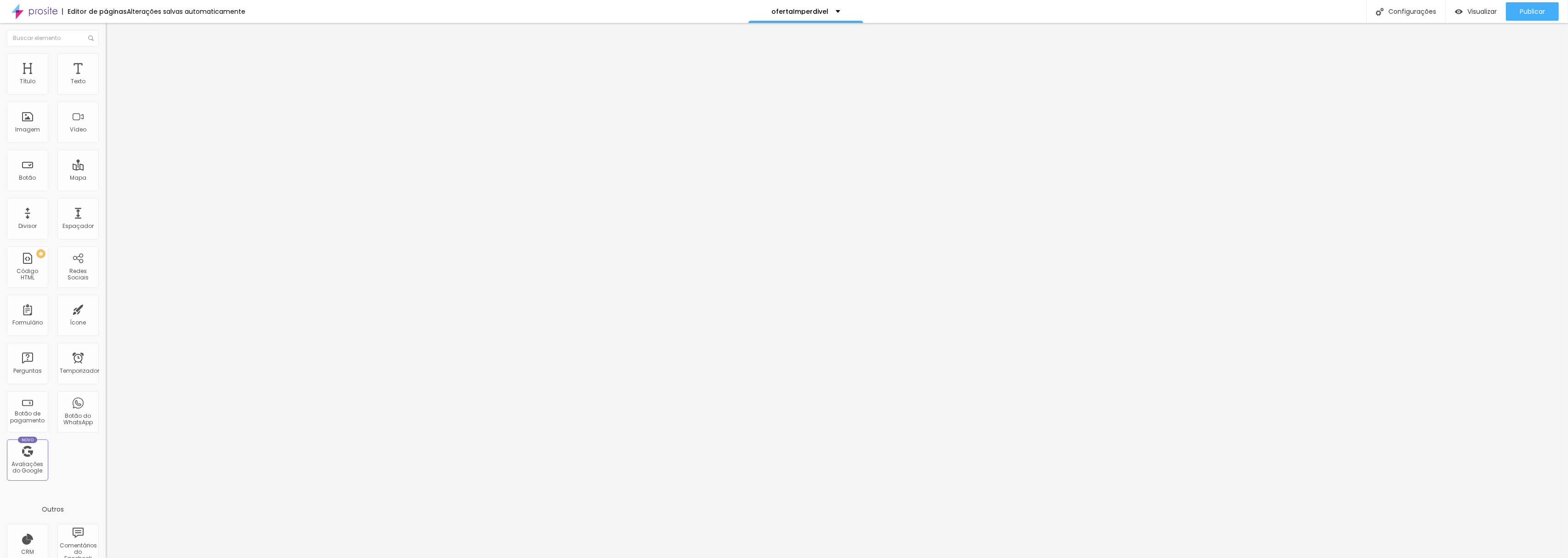
click at [105, 54] on img at bounding box center [109, 57] width 8 height 8
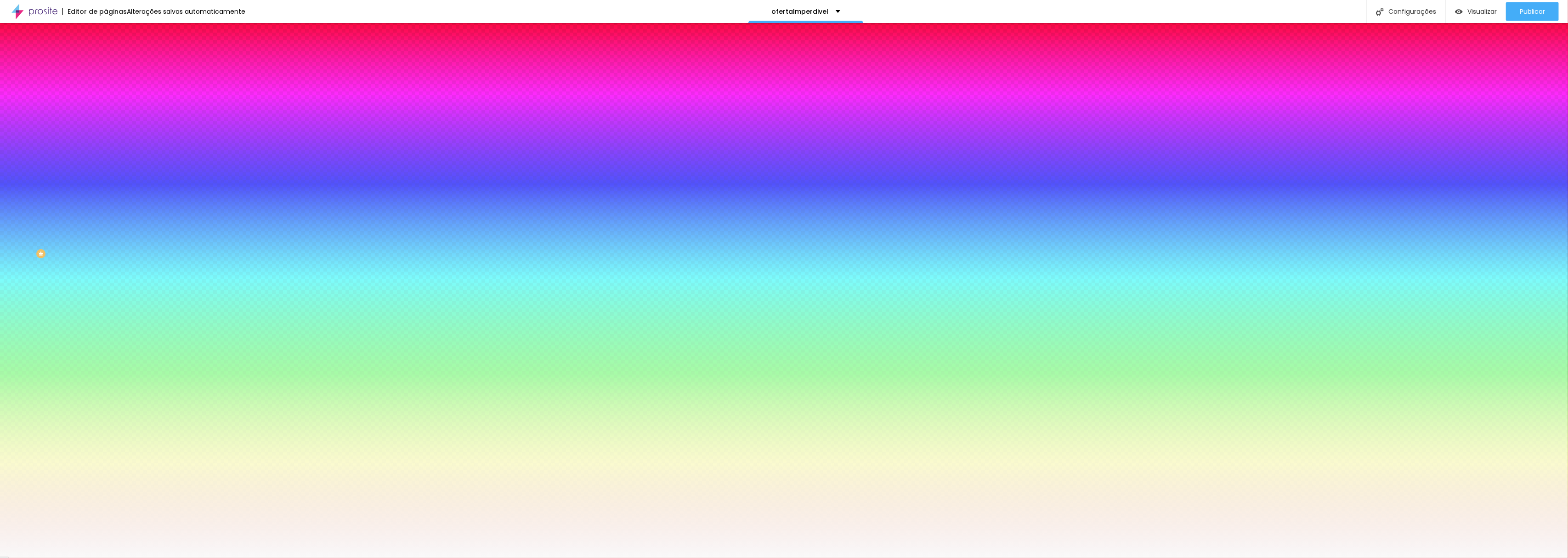
click at [105, 134] on input "#F9F9F9" at bounding box center [160, 129] width 110 height 9
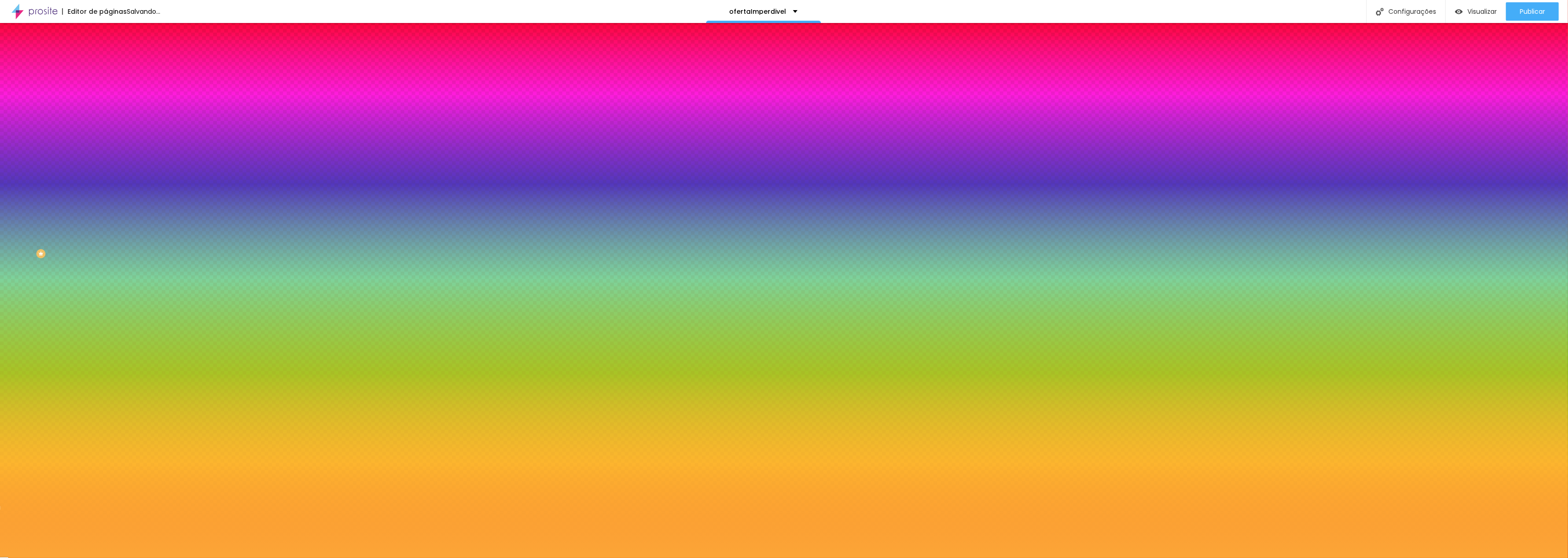
type input "#FCA637"
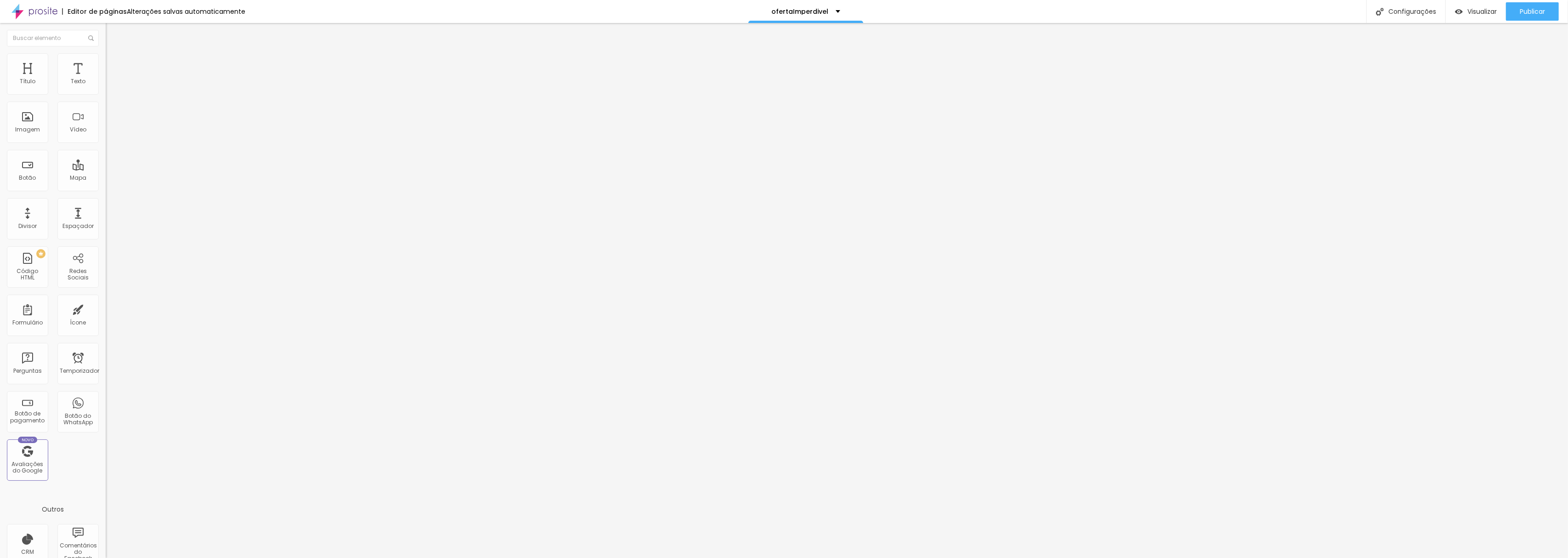
click at [105, 68] on div "Tipografia" at bounding box center [158, 65] width 105 height 5
click at [109, 85] on icon "button" at bounding box center [112, 83] width 5 height 5
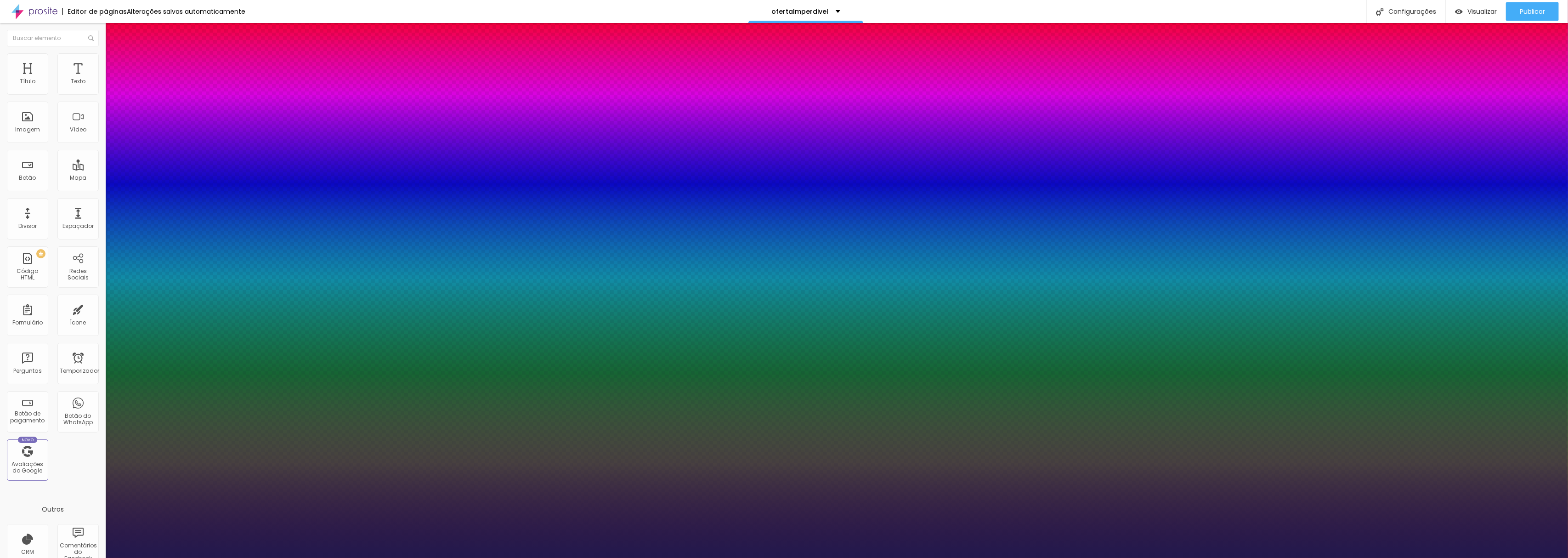
type input "1"
type input "20"
type input "1"
type input "21"
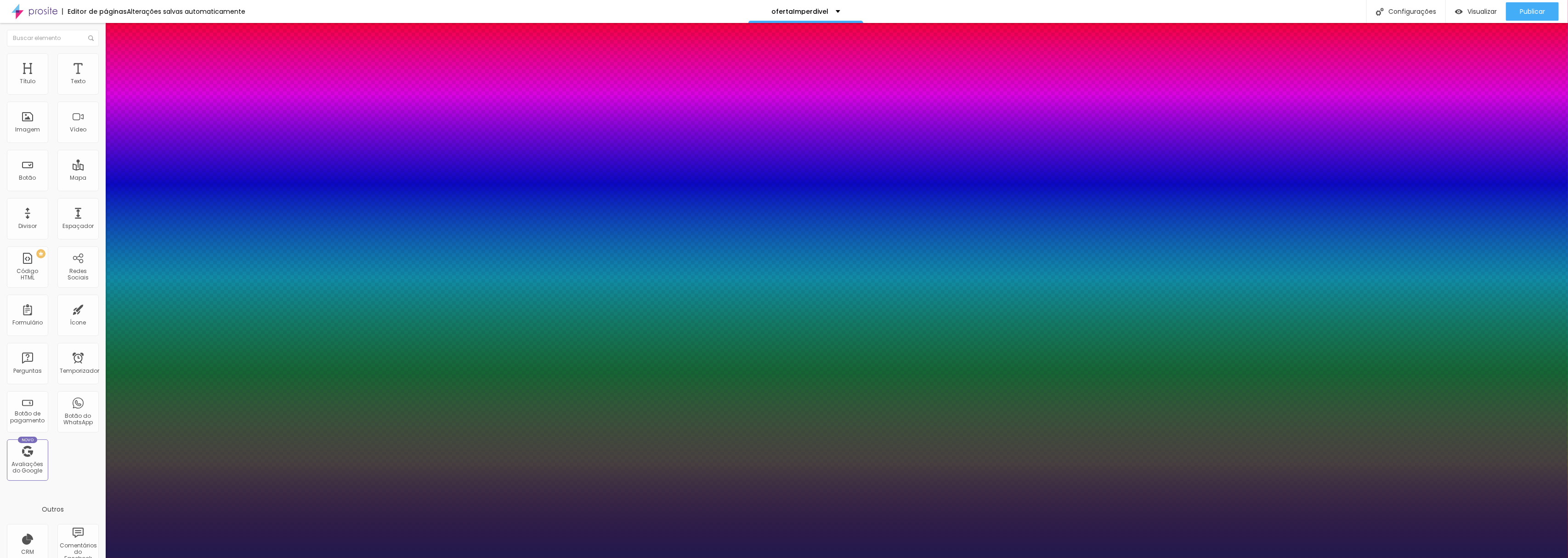
type input "21"
type input "1"
type input "23"
type input "1"
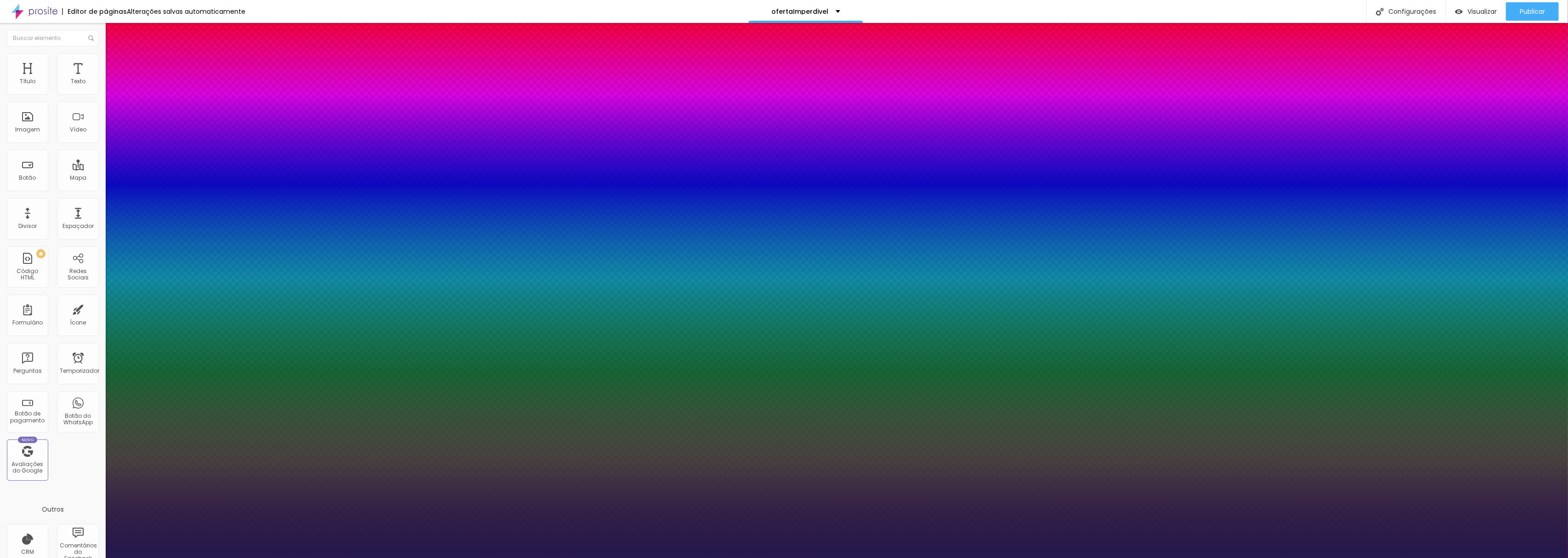
type input "24"
type input "1"
type input "25"
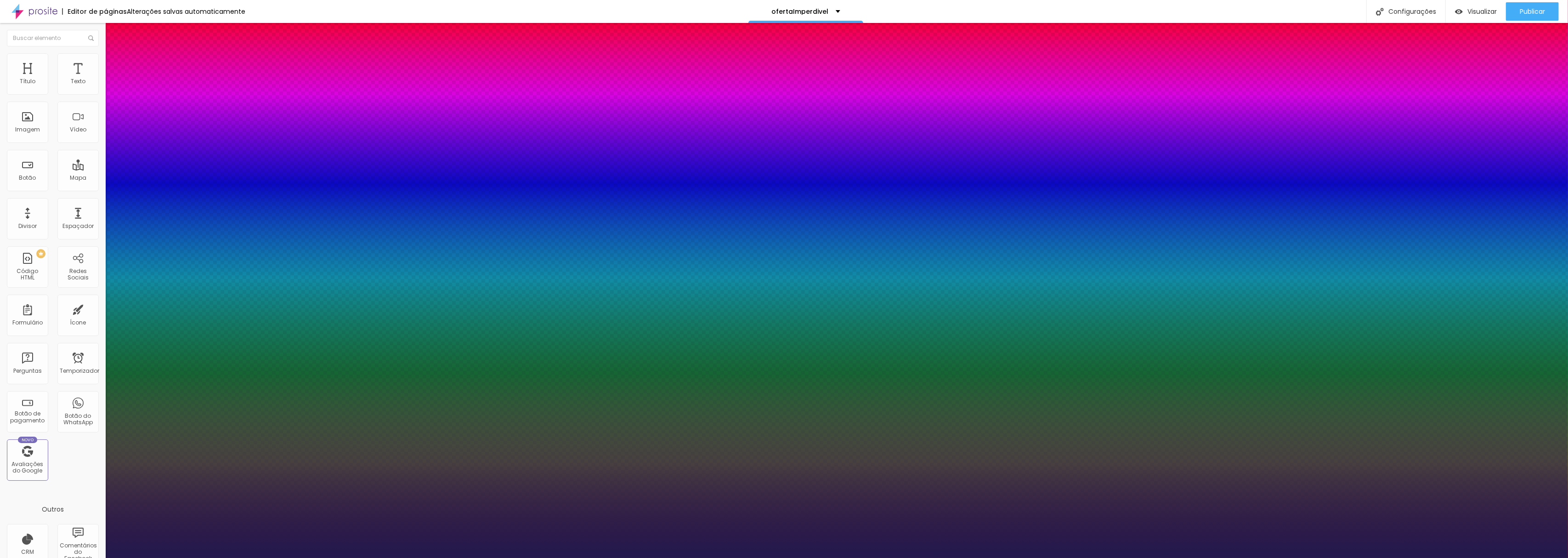
type input "1"
type input "27"
type input "1"
type input "37"
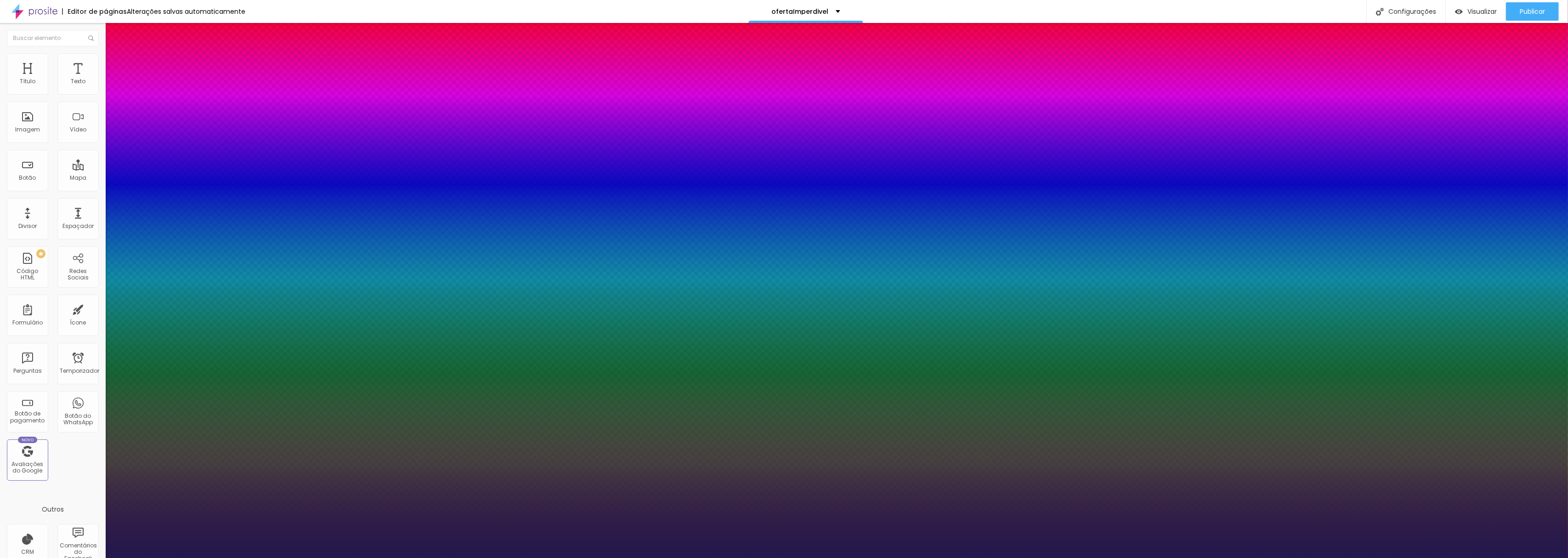
type input "37"
type input "1"
type input "40"
type input "1"
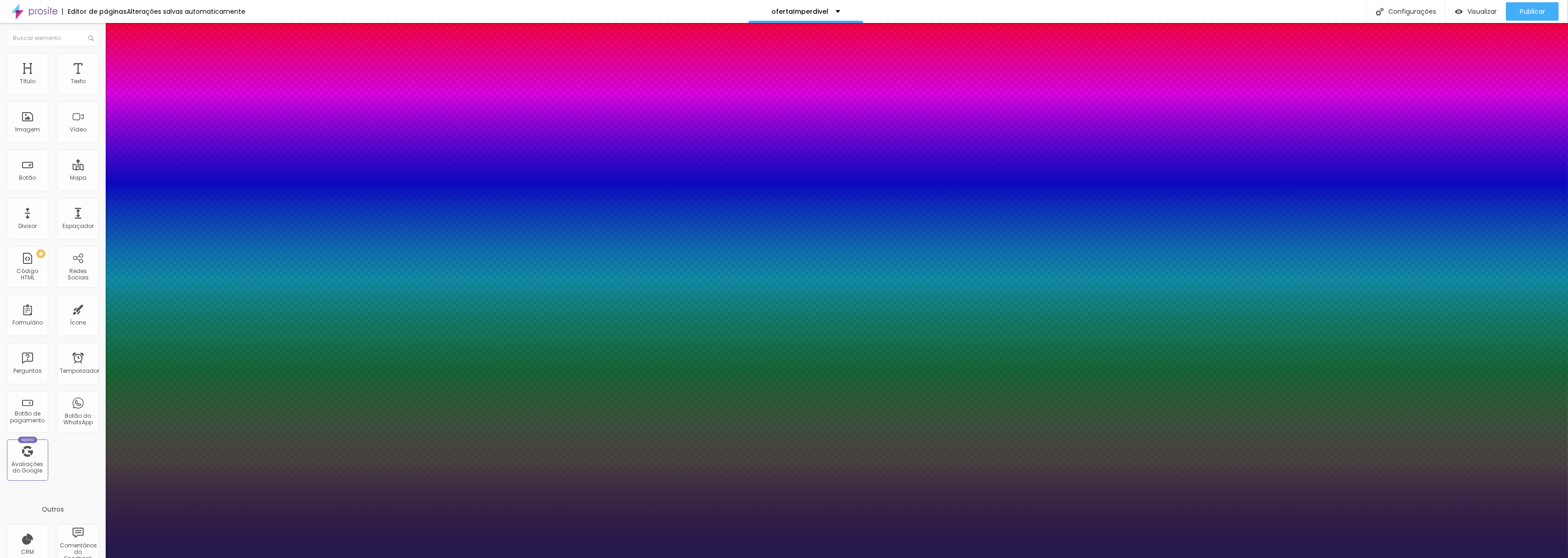
type input "44"
type input "1"
type input "46"
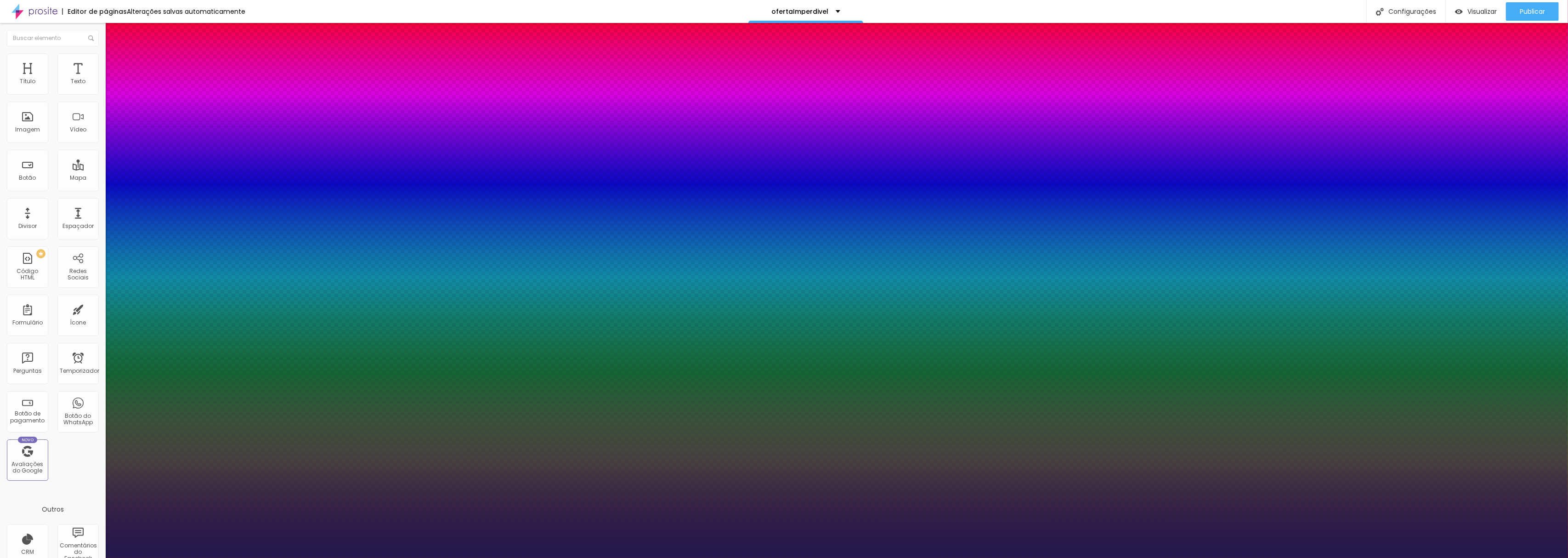
type input "1"
type input "47"
type input "1"
type input "49"
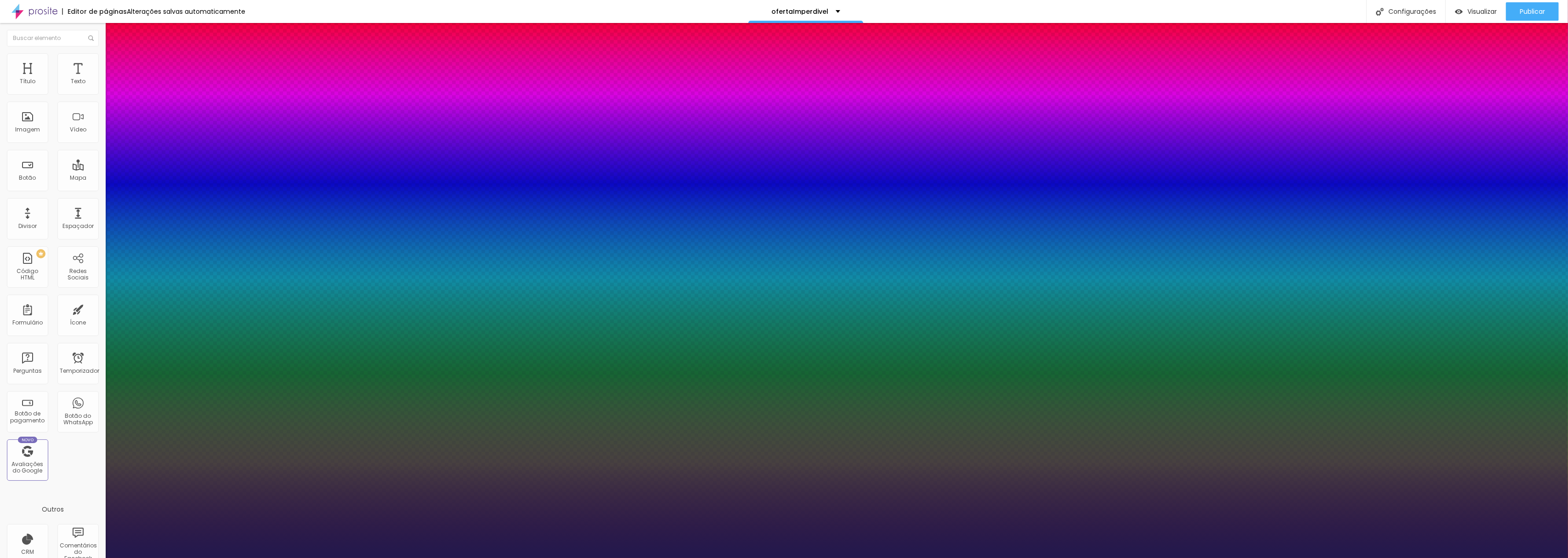
type input "49"
type input "1"
type input "51"
type input "1"
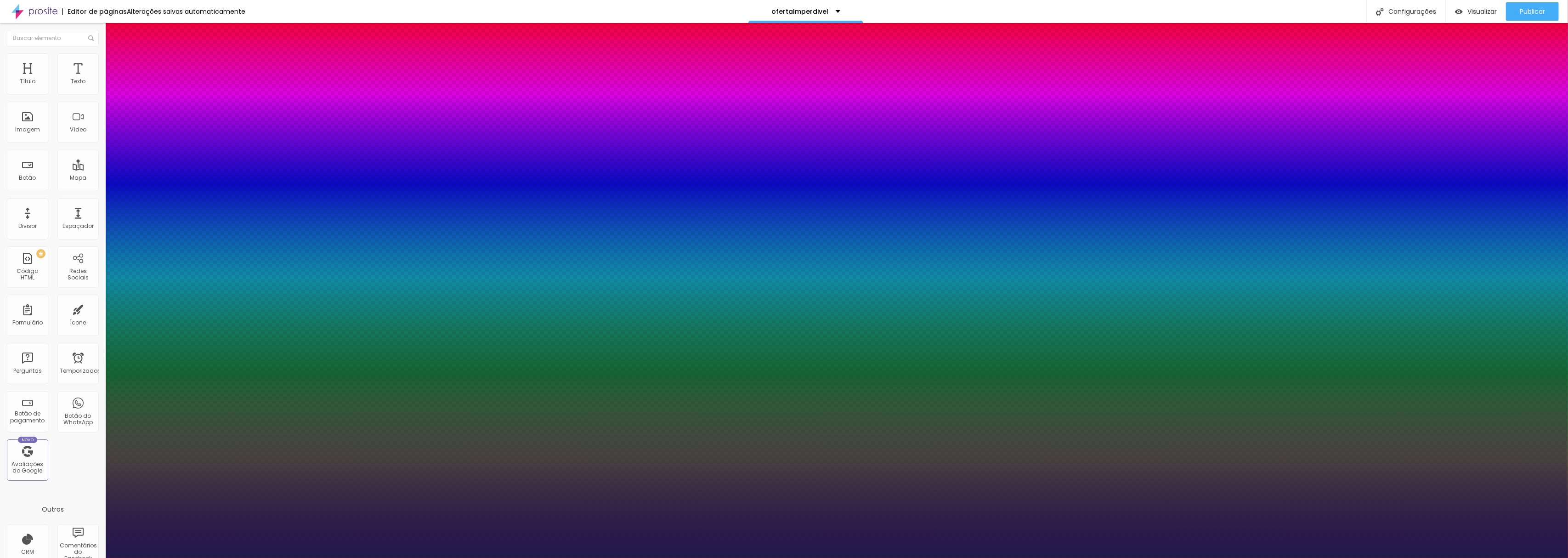
type input "53"
type input "1"
type input "54"
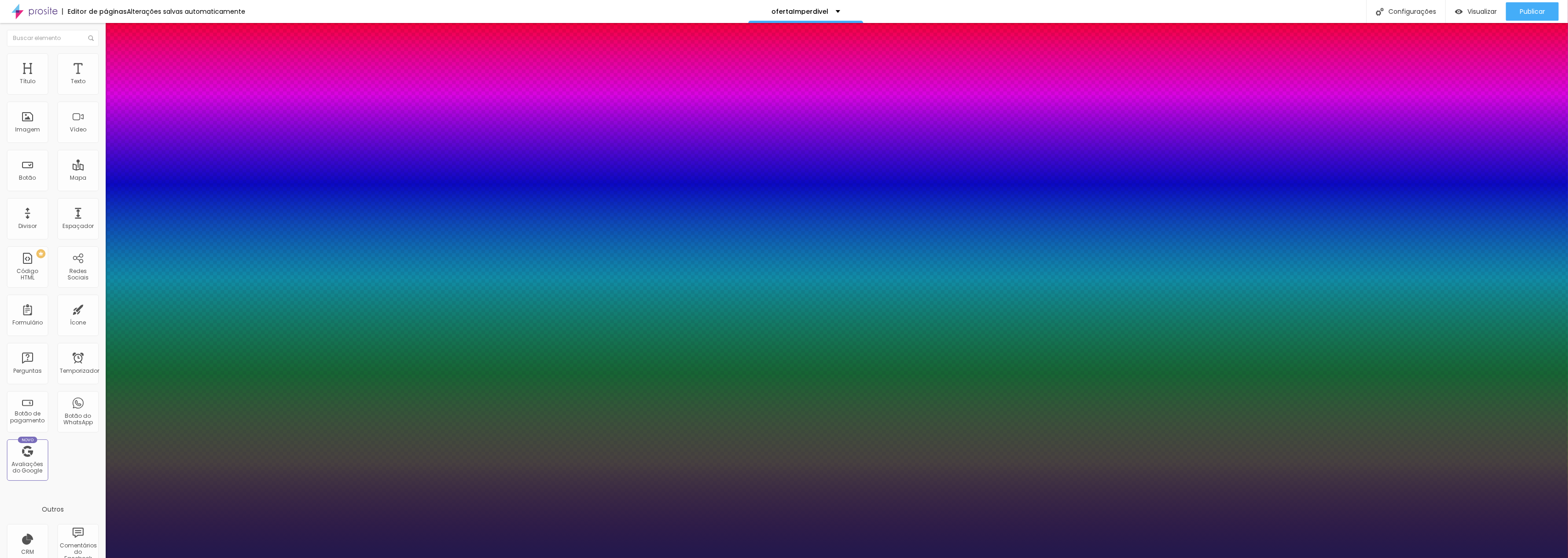
type input "1"
type input "55"
type input "1"
type input "56"
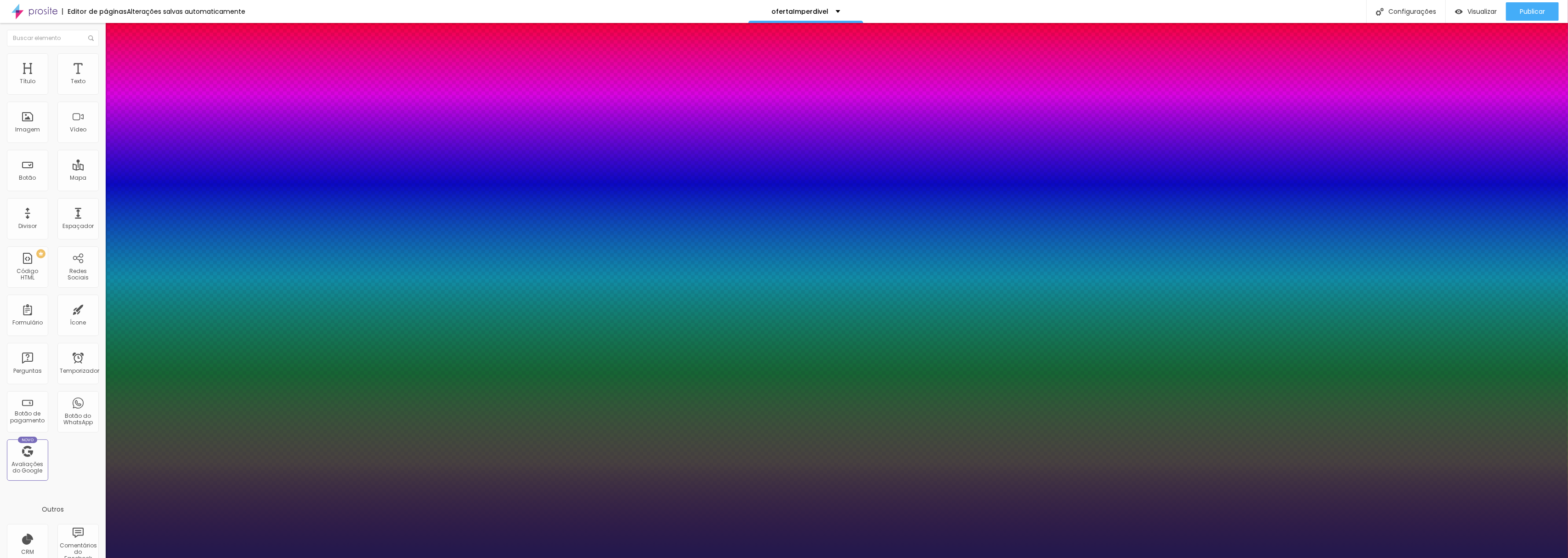
type input "56"
type input "1"
type input "57"
type input "1"
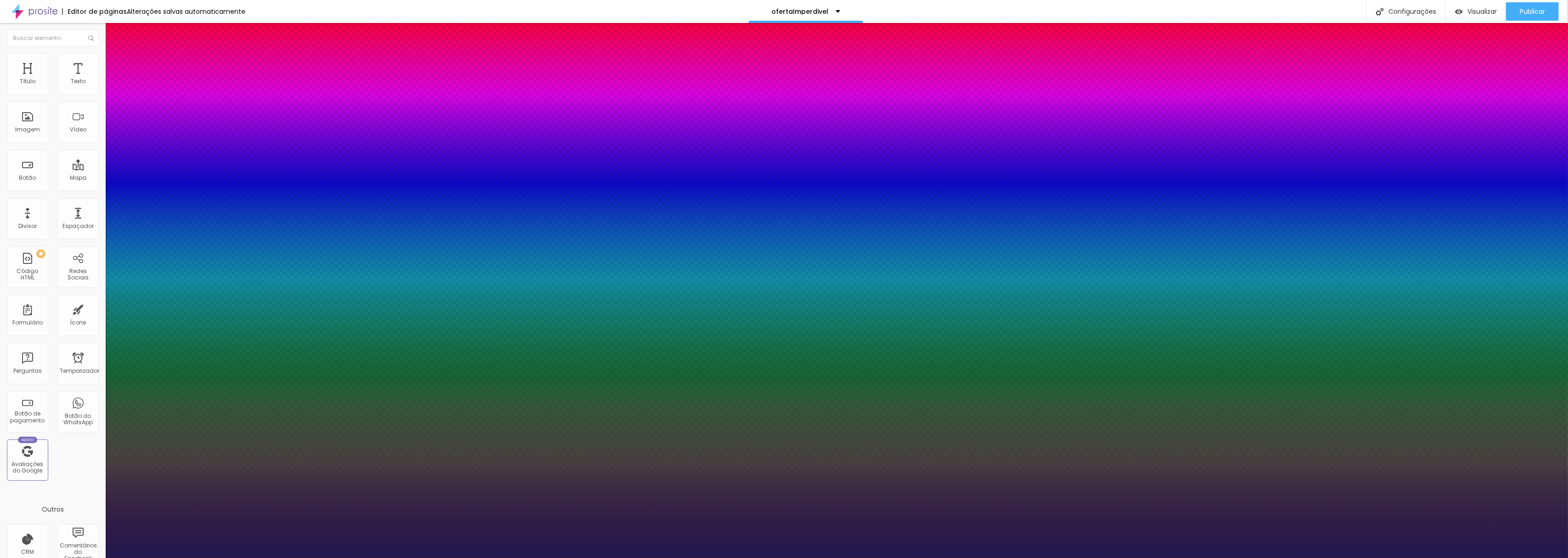
type input "56"
type input "1"
type input "55"
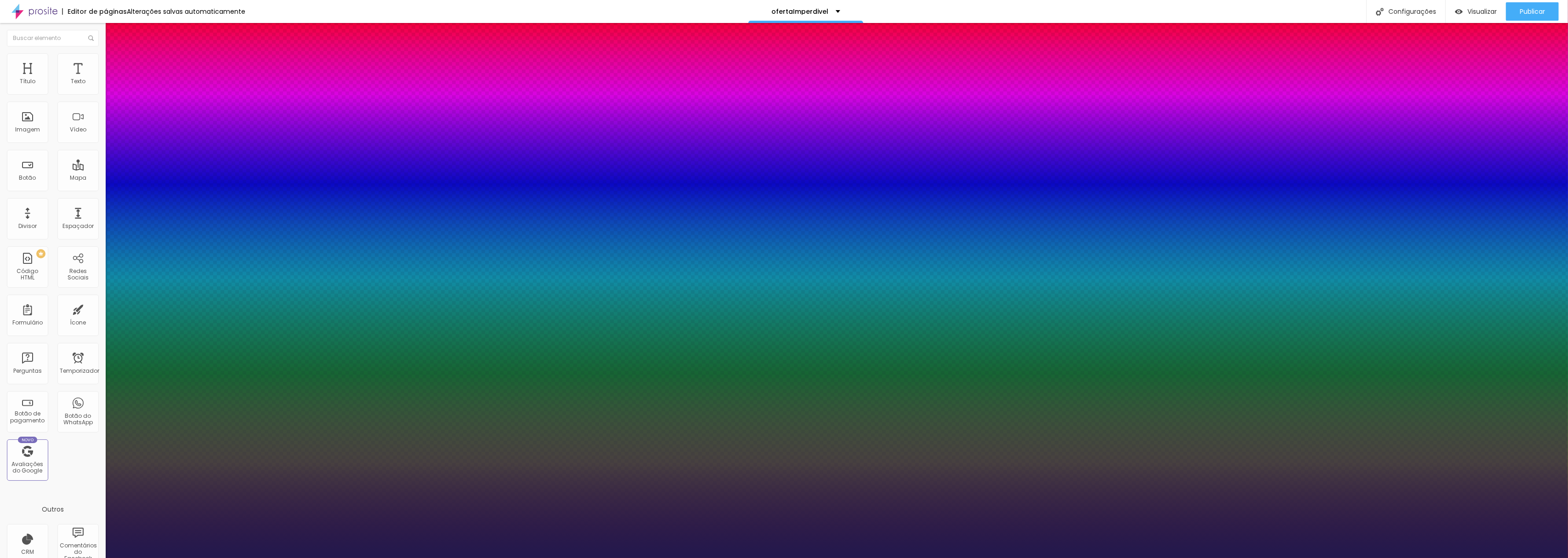
type input "1"
type input "54"
type input "1"
type input "53"
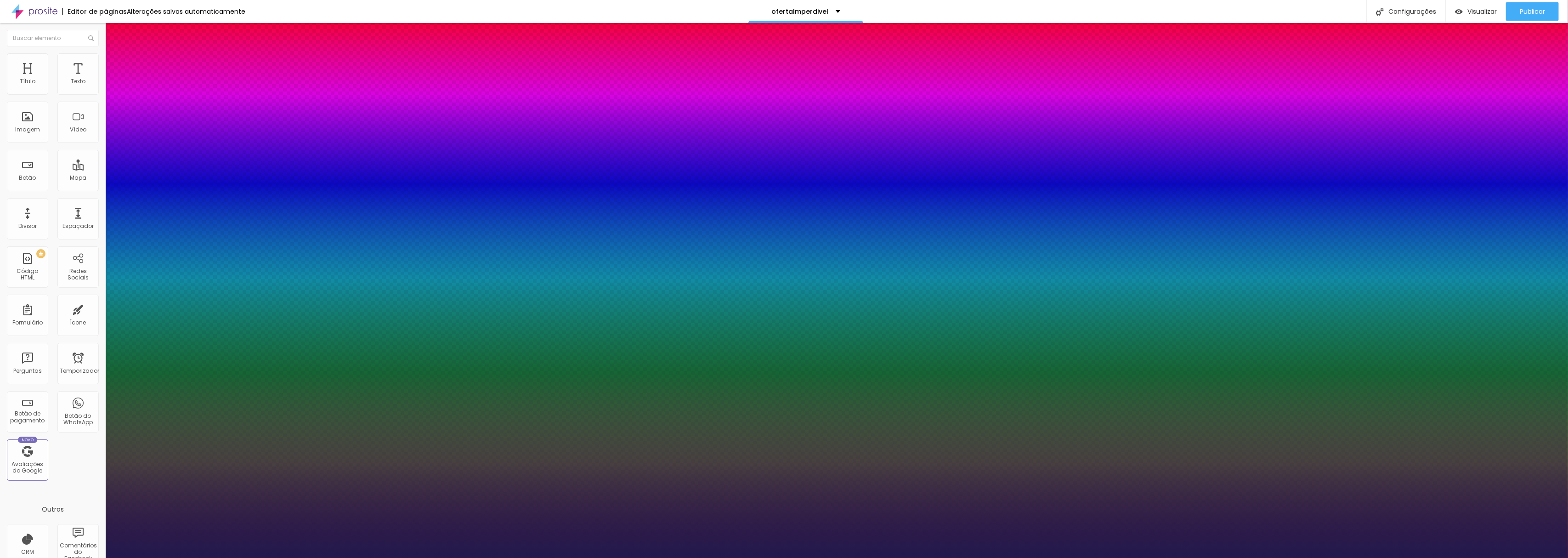
type input "53"
type input "1"
type input "52"
type input "1"
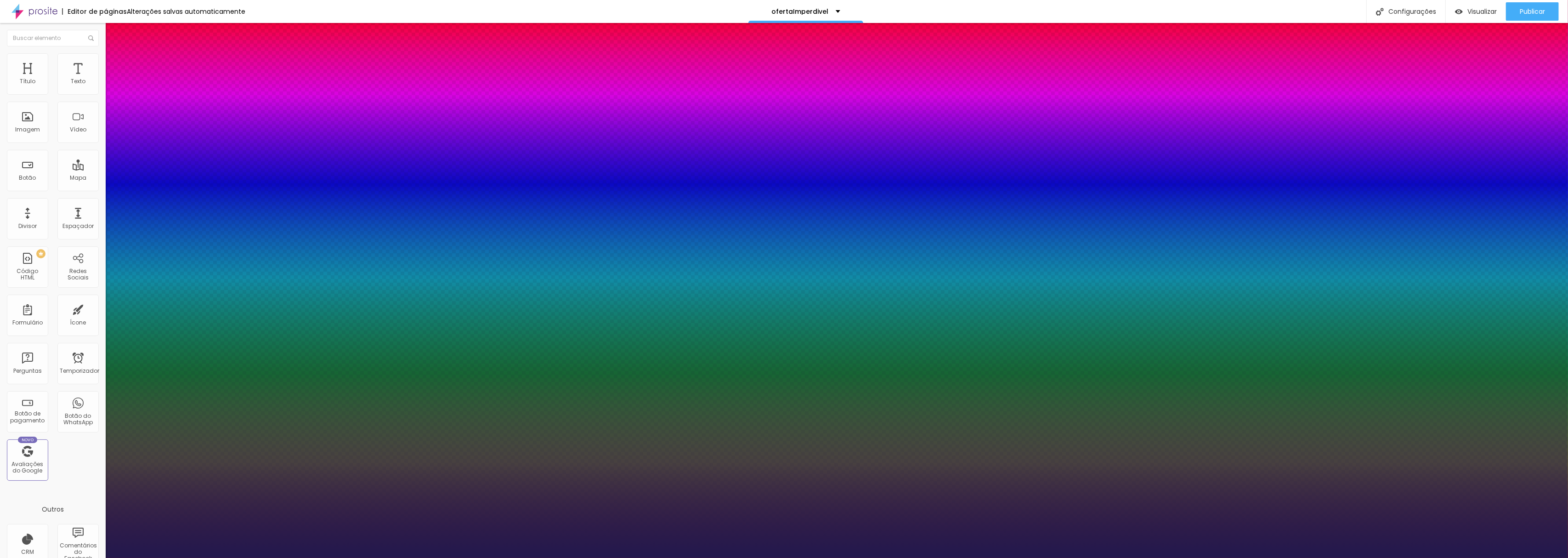
type input "51"
type input "1"
type input "50"
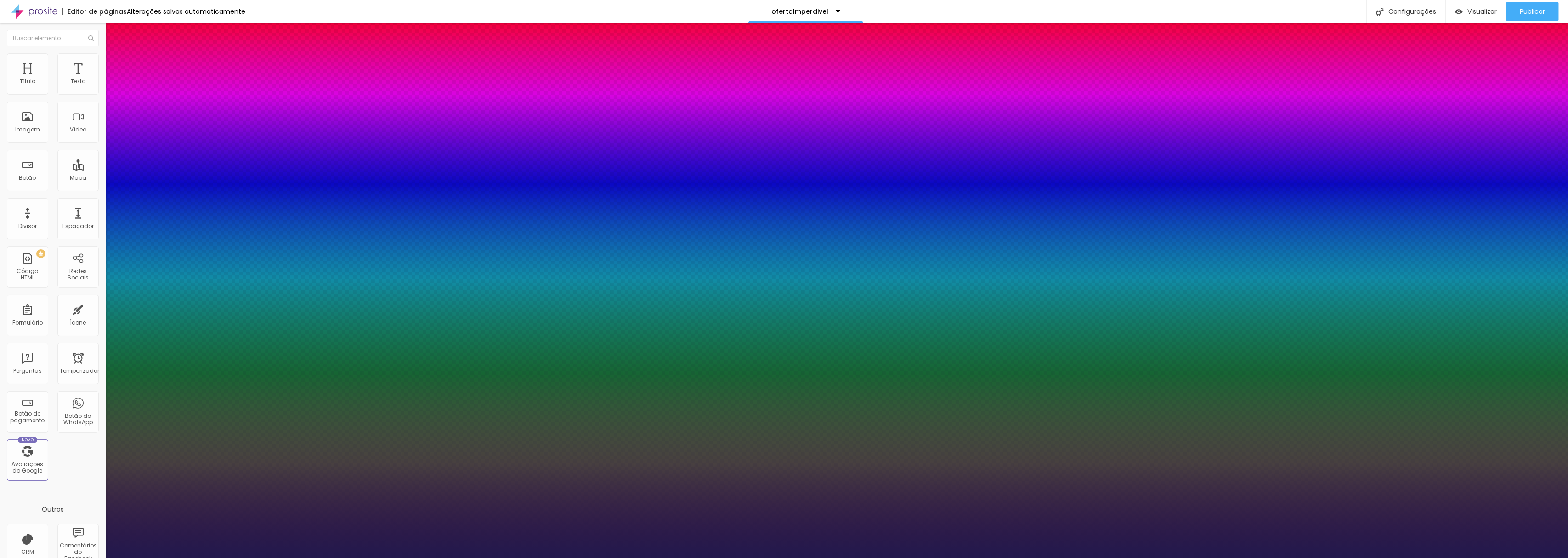
type input "1"
type input "49"
type input "1"
type input "48"
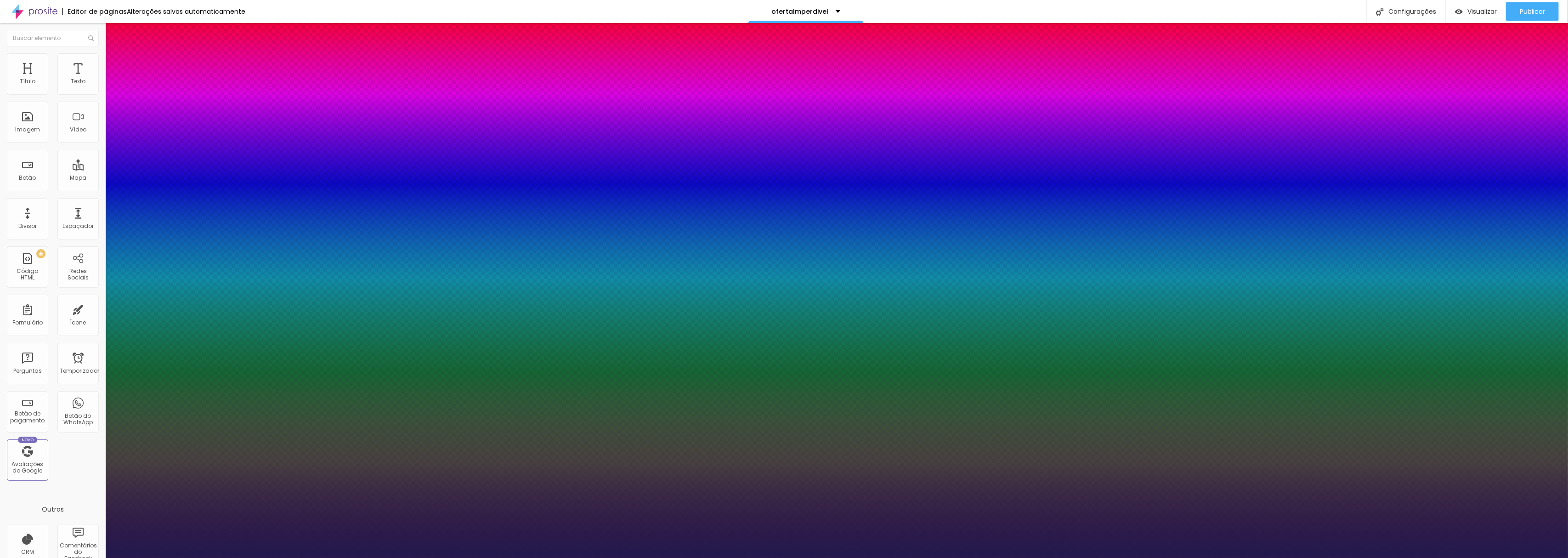
type input "48"
type input "1"
type input "47"
type input "1"
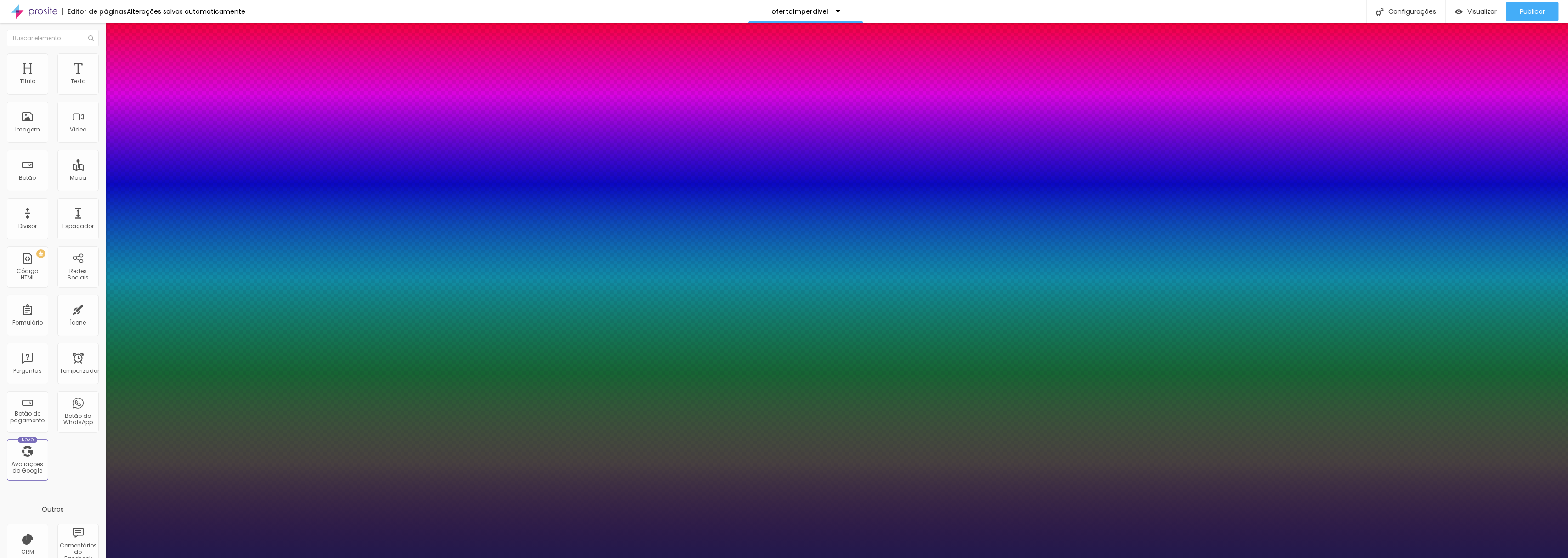
type input "46"
type input "1"
type input "45"
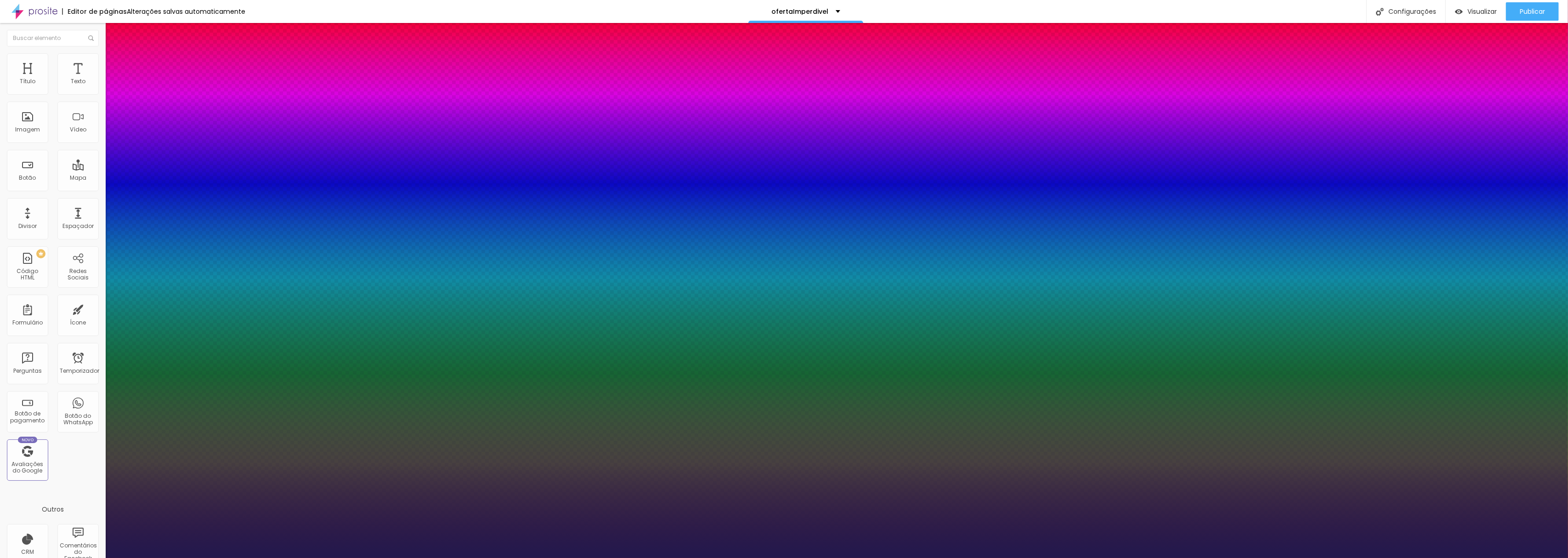
type input "1"
type input "44"
type input "1"
type input "43"
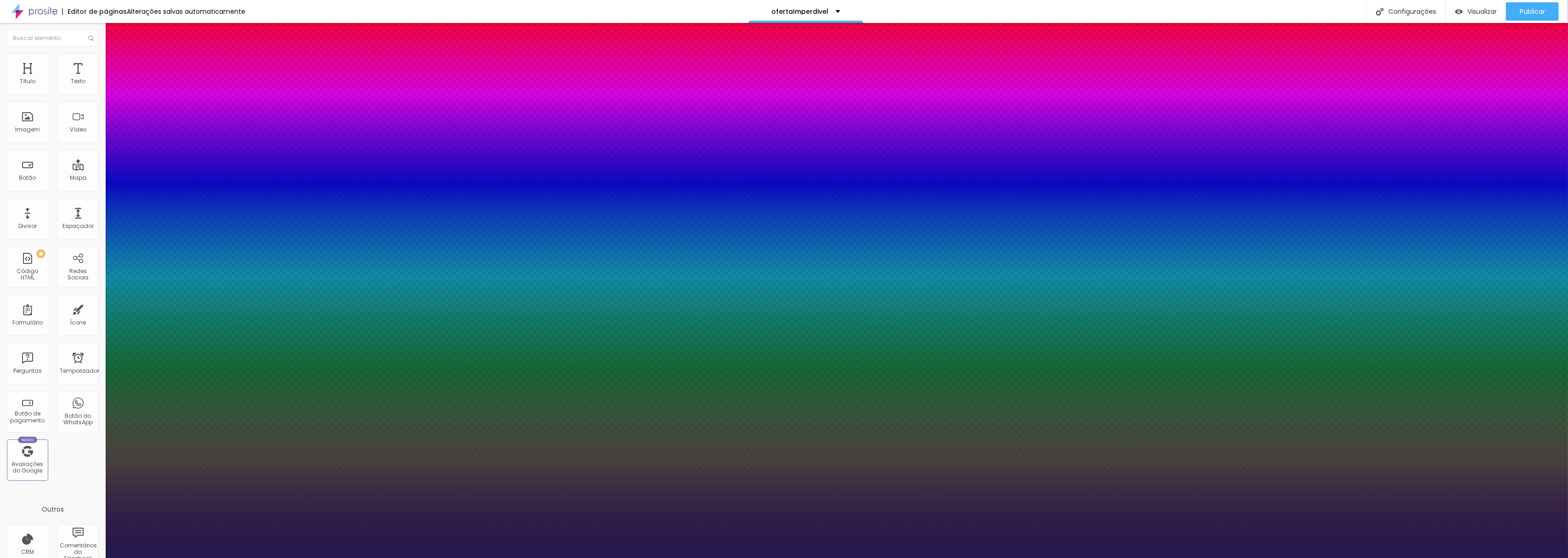
type input "43"
type input "1"
type input "42"
type input "1"
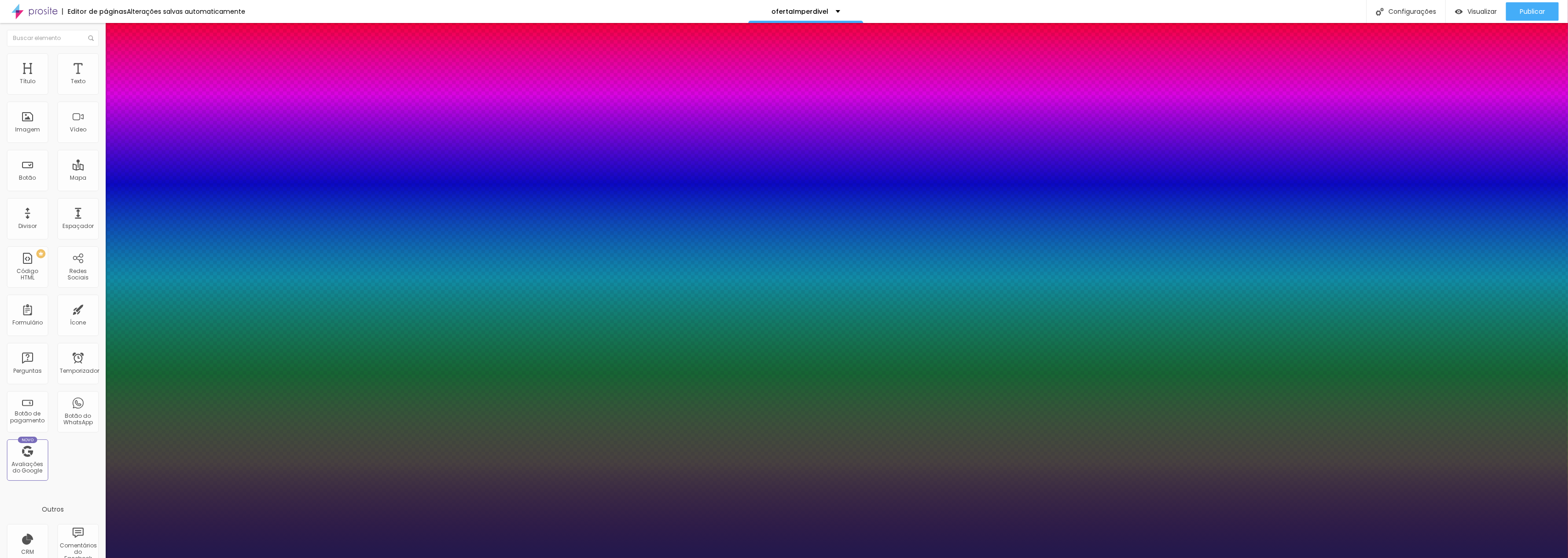
type input "41"
type input "1"
type input "40"
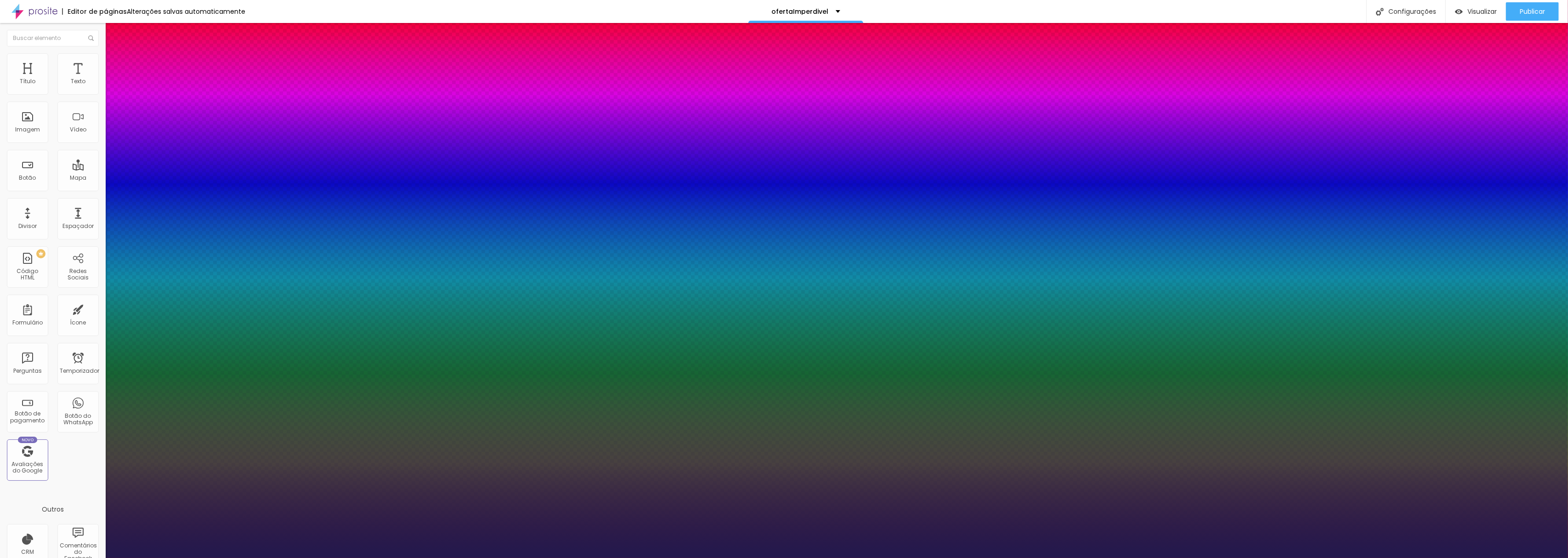
type input "1"
type input "39"
type input "1"
type input "38"
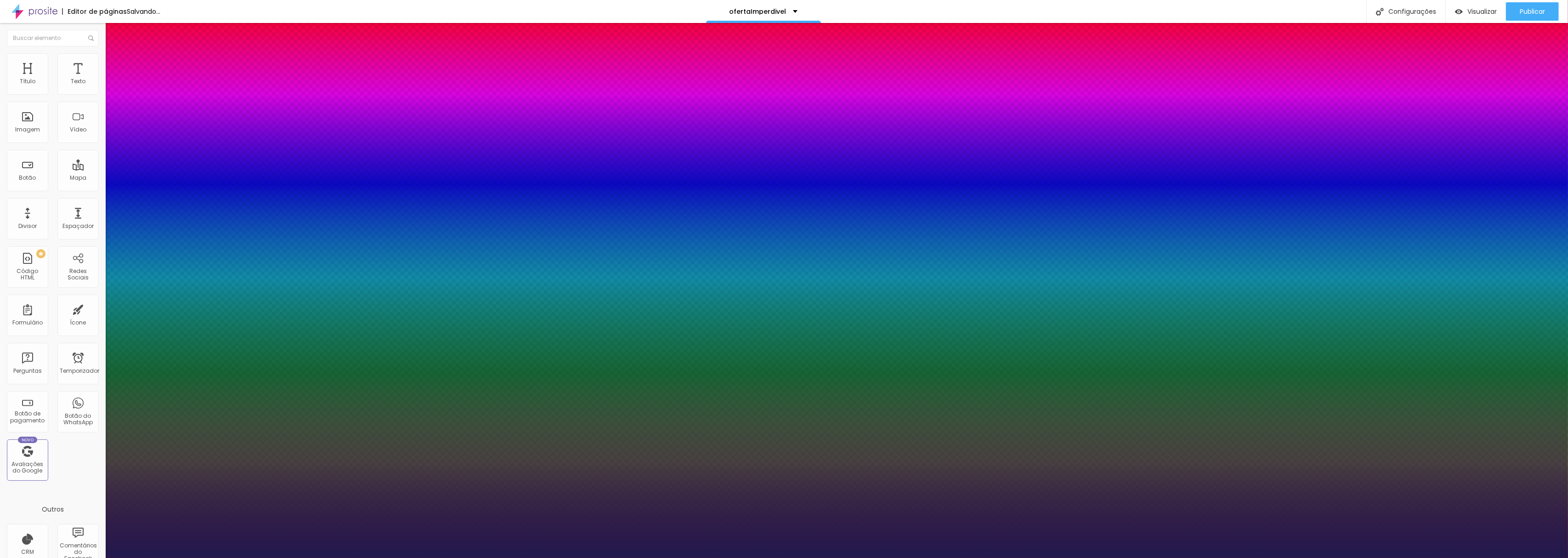
type input "38"
type input "1"
type input "39"
type input "1"
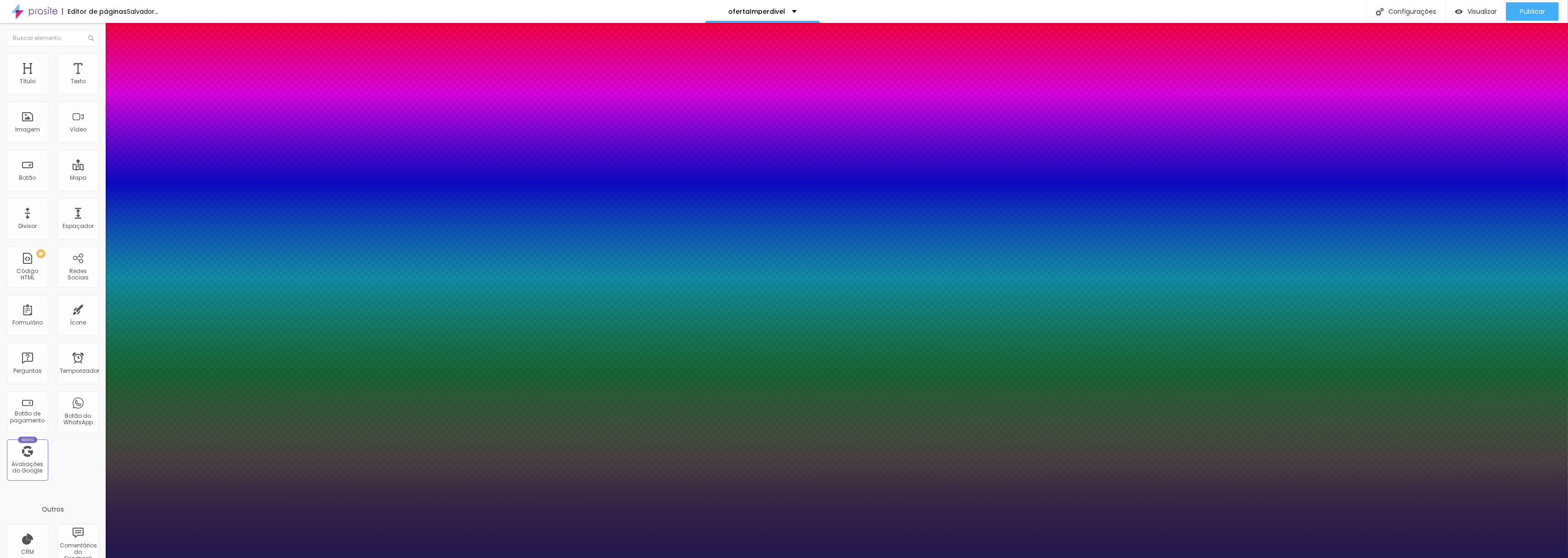
type input "40"
type input "1"
type input "41"
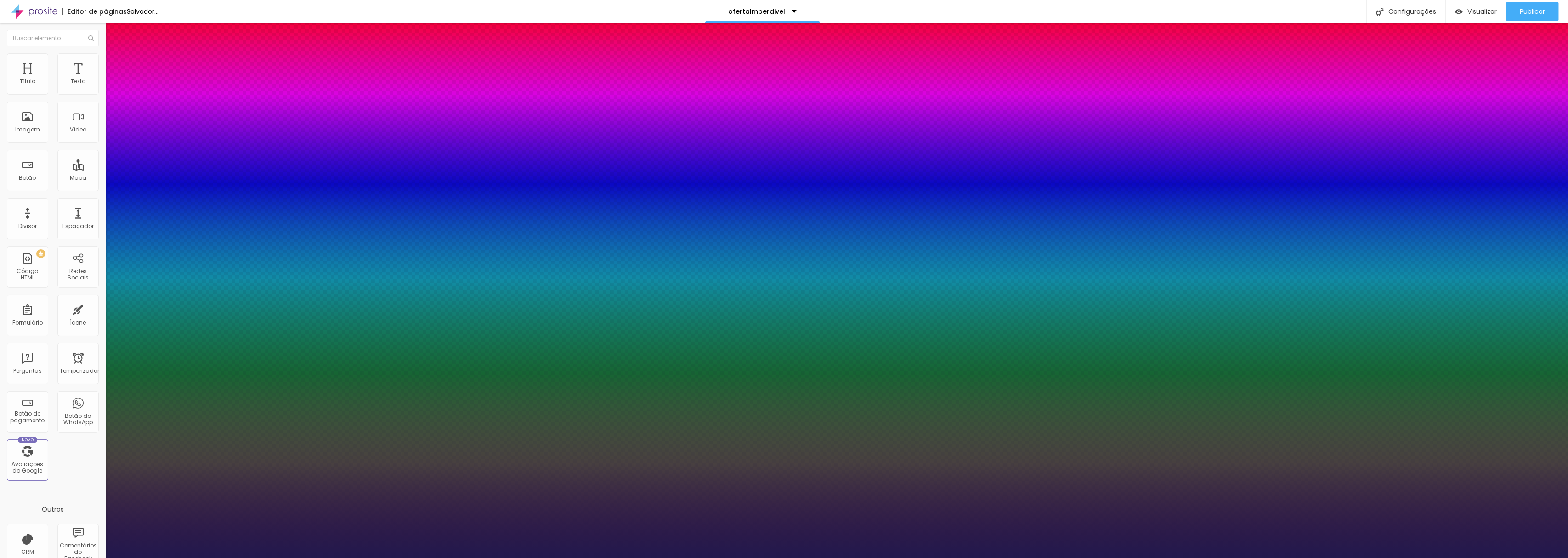
type input "1"
type input "42"
type input "1"
type input "43"
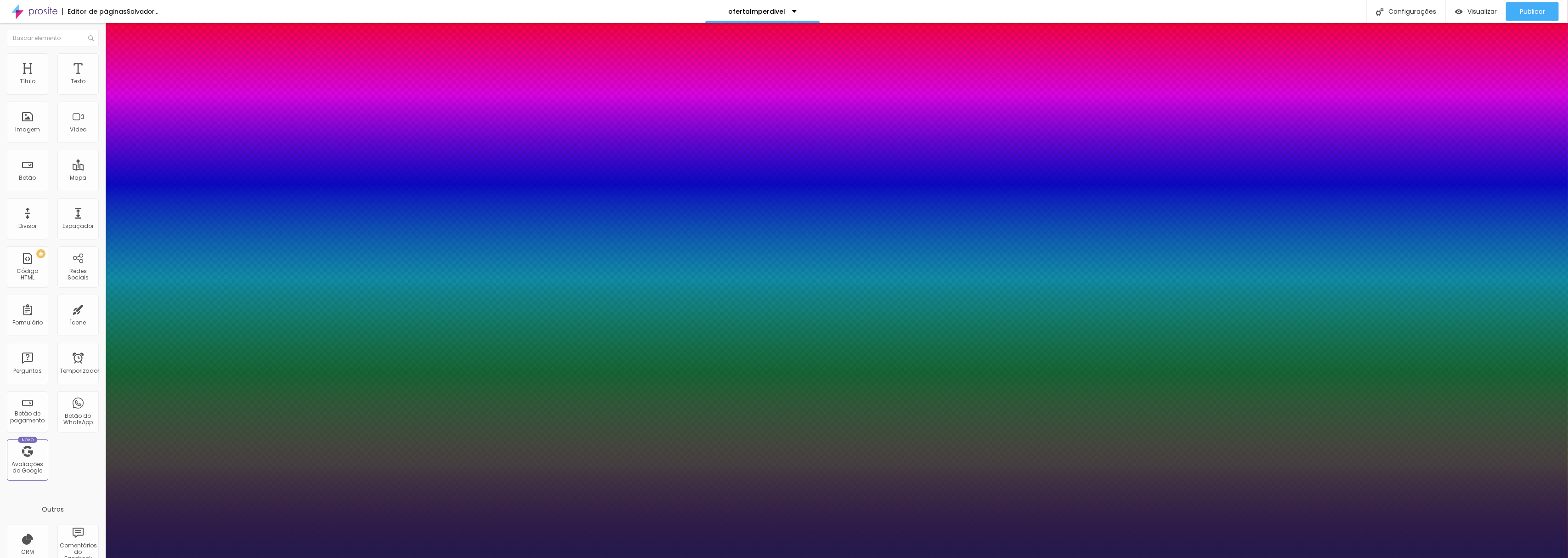
type input "43"
type input "1"
type input "44"
type input "1"
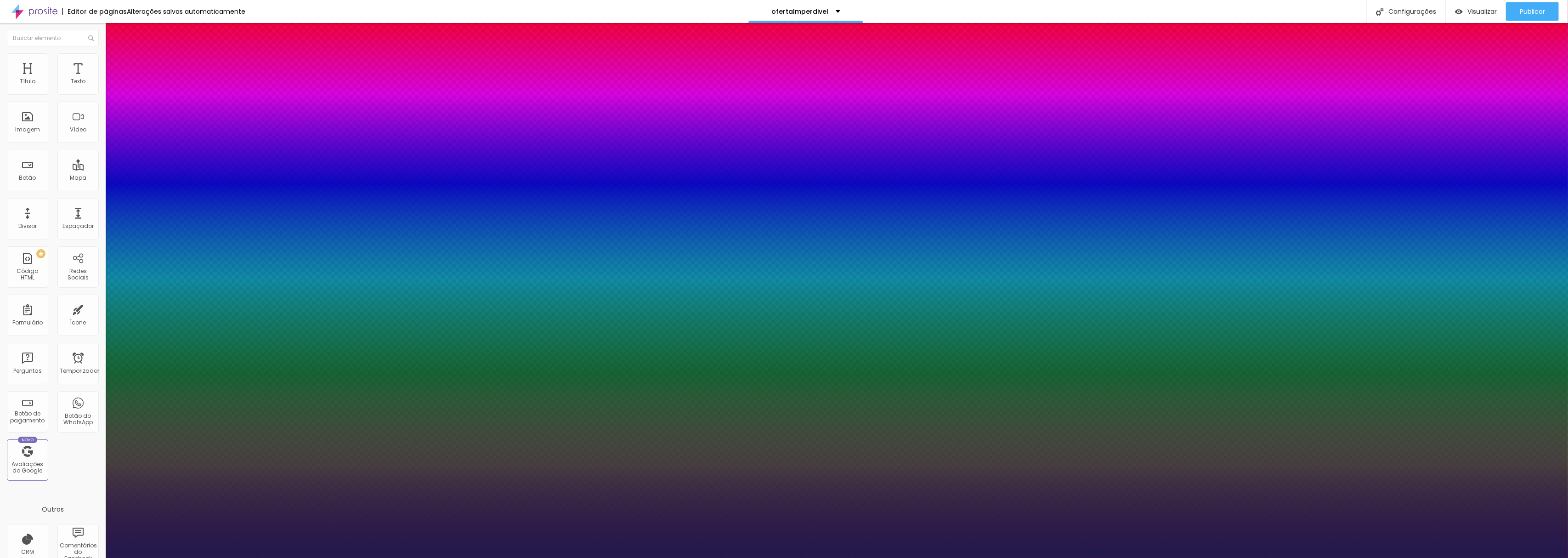
type input "45"
type input "1"
type input "46"
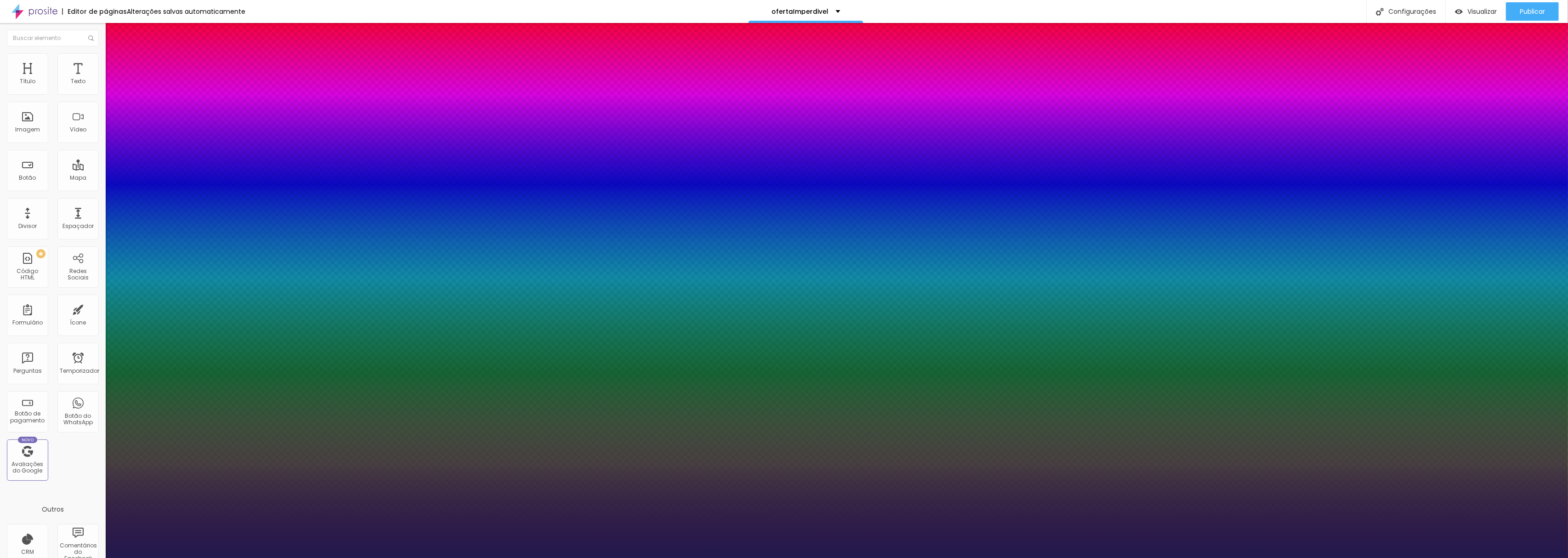
type input "1"
type input "47"
type input "1"
drag, startPoint x: 126, startPoint y: 154, endPoint x: 147, endPoint y: 158, distance: 21.4
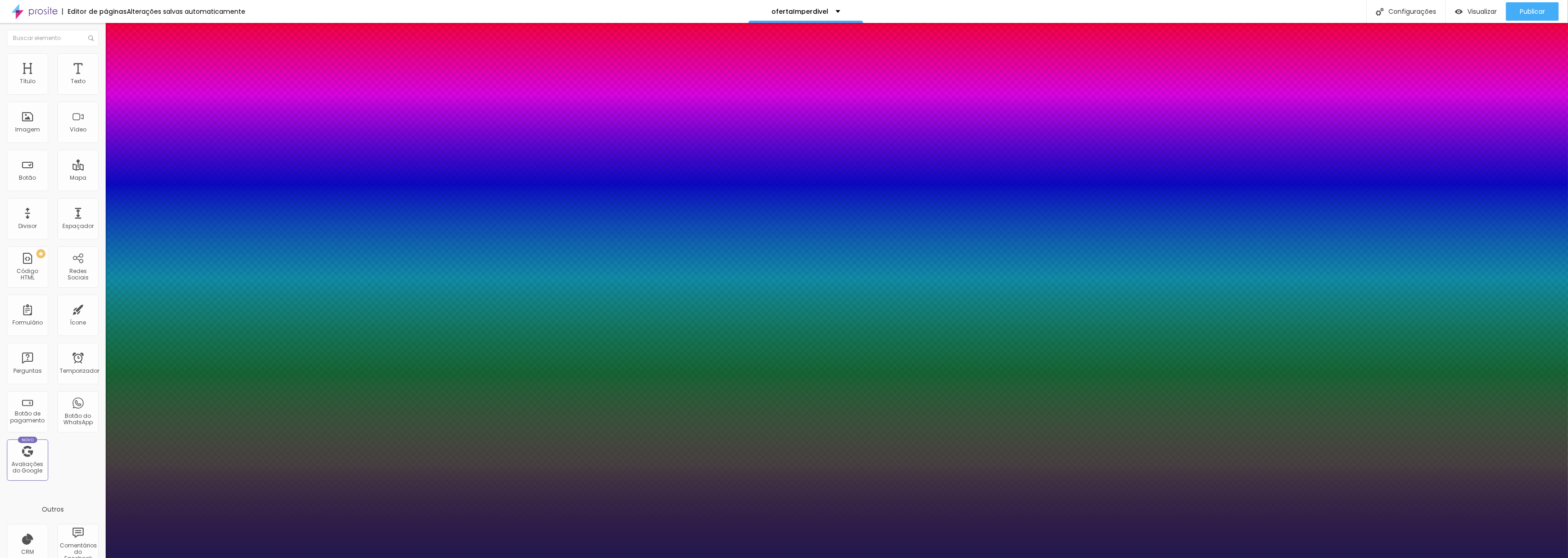
type input "47"
type input "1"
click at [840, 557] on div at bounding box center [784, 558] width 1568 height 0
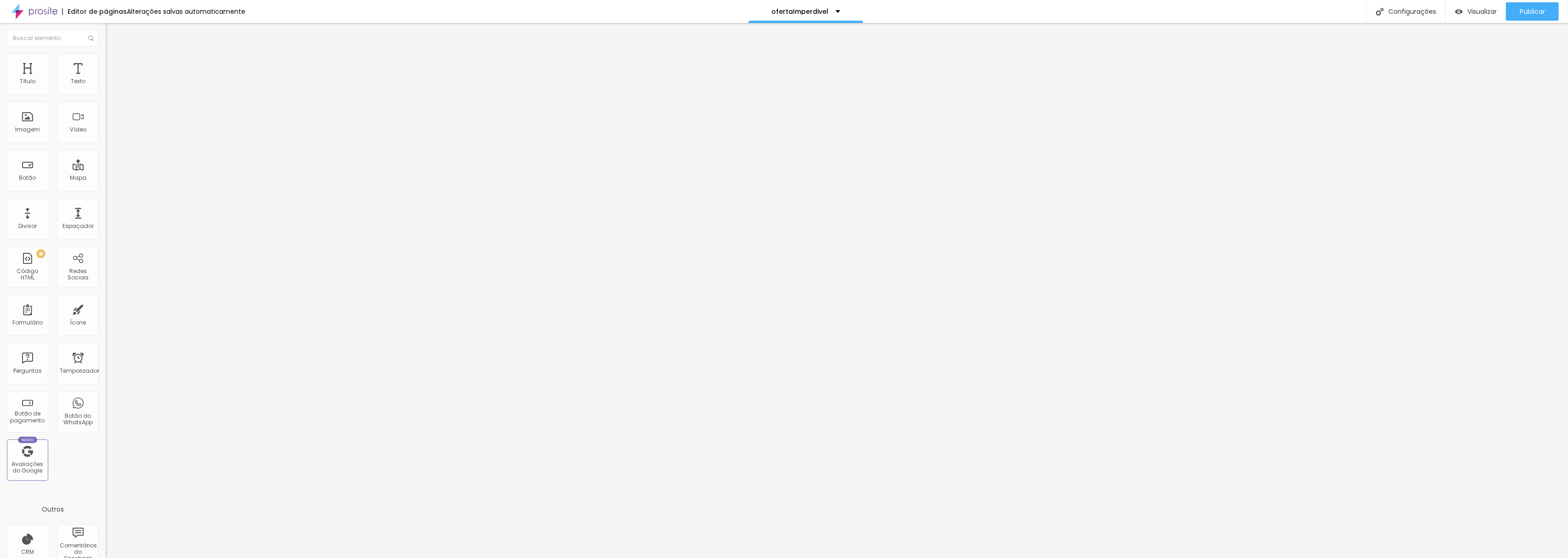
click at [105, 59] on img at bounding box center [109, 57] width 8 height 8
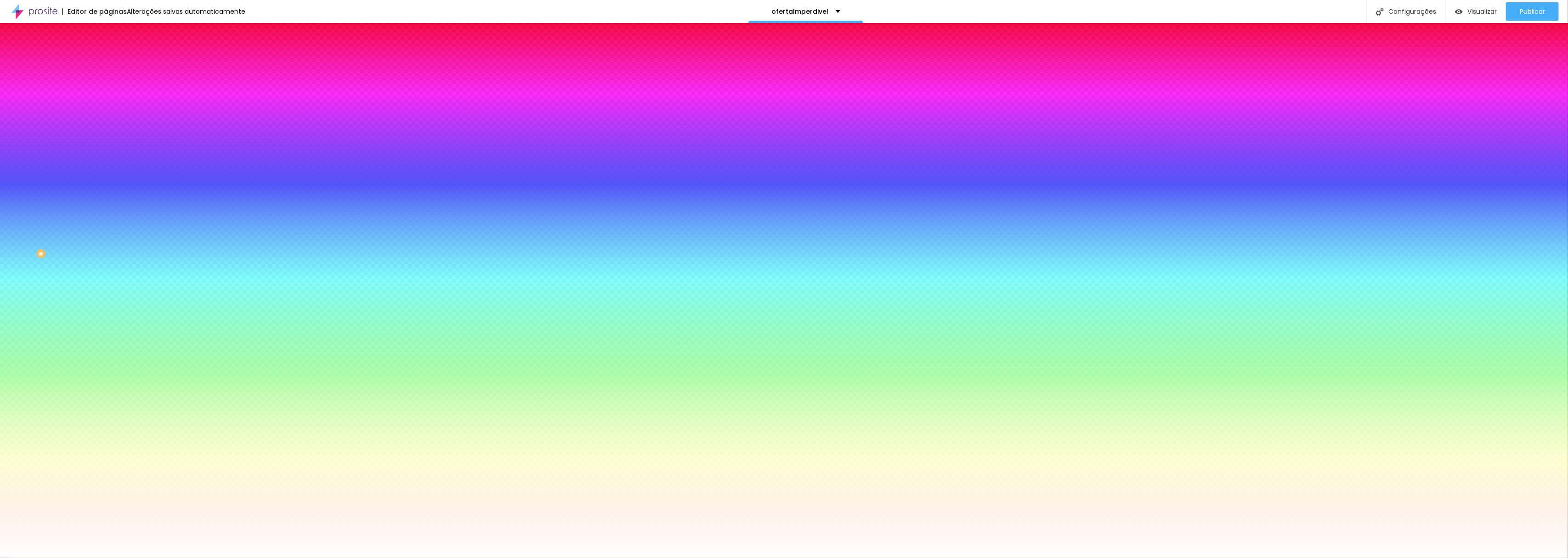
click at [105, 125] on div at bounding box center [158, 125] width 105 height 0
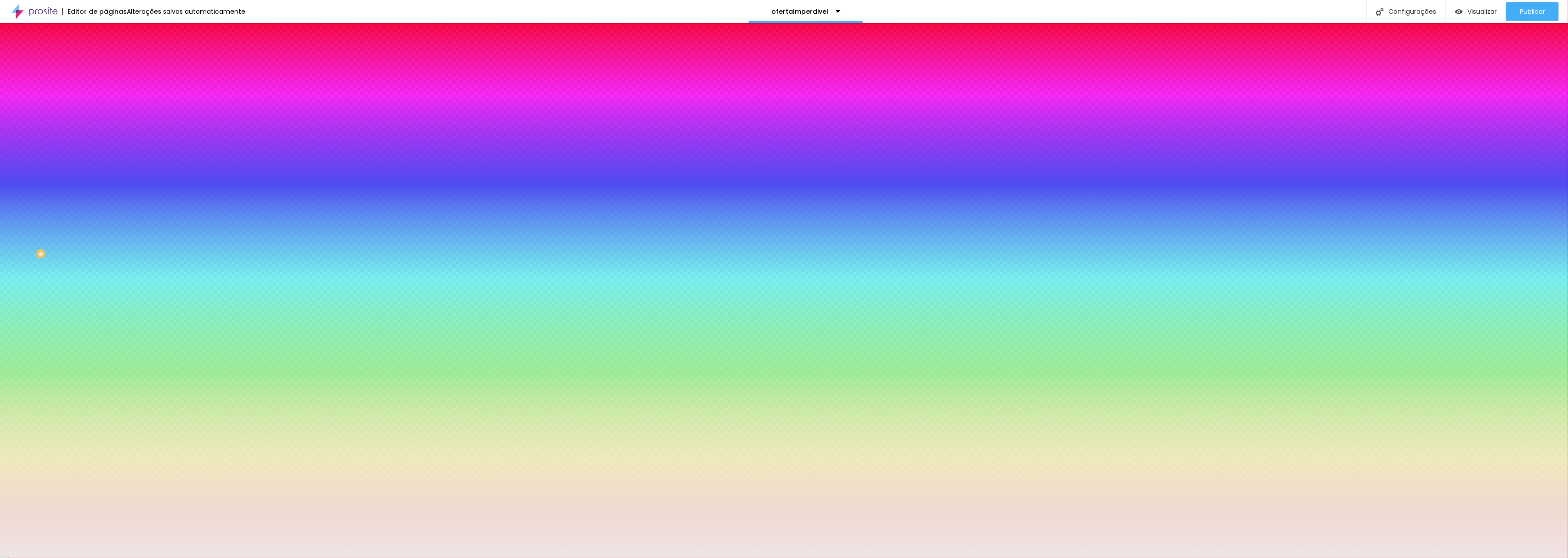
click at [17, 183] on div at bounding box center [784, 279] width 1568 height 558
type input "#EFE5E5"
click at [14, 184] on div at bounding box center [784, 279] width 1568 height 558
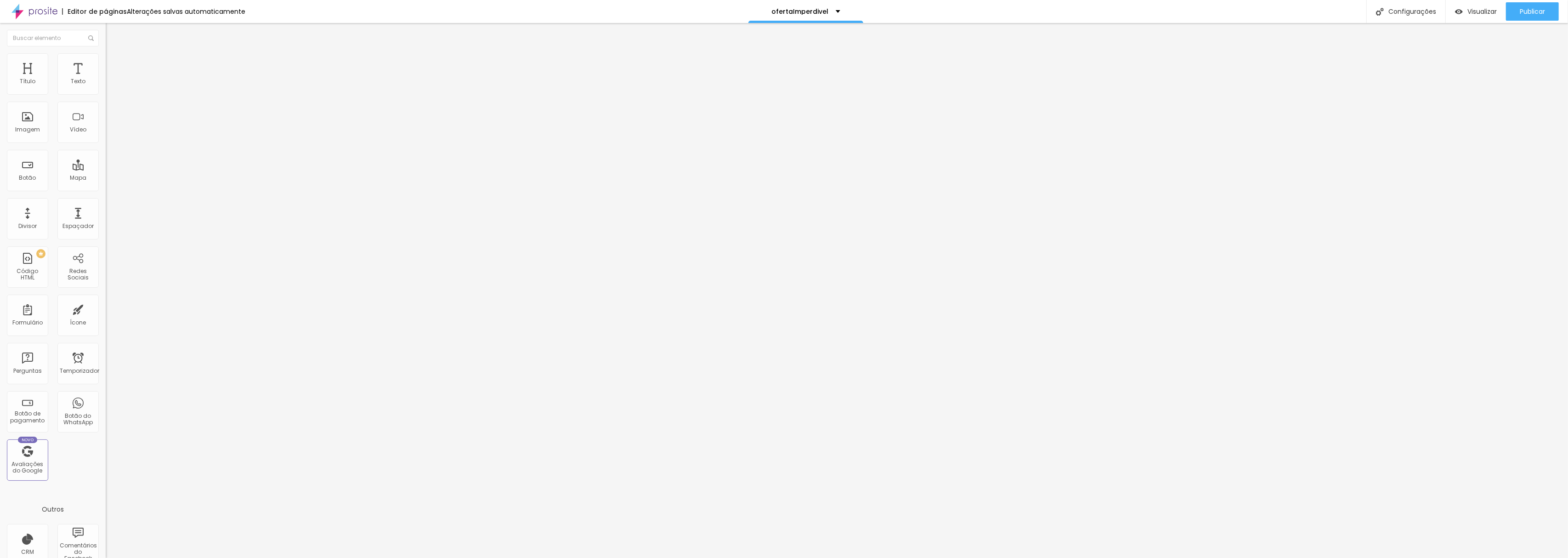
click at [105, 60] on li "Estilo" at bounding box center [158, 58] width 105 height 9
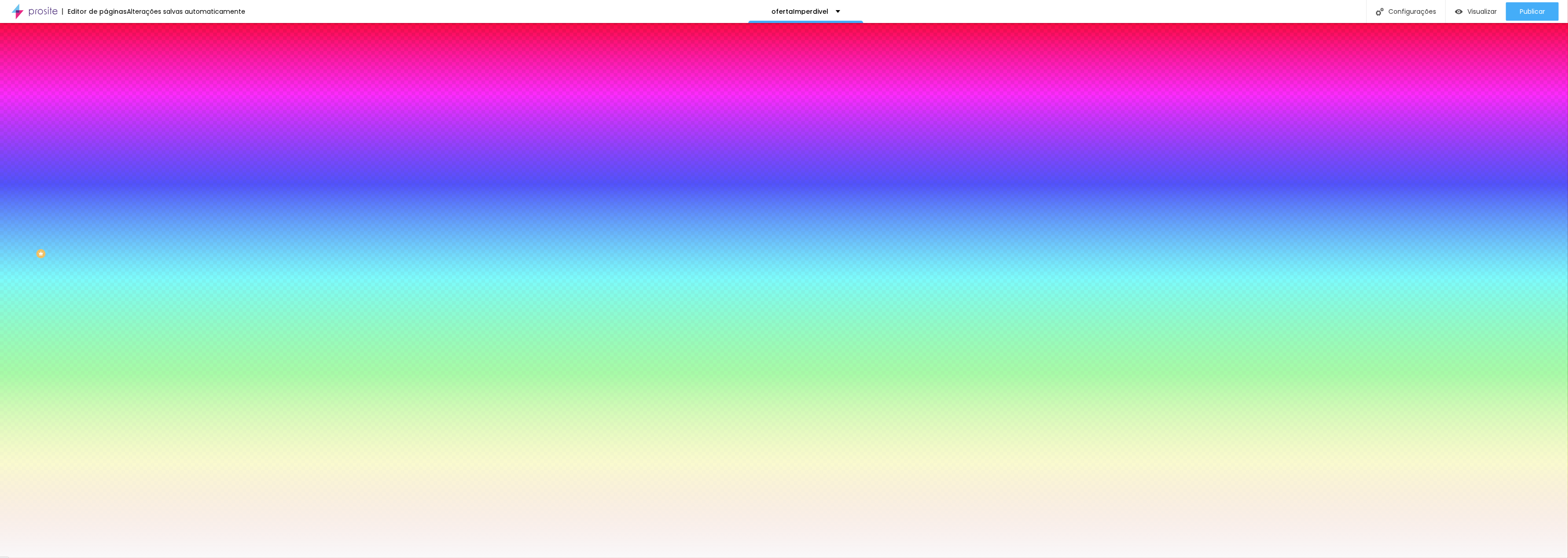
click at [105, 62] on img at bounding box center [109, 66] width 8 height 8
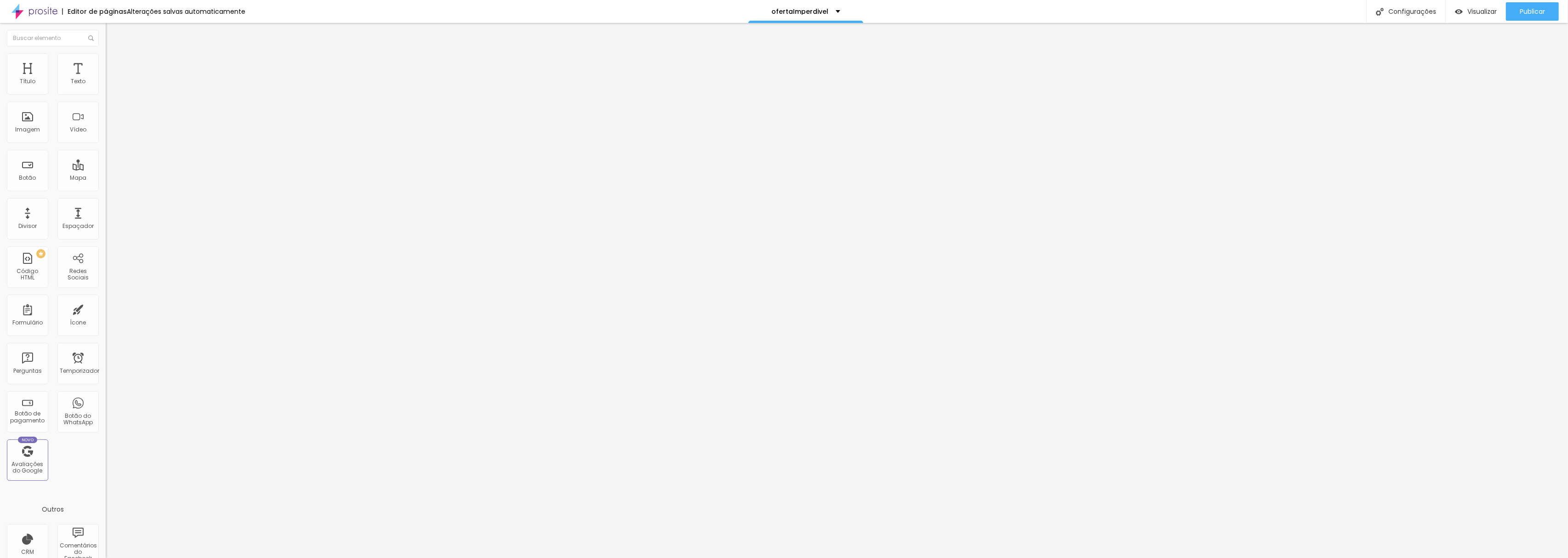
type input "15"
type input "10"
drag, startPoint x: 59, startPoint y: 92, endPoint x: 40, endPoint y: 94, distance: 19.1
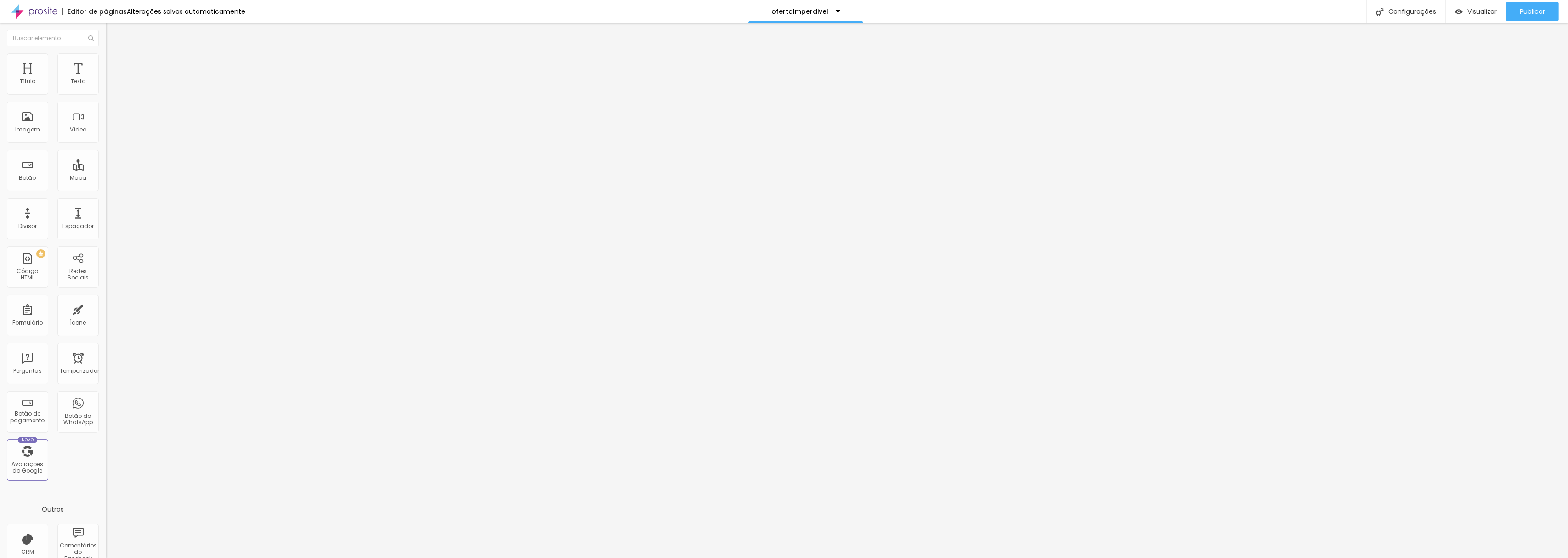
type input "10"
click at [105, 178] on input "range" at bounding box center [134, 182] width 59 height 7
click at [109, 85] on icon "button" at bounding box center [112, 83] width 5 height 5
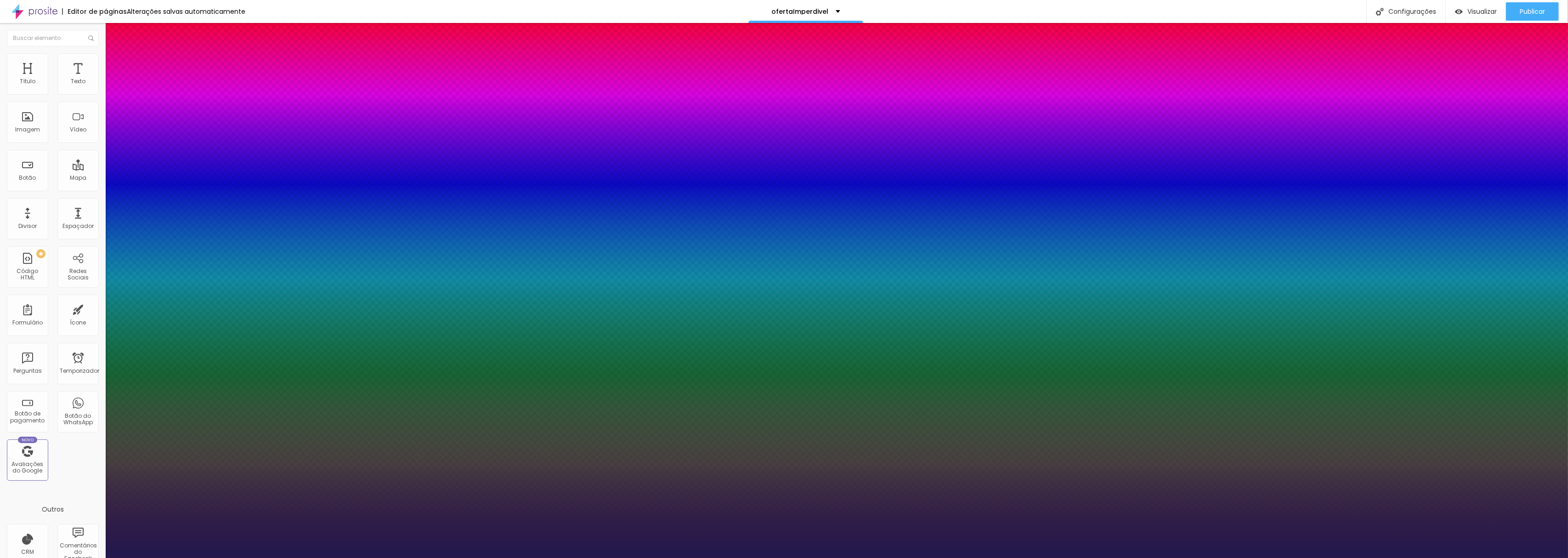
type input "1"
type input "44"
type input "1"
type input "43"
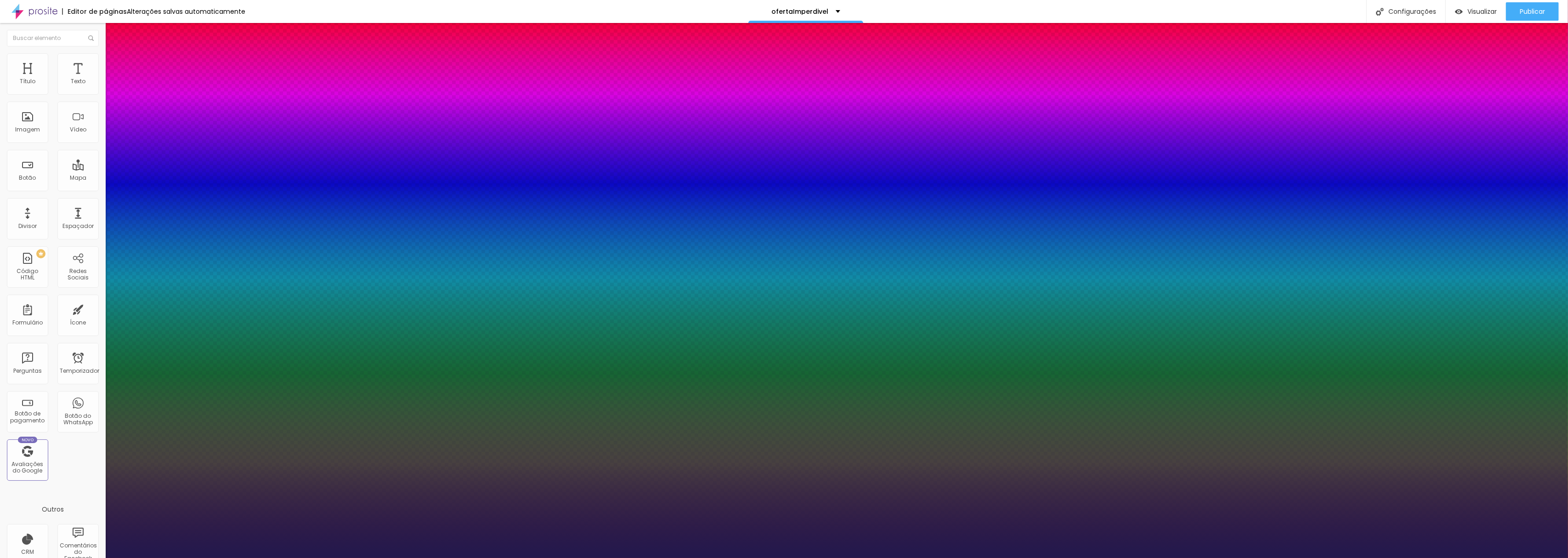
type input "43"
type input "1"
type input "42"
type input "1"
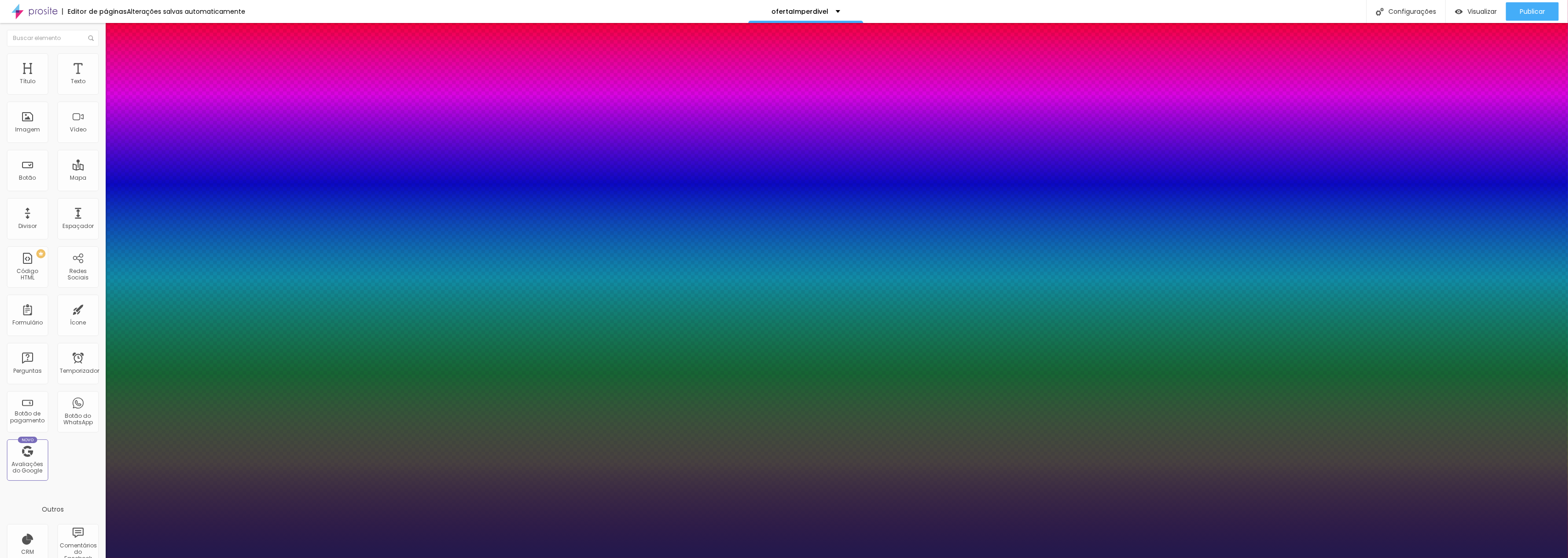
type input "41"
type input "1"
type input "40"
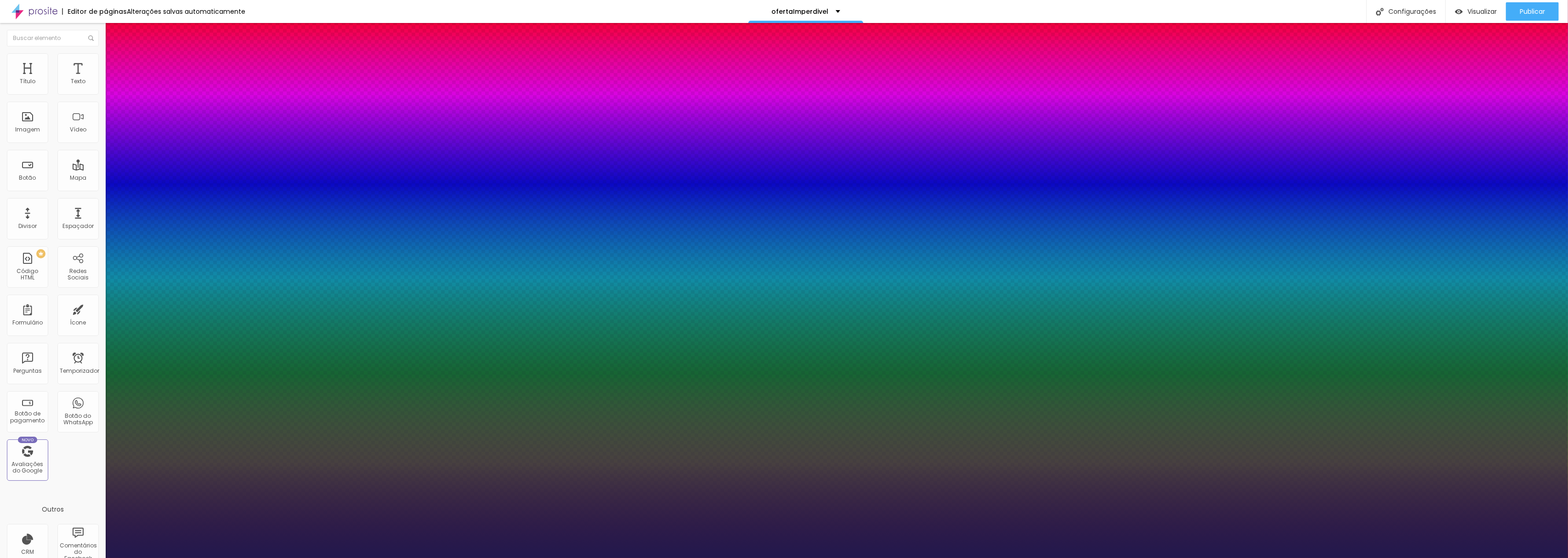
type input "1"
type input "39"
type input "1"
type input "38"
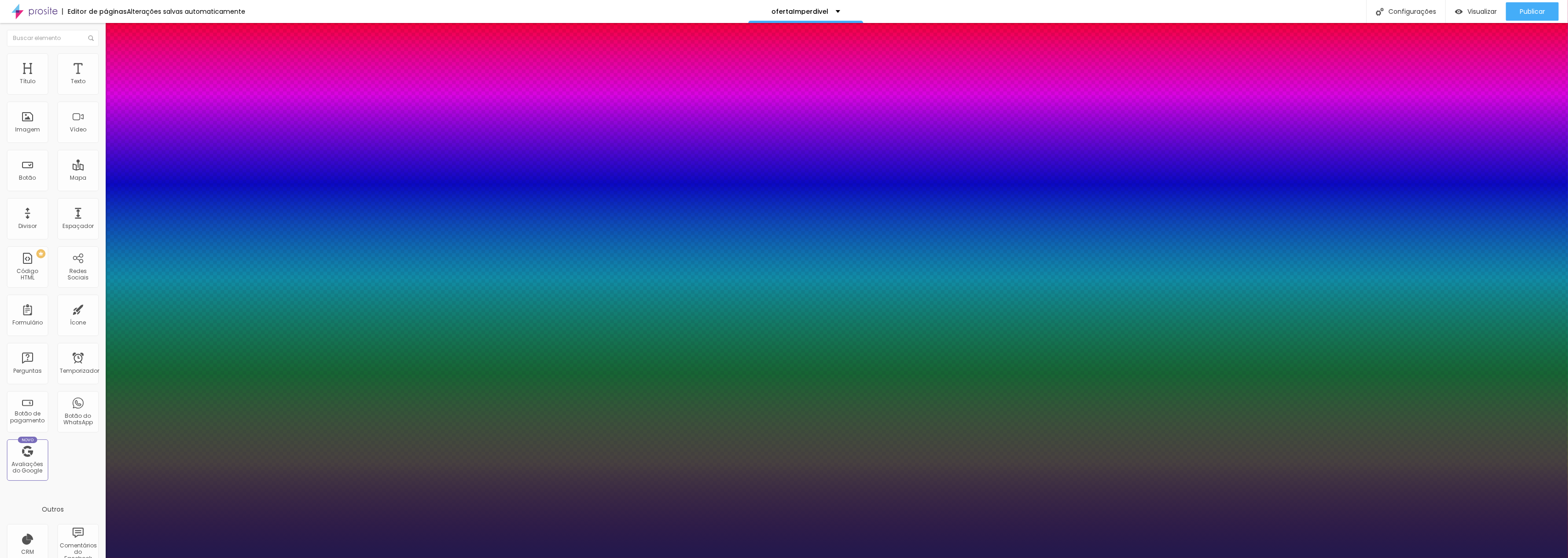
type input "38"
type input "1"
type input "37"
type input "1"
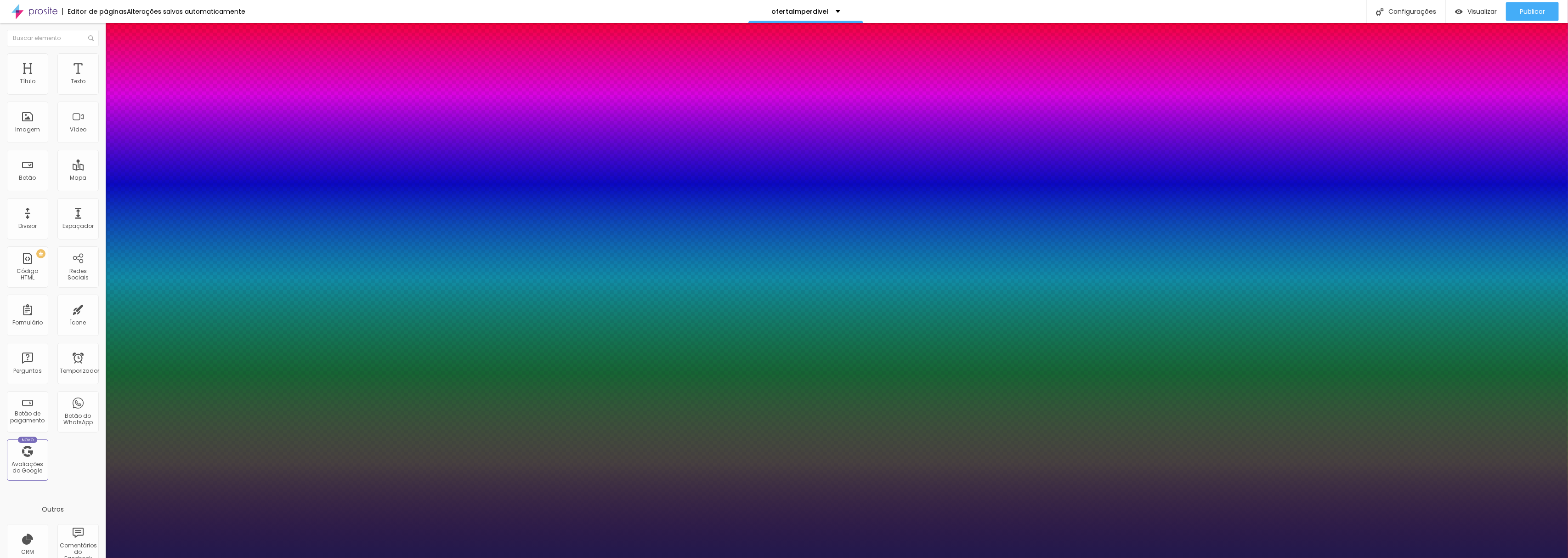
type input "36"
drag, startPoint x: 144, startPoint y: 155, endPoint x: 136, endPoint y: 158, distance: 8.5
click at [362, 557] on div at bounding box center [784, 558] width 1568 height 0
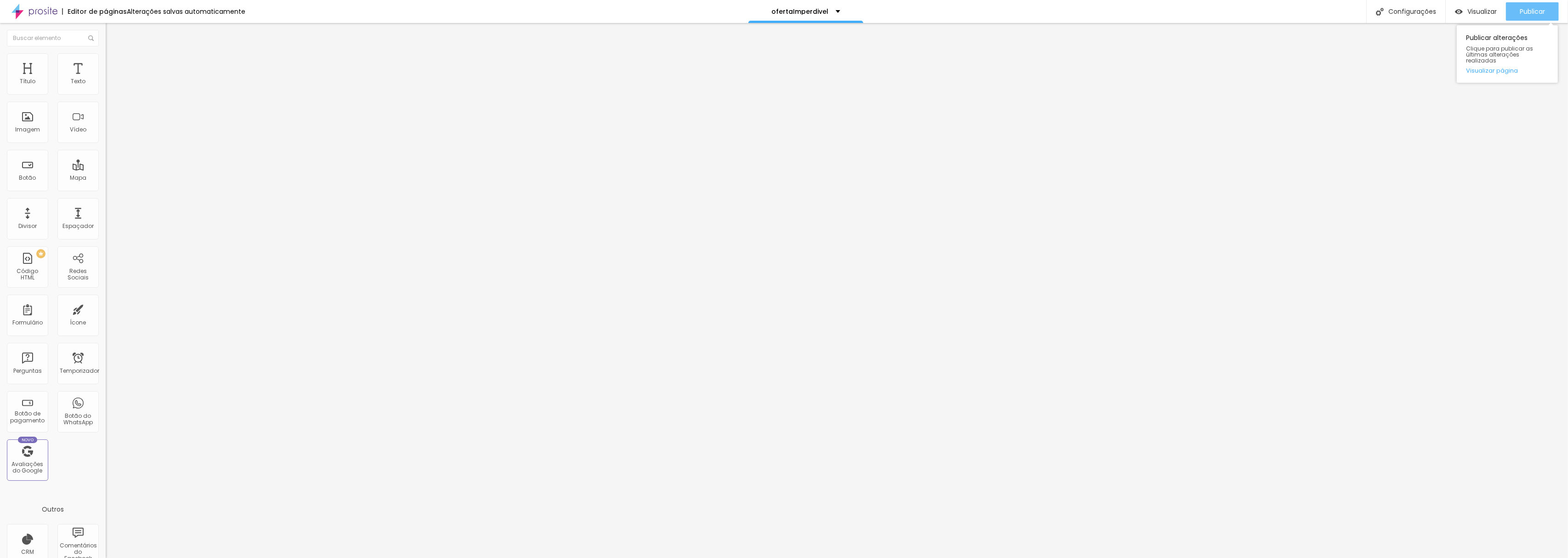
click at [1532, 7] on font "Publicar" at bounding box center [1533, 11] width 25 height 9
click at [1475, 8] on div "Visualizar" at bounding box center [1477, 11] width 42 height 18
click at [110, 84] on icon "button" at bounding box center [112, 83] width 4 height 4
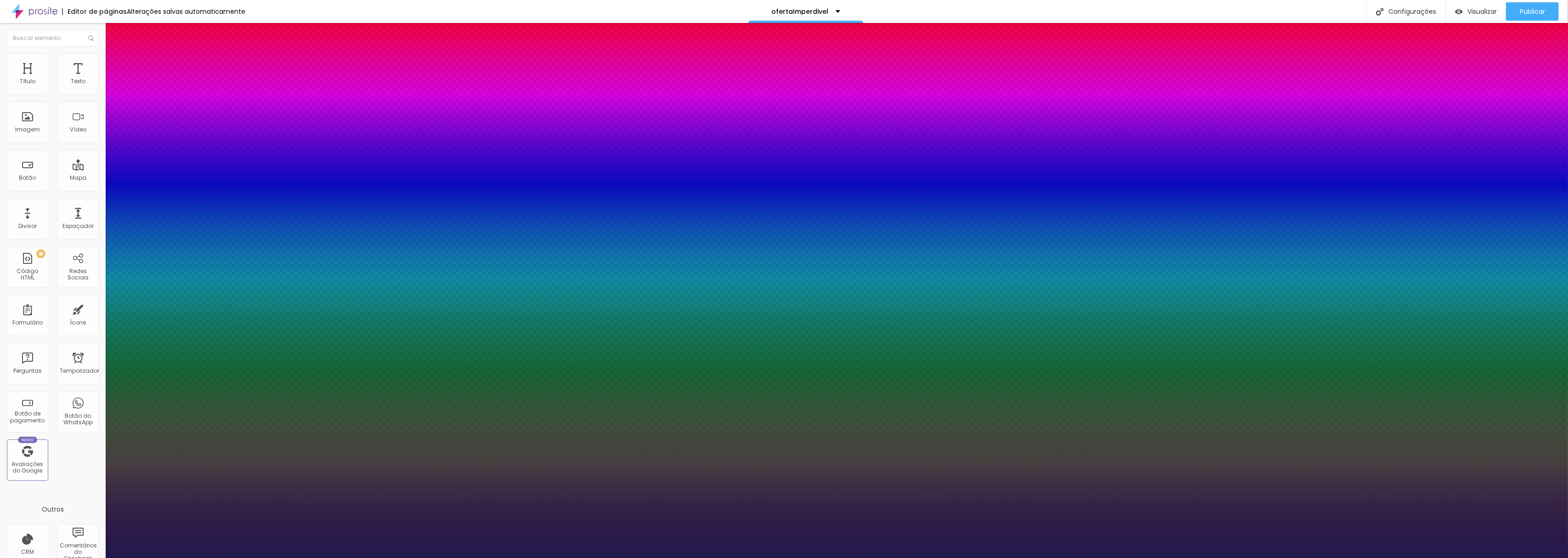
click at [91, 557] on div at bounding box center [784, 558] width 1568 height 0
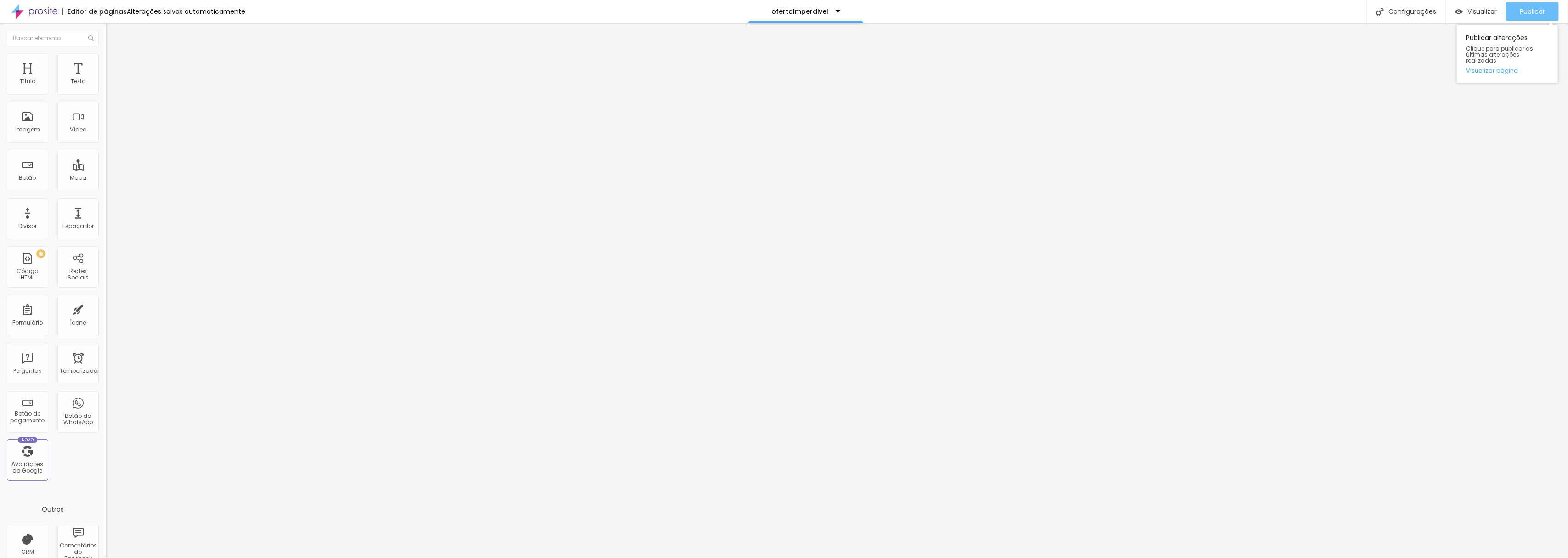
click at [1535, 11] on font "Publicar" at bounding box center [1533, 11] width 25 height 9
drag, startPoint x: 77, startPoint y: 193, endPoint x: 62, endPoint y: 197, distance: 15.5
click at [105, 217] on input "range" at bounding box center [134, 221] width 59 height 7
click at [105, 56] on img at bounding box center [109, 57] width 8 height 8
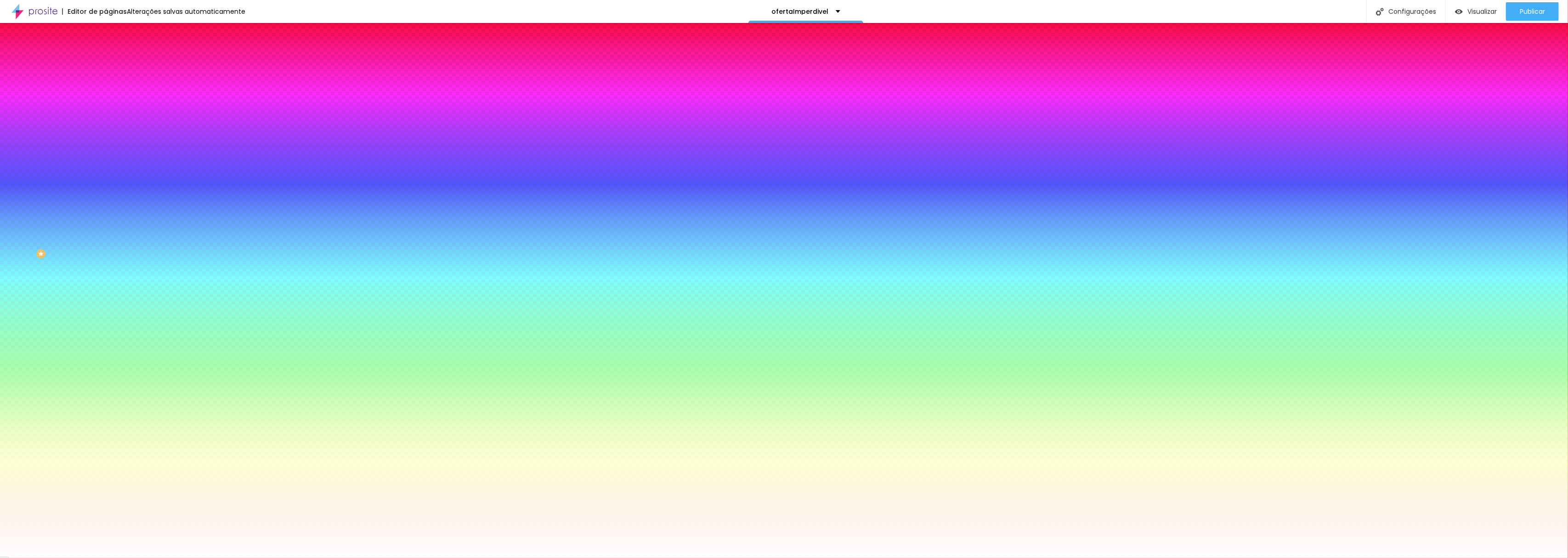
click at [114, 65] on font "Avançado" at bounding box center [129, 69] width 31 height 8
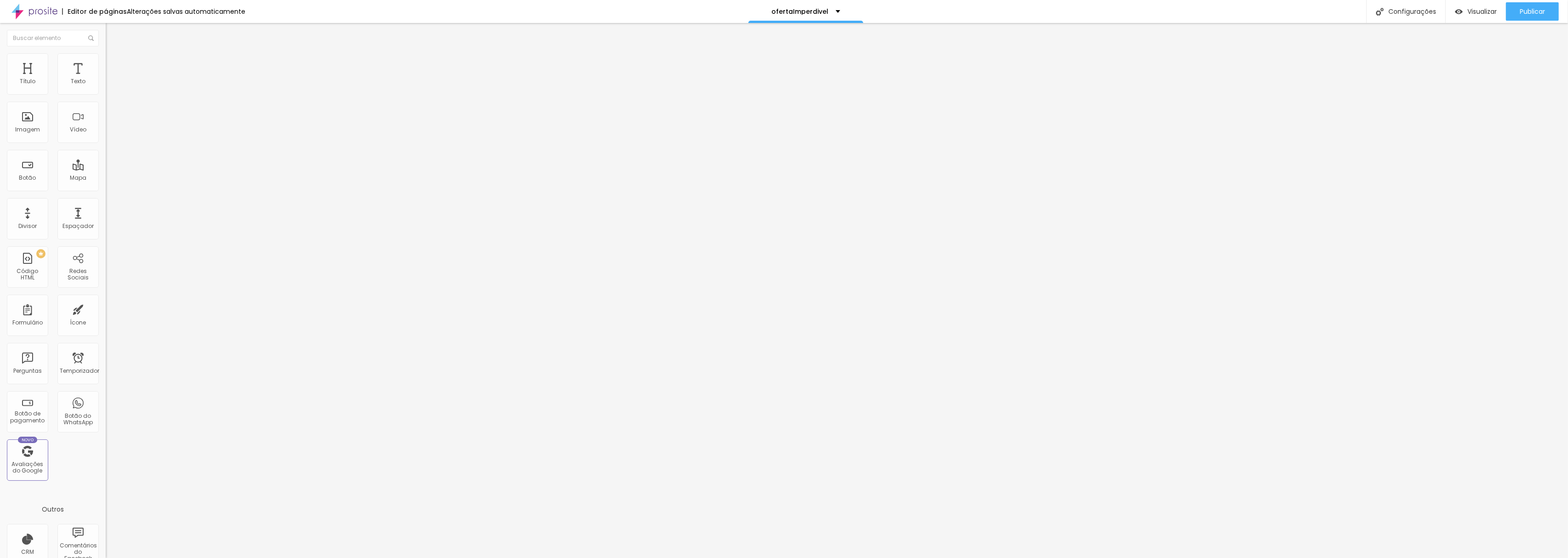
drag, startPoint x: 39, startPoint y: 89, endPoint x: 54, endPoint y: 100, distance: 18.6
click at [105, 178] on input "range" at bounding box center [134, 182] width 59 height 7
click at [105, 53] on img at bounding box center [109, 47] width 8 height 8
click at [105, 57] on img at bounding box center [109, 57] width 8 height 8
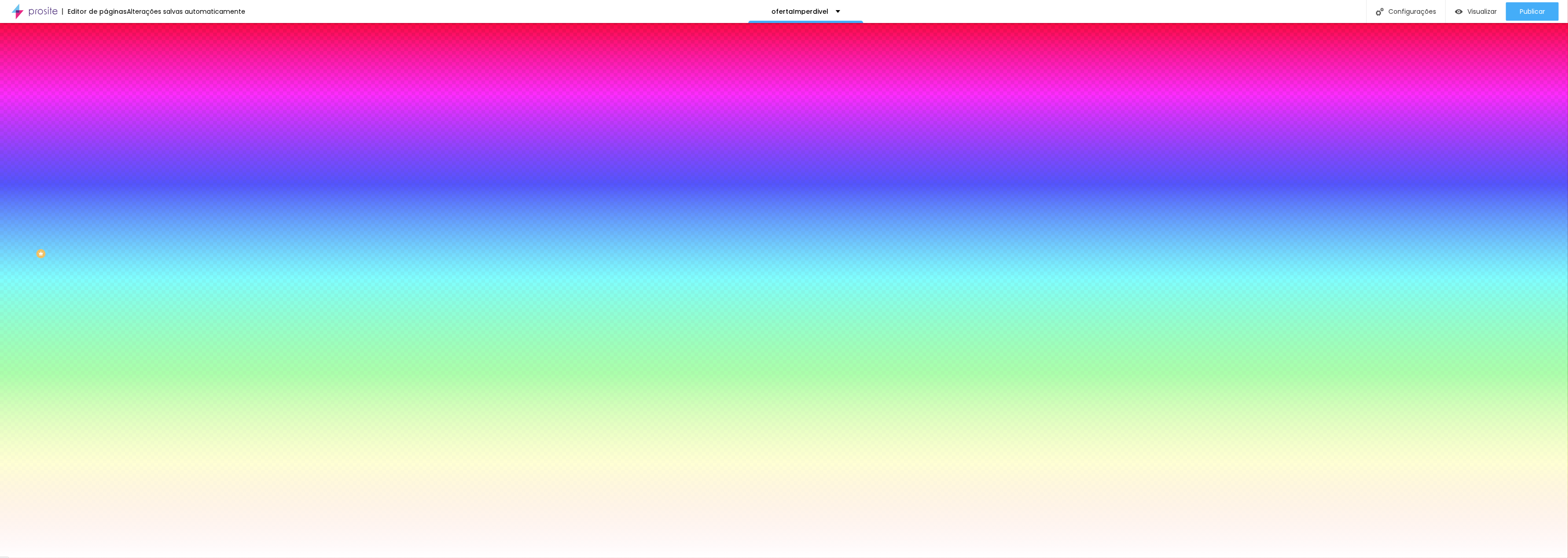
click at [105, 62] on img at bounding box center [109, 66] width 8 height 8
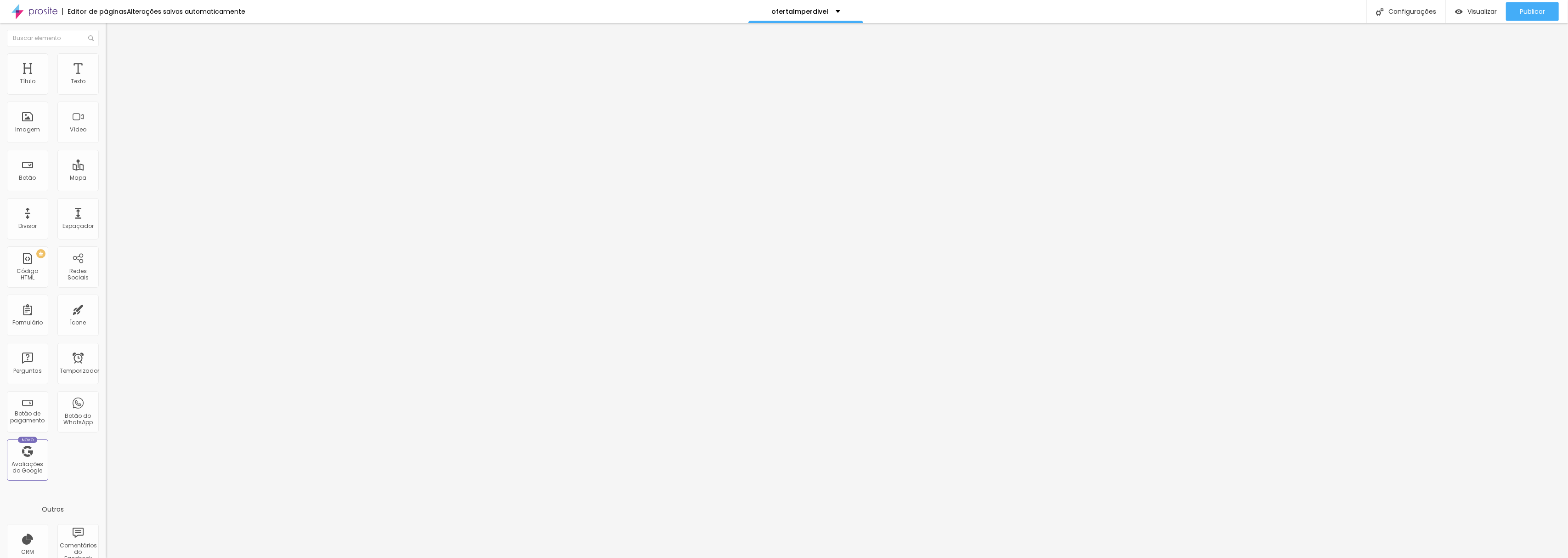
drag, startPoint x: 76, startPoint y: 193, endPoint x: 62, endPoint y: 198, distance: 14.9
click at [105, 217] on input "range" at bounding box center [134, 221] width 59 height 7
drag, startPoint x: 62, startPoint y: 89, endPoint x: 45, endPoint y: 92, distance: 17.3
click at [105, 169] on input "range" at bounding box center [134, 172] width 59 height 7
drag, startPoint x: 64, startPoint y: 88, endPoint x: 52, endPoint y: 91, distance: 12.4
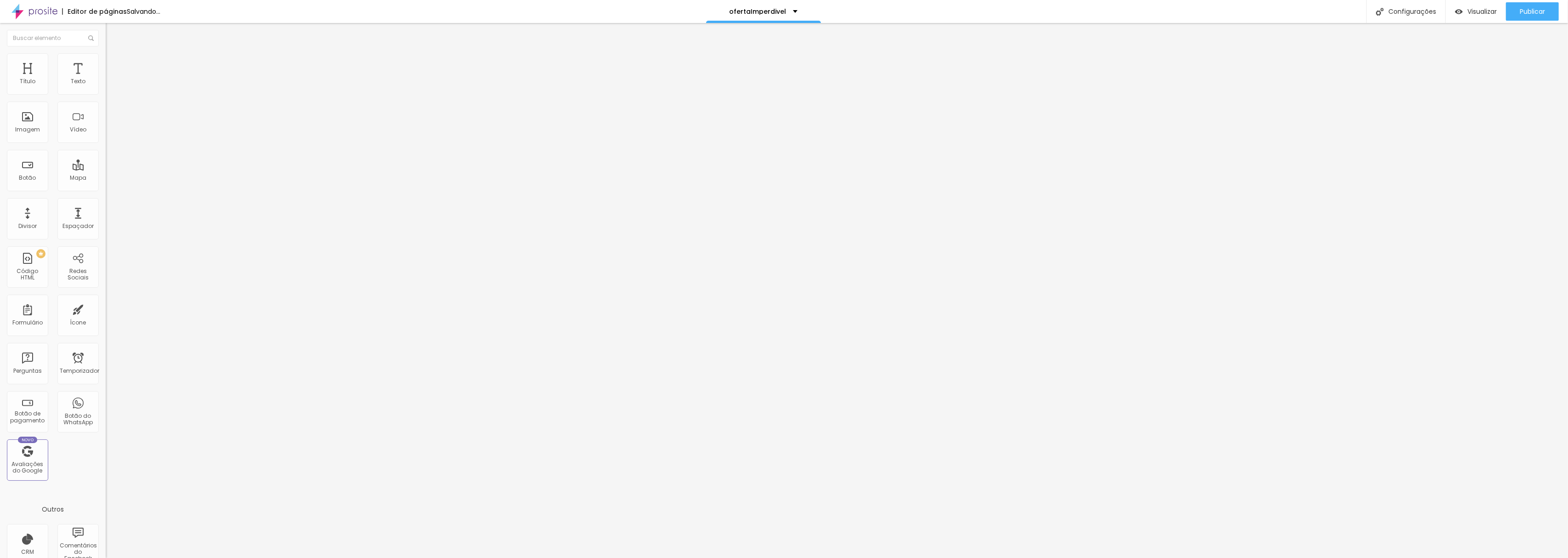
click at [105, 169] on input "range" at bounding box center [134, 172] width 59 height 7
click at [109, 85] on icon "button" at bounding box center [112, 83] width 5 height 5
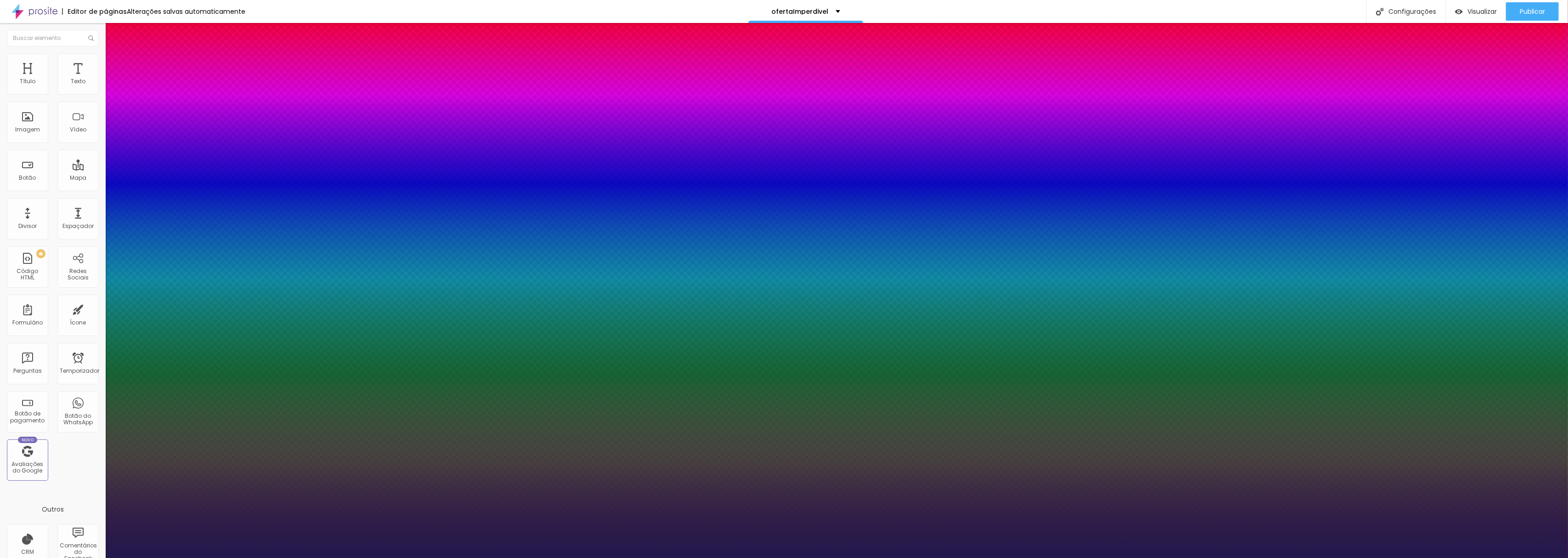
drag, startPoint x: 153, startPoint y: 221, endPoint x: 170, endPoint y: 223, distance: 17.1
drag, startPoint x: 130, startPoint y: 153, endPoint x: 135, endPoint y: 156, distance: 5.8
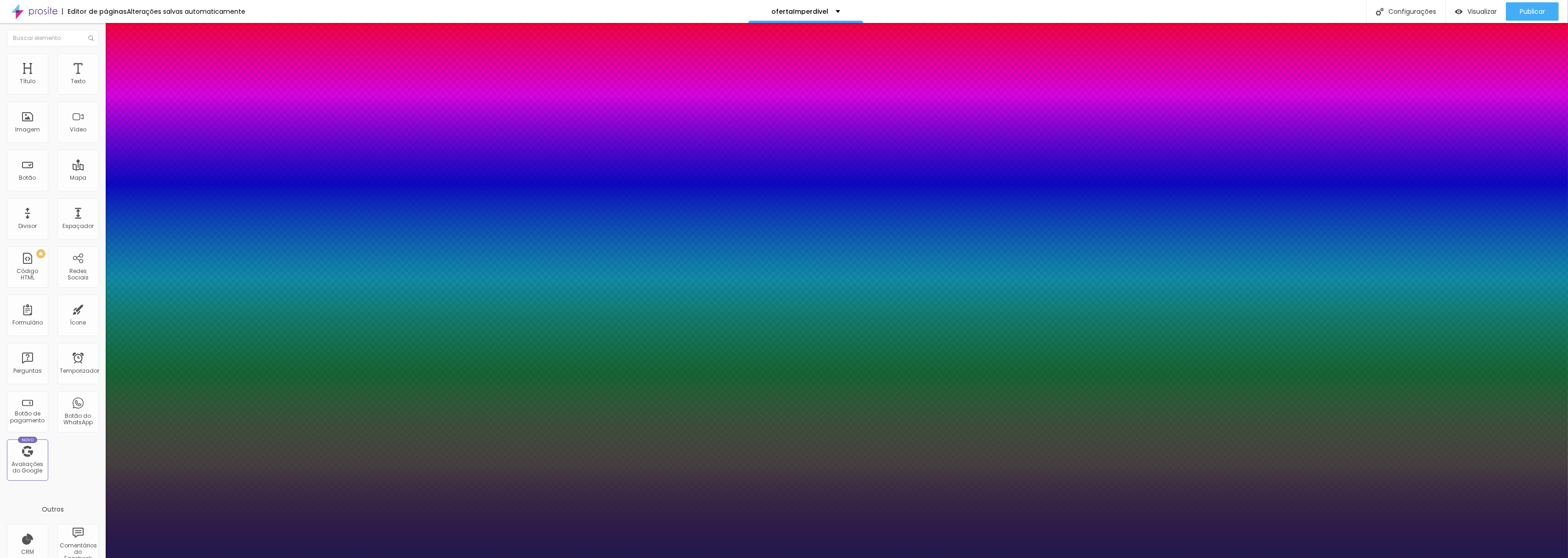
click at [1222, 557] on div at bounding box center [784, 558] width 1568 height 0
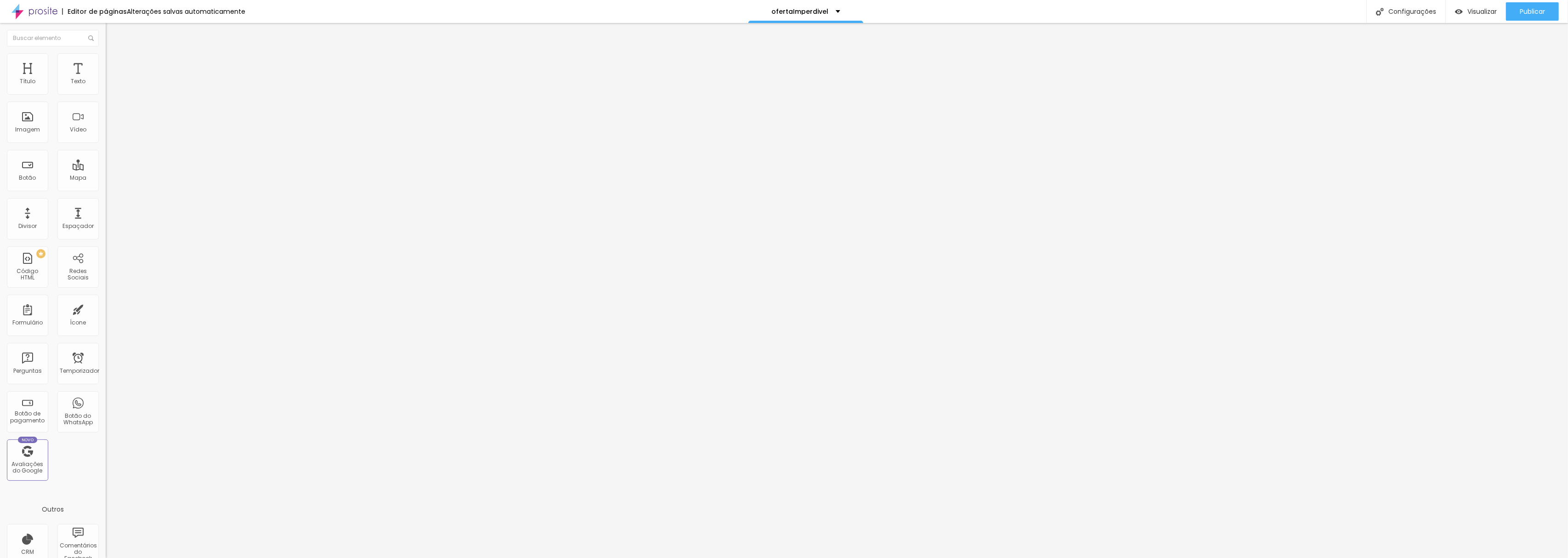
click at [105, 33] on button "Editar nulo" at bounding box center [158, 33] width 105 height 21
click at [112, 79] on font "Adicionar imagem" at bounding box center [138, 75] width 54 height 8
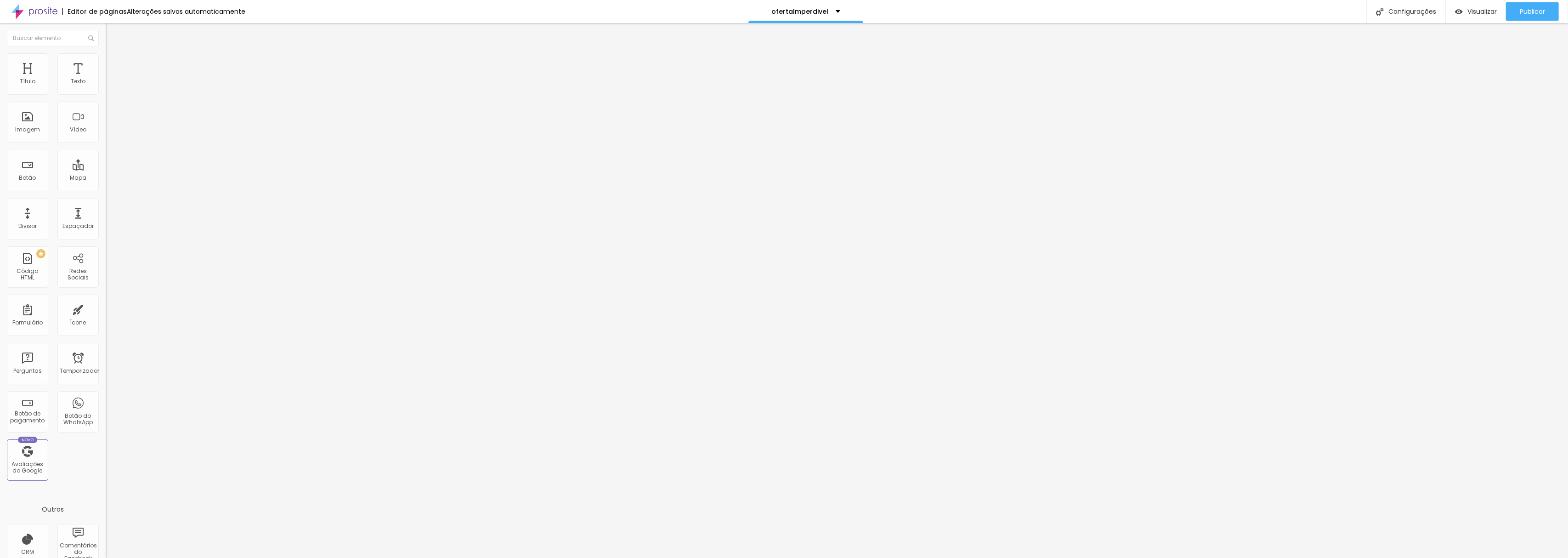
click at [105, 144] on span "Original" at bounding box center [116, 140] width 22 height 8
click at [105, 155] on span "Padrão" at bounding box center [116, 150] width 21 height 8
click at [105, 144] on span "Original" at bounding box center [116, 140] width 22 height 8
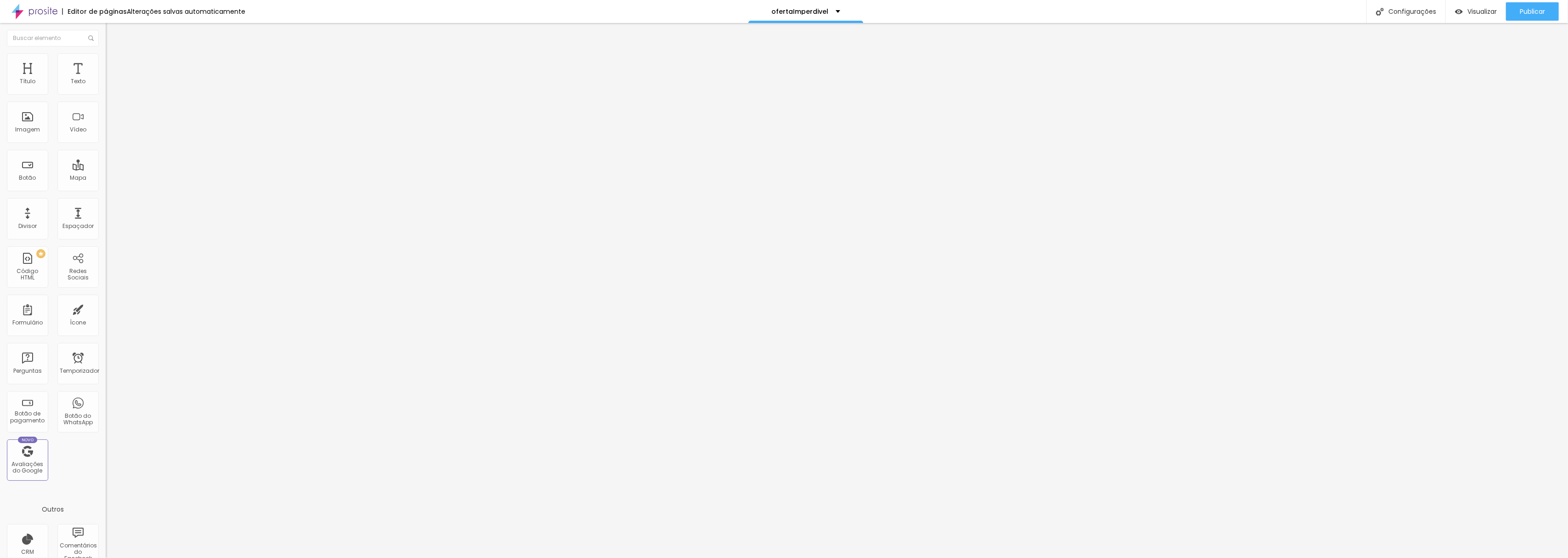
click at [105, 144] on span "Original" at bounding box center [116, 140] width 22 height 8
click at [1534, 8] on font "Publicar" at bounding box center [1533, 11] width 25 height 9
click at [105, 219] on input "range" at bounding box center [134, 222] width 59 height 7
click at [105, 79] on font "Título 1" at bounding box center [120, 72] width 31 height 13
click at [105, 87] on font "Título 2" at bounding box center [120, 81] width 31 height 11
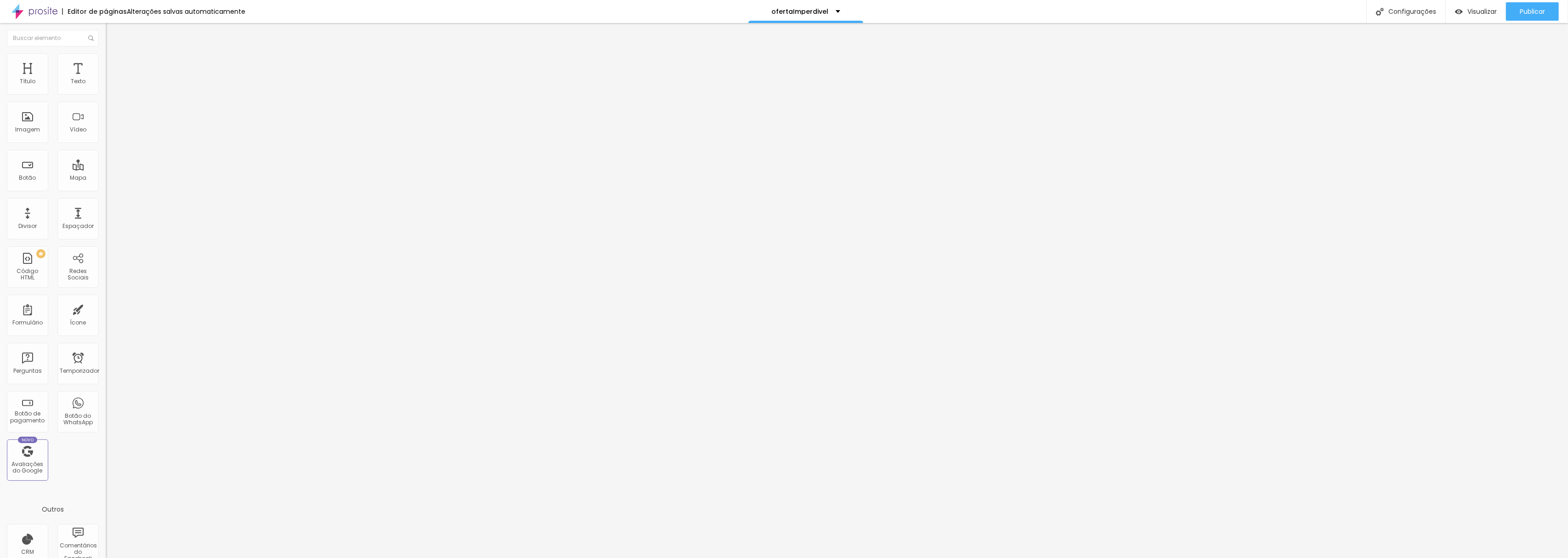
click at [105, 95] on font "Título 3" at bounding box center [119, 90] width 26 height 11
drag, startPoint x: 69, startPoint y: 192, endPoint x: 59, endPoint y: 192, distance: 10.0
click at [105, 219] on input "range" at bounding box center [134, 222] width 59 height 7
drag, startPoint x: 61, startPoint y: 194, endPoint x: 50, endPoint y: 196, distance: 11.2
click at [105, 217] on input "range" at bounding box center [134, 221] width 59 height 7
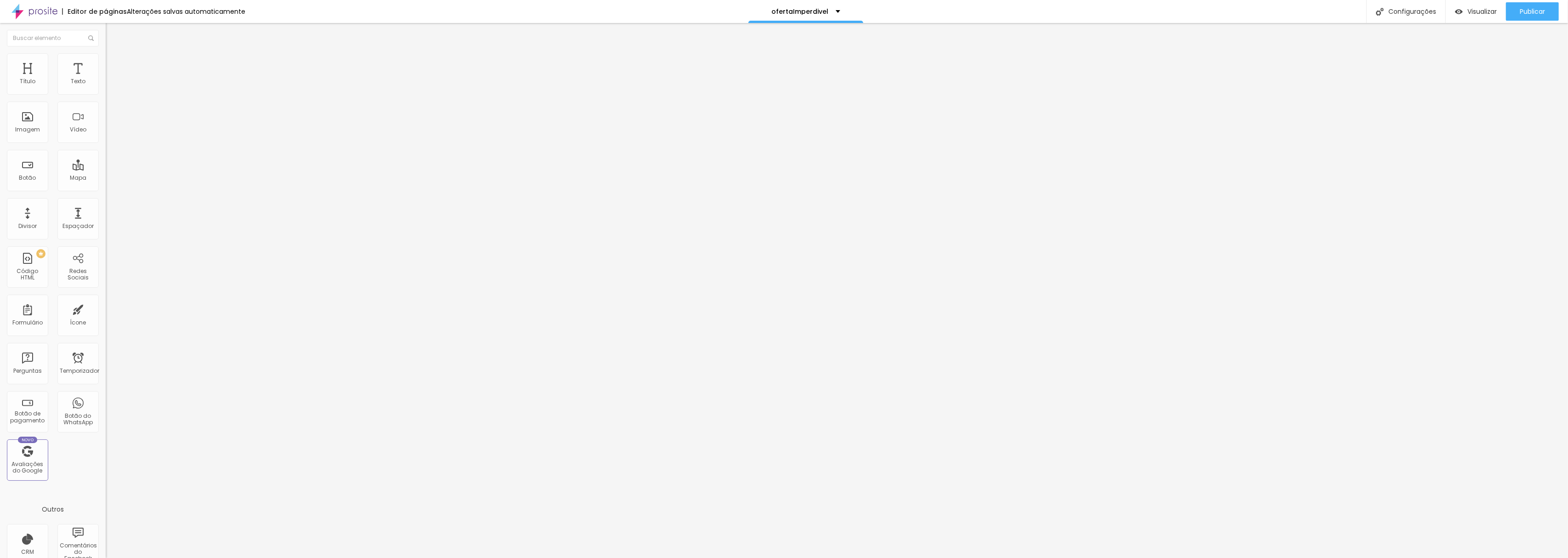
drag, startPoint x: 52, startPoint y: 89, endPoint x: 39, endPoint y: 90, distance: 13.0
click at [105, 169] on input "range" at bounding box center [134, 172] width 59 height 7
click at [105, 59] on li "Estilo" at bounding box center [158, 58] width 105 height 9
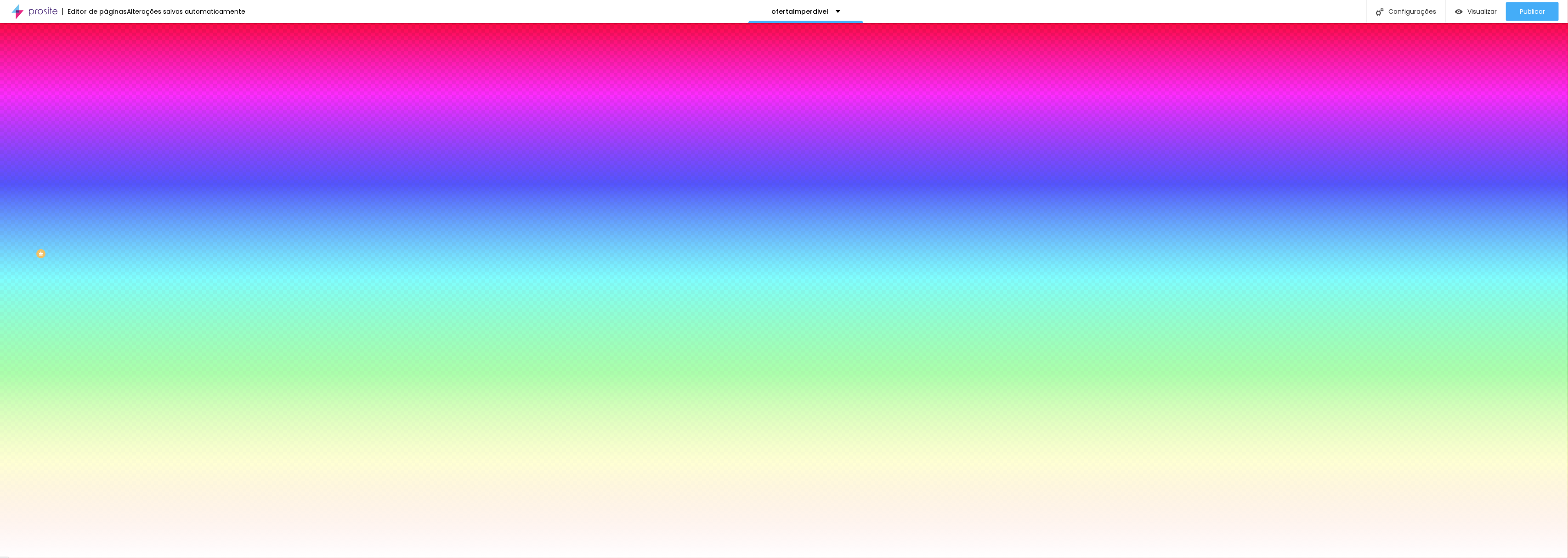
click at [105, 62] on li "Avançado" at bounding box center [158, 67] width 105 height 9
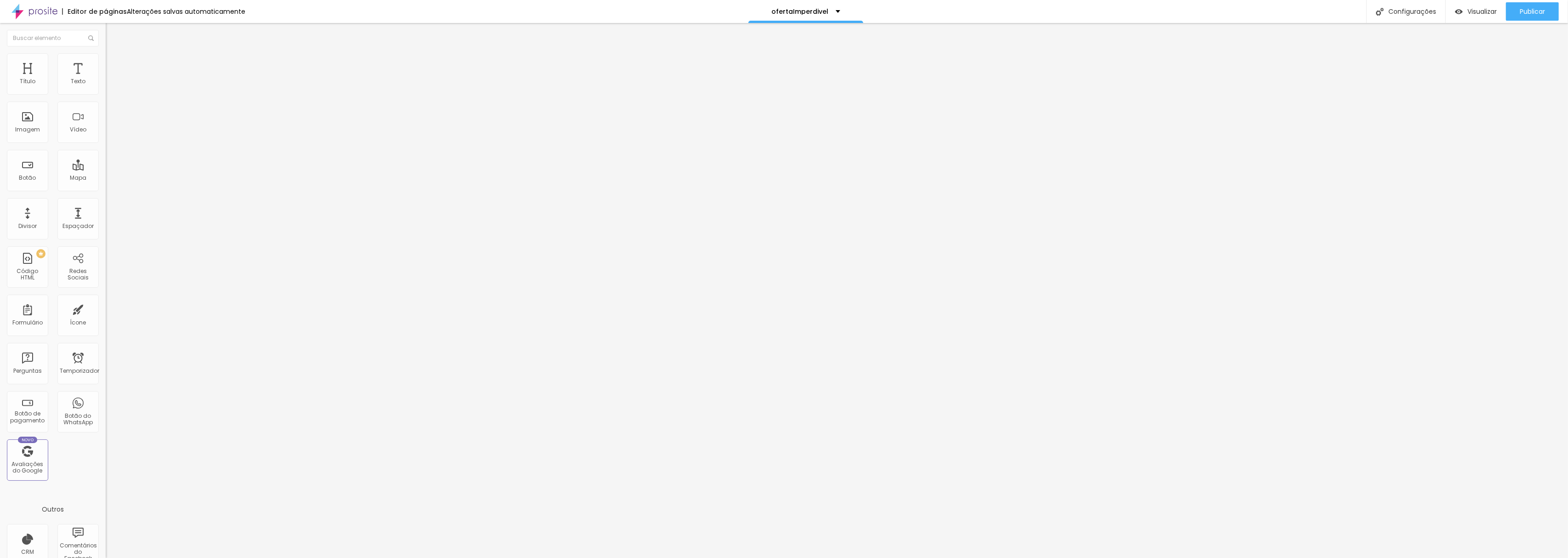
drag, startPoint x: 57, startPoint y: 90, endPoint x: 39, endPoint y: 90, distance: 18.0
click at [105, 178] on input "range" at bounding box center [134, 182] width 59 height 7
drag, startPoint x: 62, startPoint y: 192, endPoint x: 47, endPoint y: 198, distance: 16.2
click at [105, 217] on input "range" at bounding box center [134, 221] width 59 height 7
drag, startPoint x: 44, startPoint y: 89, endPoint x: 39, endPoint y: 93, distance: 6.4
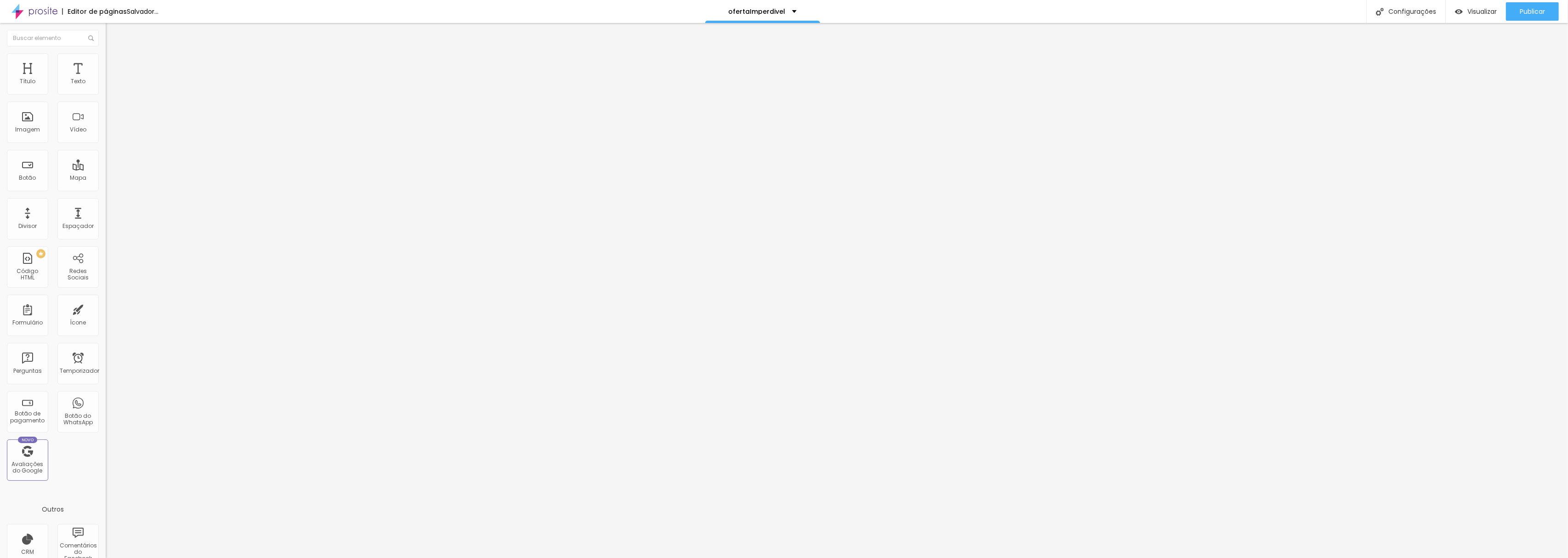
click at [105, 169] on input "range" at bounding box center [134, 172] width 59 height 7
click at [1529, 9] on font "Publicar" at bounding box center [1533, 11] width 25 height 9
click at [105, 54] on img at bounding box center [109, 57] width 8 height 8
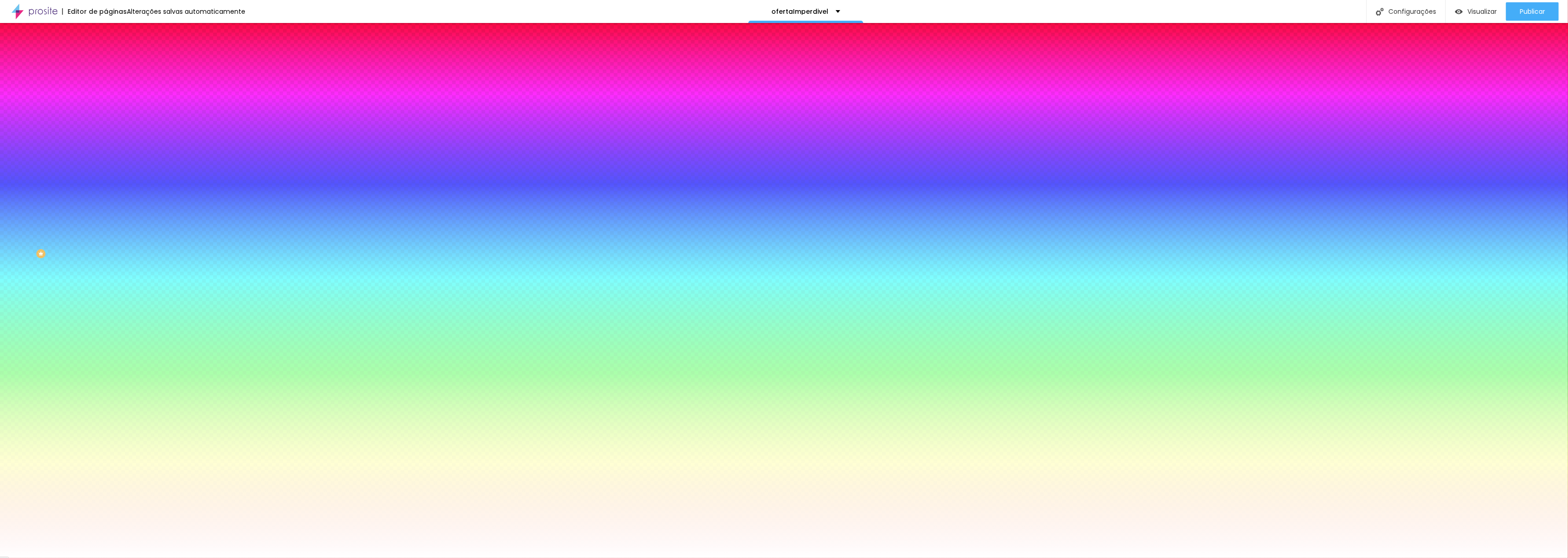
click at [105, 134] on input "#FFFFFF" at bounding box center [160, 129] width 110 height 9
click at [105, 125] on div at bounding box center [158, 125] width 105 height 0
click at [8, 15] on div at bounding box center [7, 14] width 2 height 2
click at [112, 84] on font "Adicionar imagem" at bounding box center [138, 80] width 54 height 8
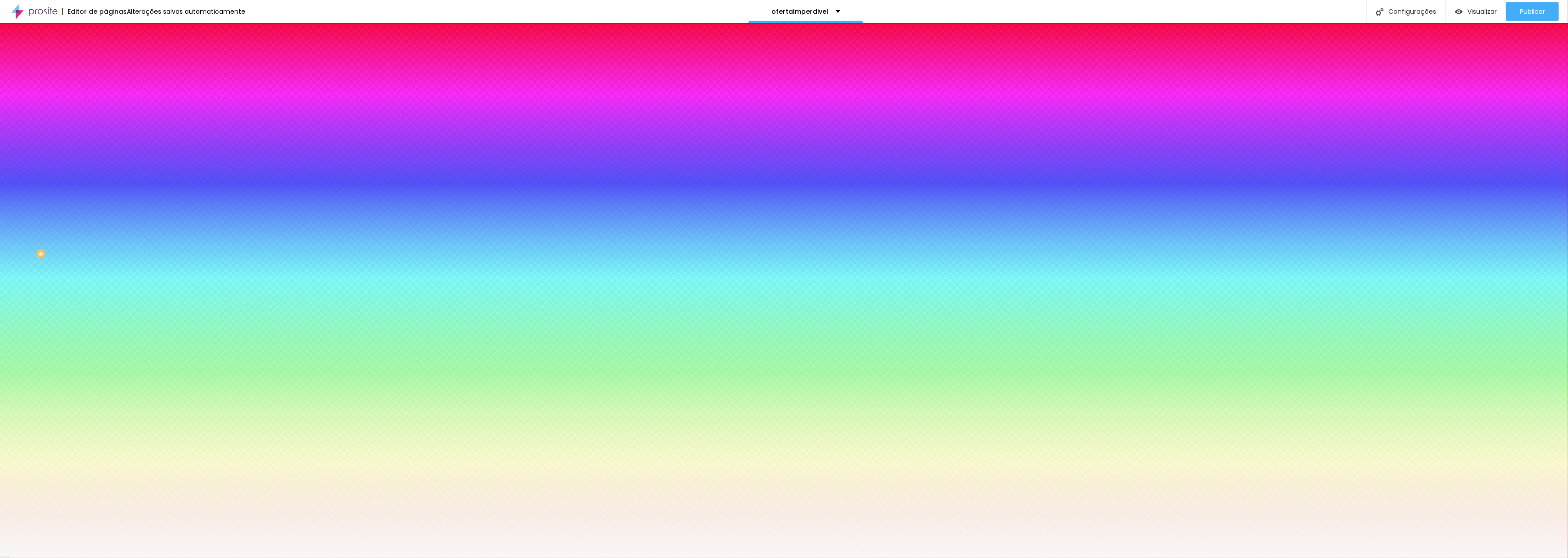
scroll to position [1316, 0]
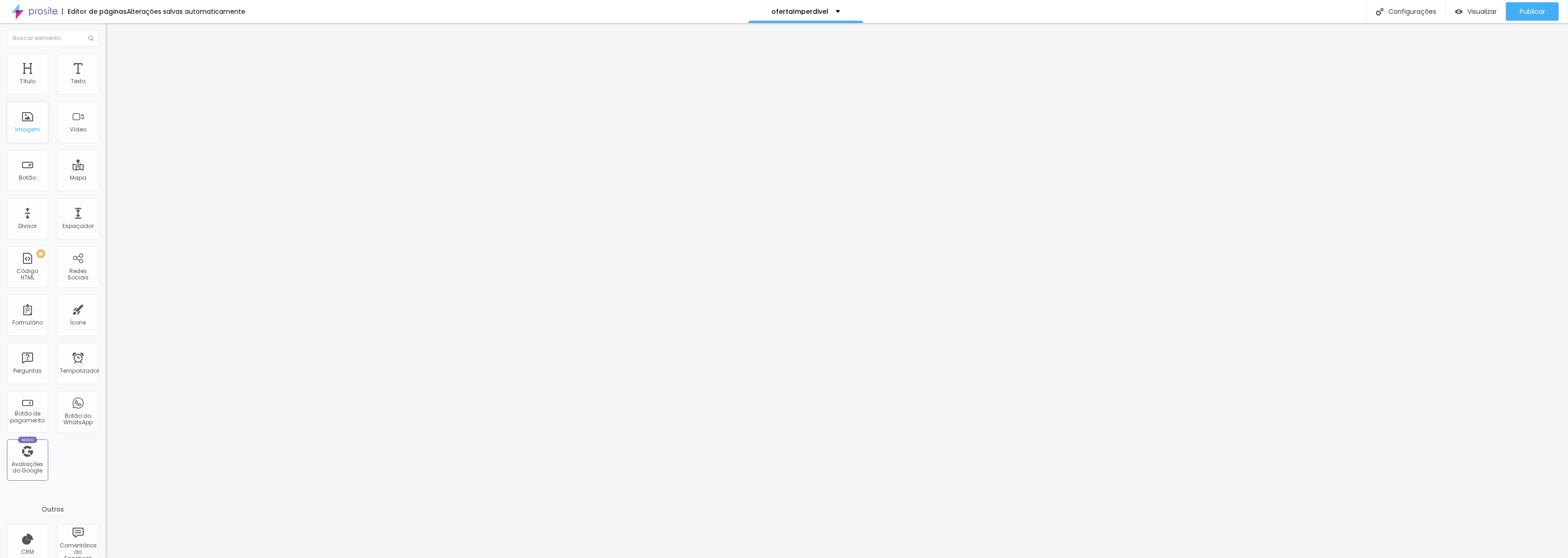
click at [23, 116] on div "Imagem" at bounding box center [27, 122] width 41 height 41
click at [127, 32] on font "Editar nulo" at bounding box center [143, 33] width 33 height 9
click at [112, 79] on font "Adicionar imagem" at bounding box center [138, 75] width 54 height 8
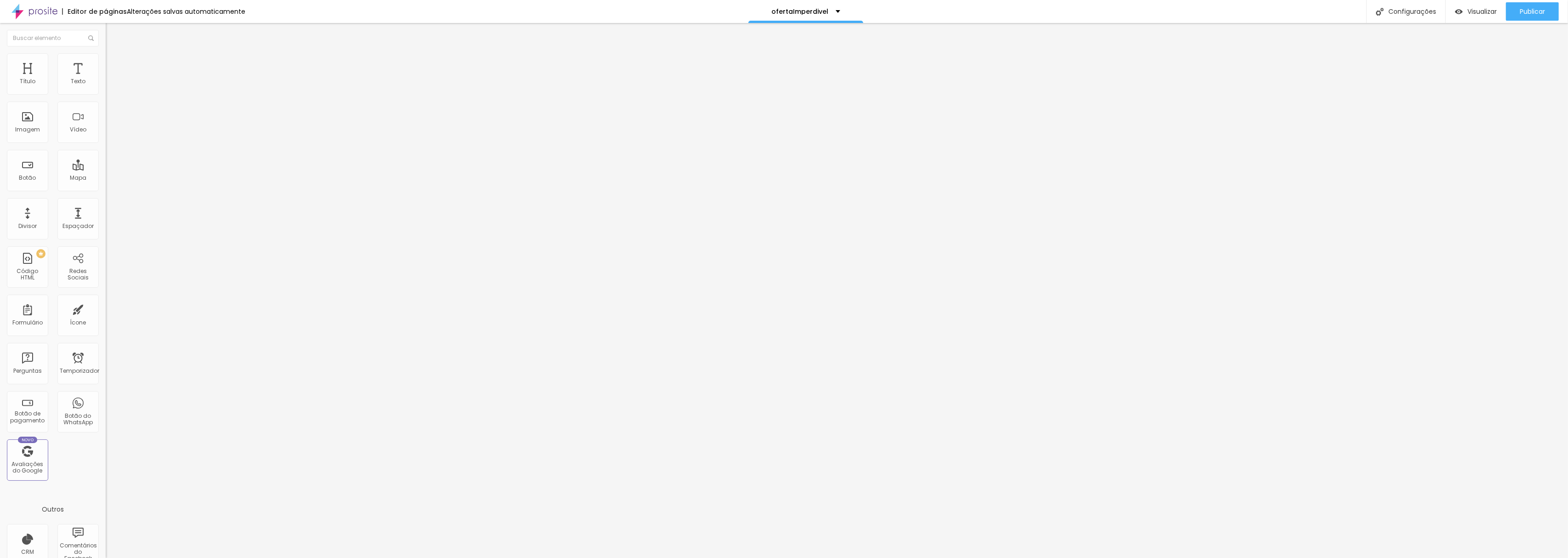
click at [112, 79] on font "Adicionar imagem" at bounding box center [138, 75] width 54 height 8
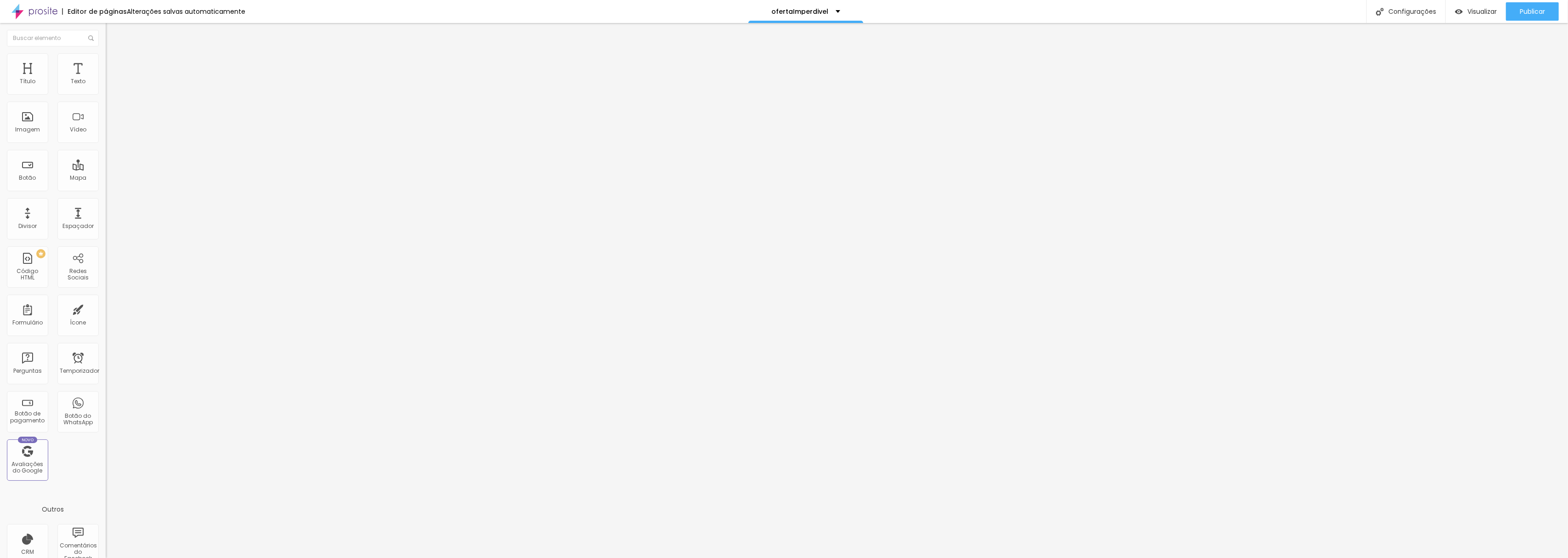
click at [112, 79] on font "Adicionar imagem" at bounding box center [138, 75] width 54 height 8
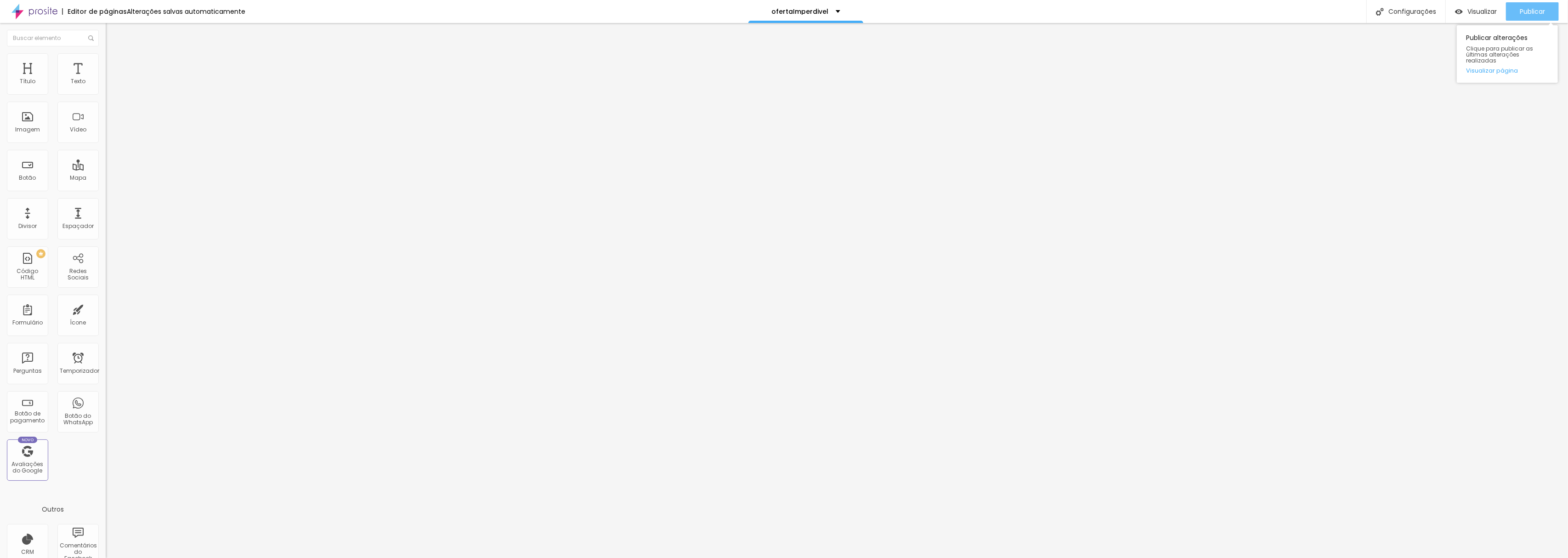
click at [1526, 8] on font "Publicar" at bounding box center [1533, 11] width 25 height 9
click at [1419, 11] on font "Configurações" at bounding box center [1412, 11] width 47 height 9
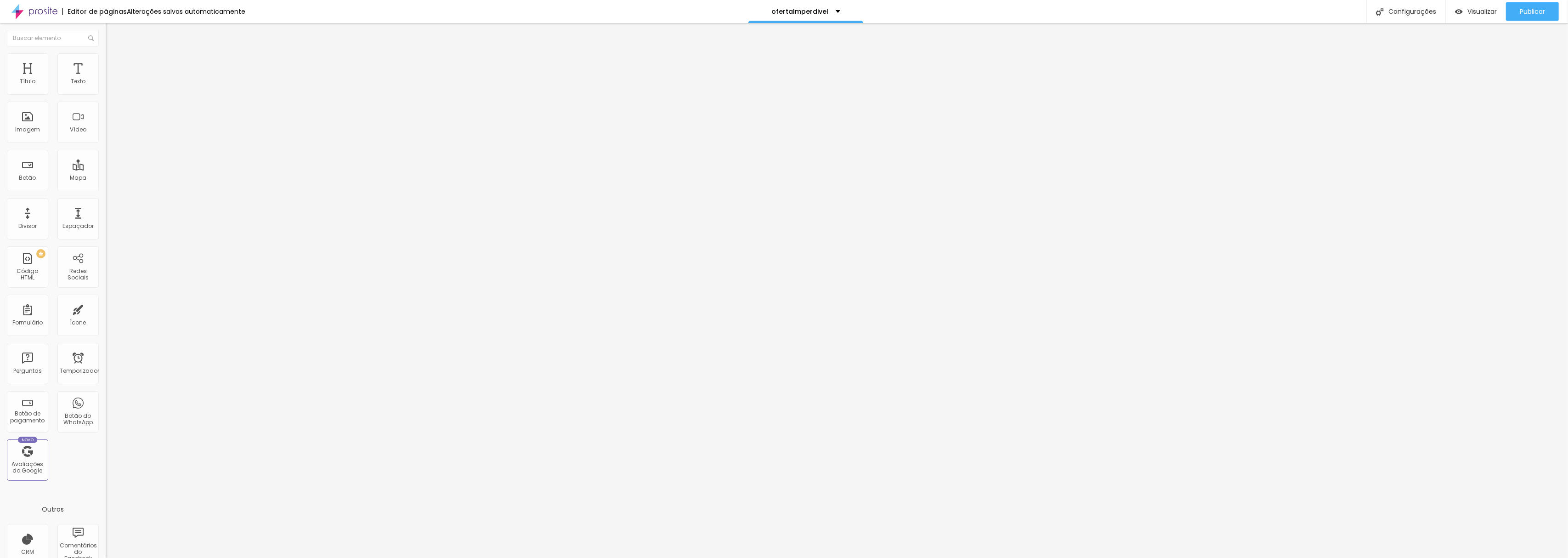
scroll to position [32, 0]
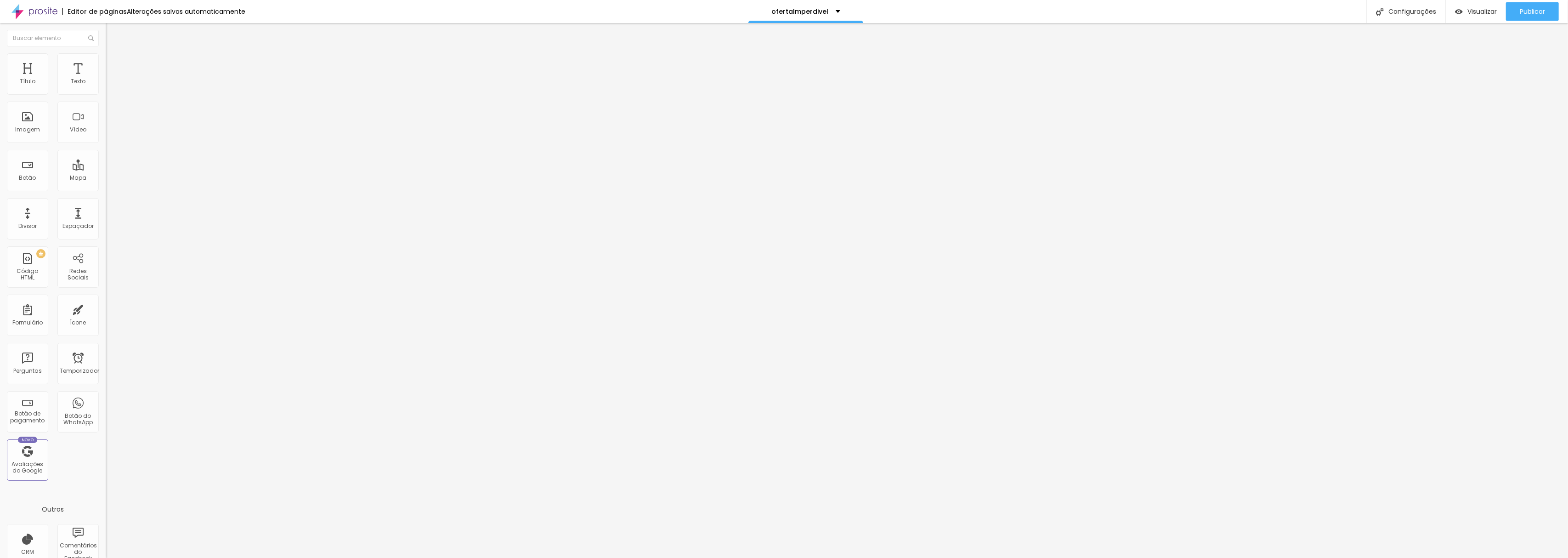
click at [949, 557] on div at bounding box center [784, 567] width 1568 height 8
drag, startPoint x: 43, startPoint y: 191, endPoint x: 0, endPoint y: 185, distance: 43.4
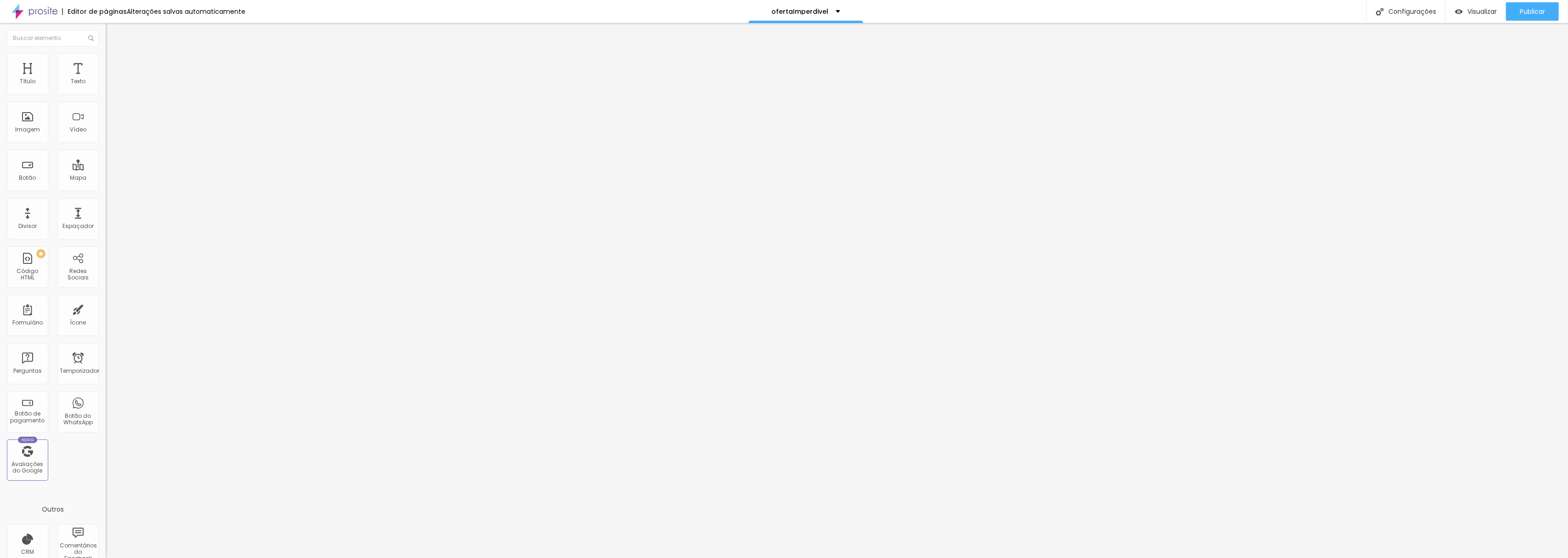
click at [105, 185] on div "Texto Peça seu álbum Alinhamento Tamanho Normal Pequeno Normal Grande Link URL …" at bounding box center [158, 139] width 105 height 134
paste input "www.clovisaugusto.com.br/contato"
click at [105, 200] on div at bounding box center [158, 200] width 105 height 0
drag, startPoint x: 45, startPoint y: 190, endPoint x: 0, endPoint y: 190, distance: 45.0
click at [105, 190] on div "Texto Peça o seu álbum Alinhamento Tamanho Normal Pequeno Normal Grande Link UR…" at bounding box center [158, 139] width 105 height 134
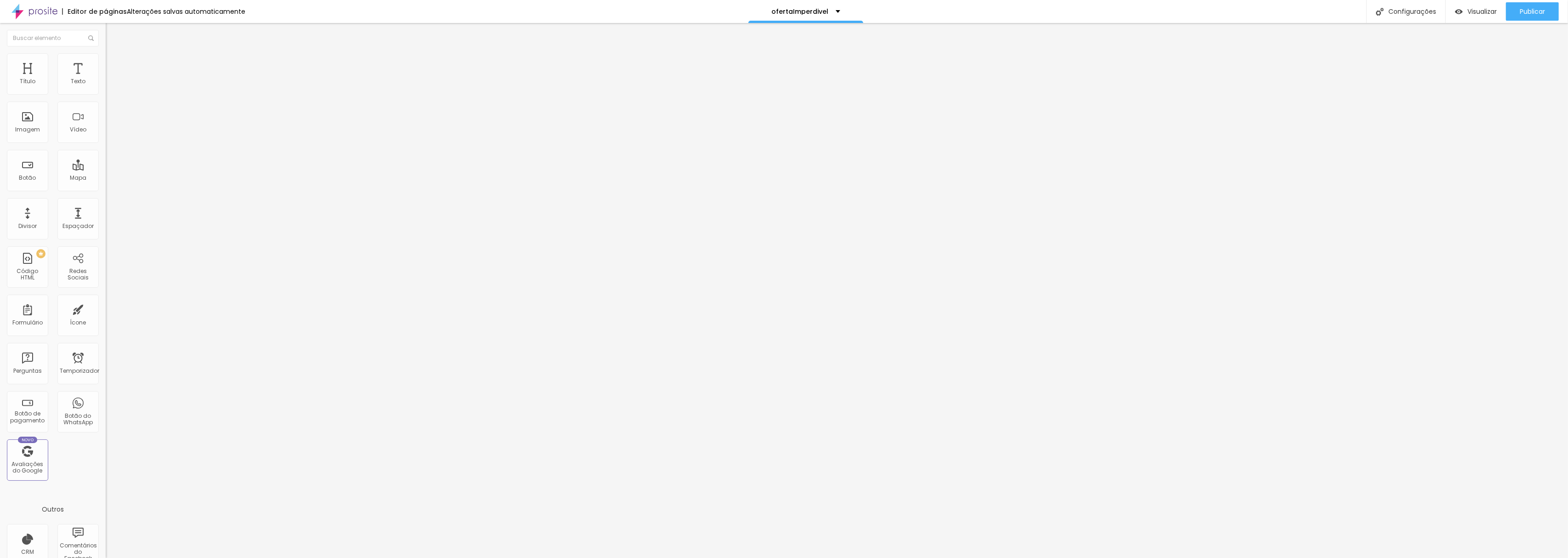
paste input "www.clovisaugusto.com.br/contato"
click at [105, 200] on div at bounding box center [158, 200] width 105 height 0
drag, startPoint x: 54, startPoint y: 191, endPoint x: 0, endPoint y: 192, distance: 54.0
click at [105, 192] on div "Texto Peça o seu álbum Alinhamento Tamanho Normal Pequeno Normal Grande Link UR…" at bounding box center [158, 139] width 105 height 134
paste input "www.clovisaugusto.com.br/contato"
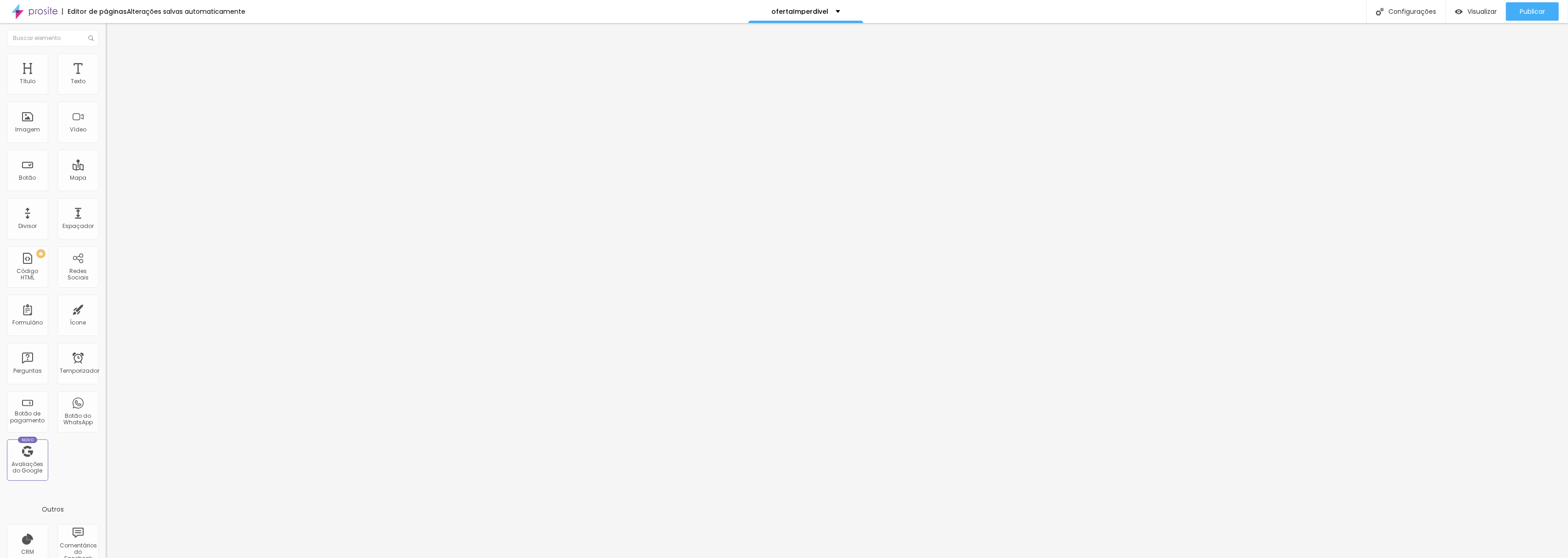
click at [105, 200] on div at bounding box center [158, 200] width 105 height 0
drag, startPoint x: 50, startPoint y: 189, endPoint x: 0, endPoint y: 188, distance: 50.0
click at [105, 188] on div "Texto ou solicite um orçamento Alinhamento Tamanho Normal Pequeno Normal Grande…" at bounding box center [158, 139] width 105 height 134
paste input "www.clovisaugusto.com.br/contato"
click at [105, 204] on div "Texto ou solicite um orçamento Alinhamento Tamanho Normal Pequeno Normal Grande…" at bounding box center [158, 139] width 105 height 134
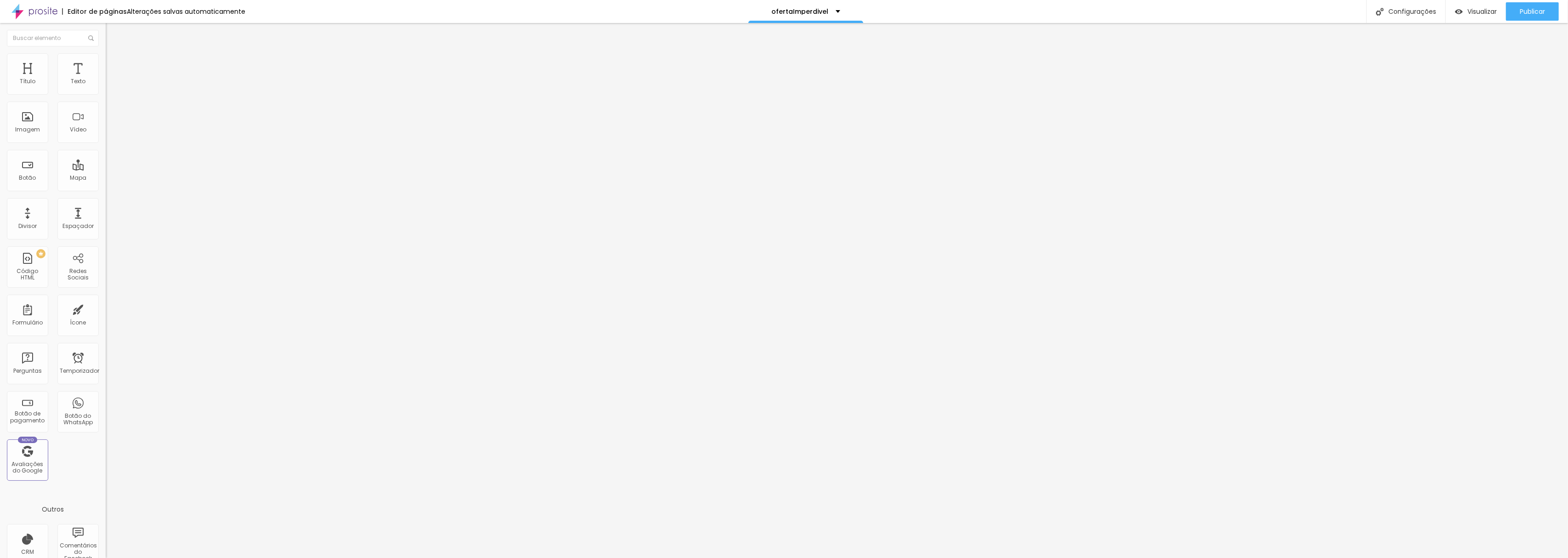
click at [105, 200] on div at bounding box center [158, 200] width 105 height 0
click at [1528, 11] on font "Publicar" at bounding box center [1533, 11] width 25 height 9
paste input "www.clovisaugusto.com.br/contatoclovis"
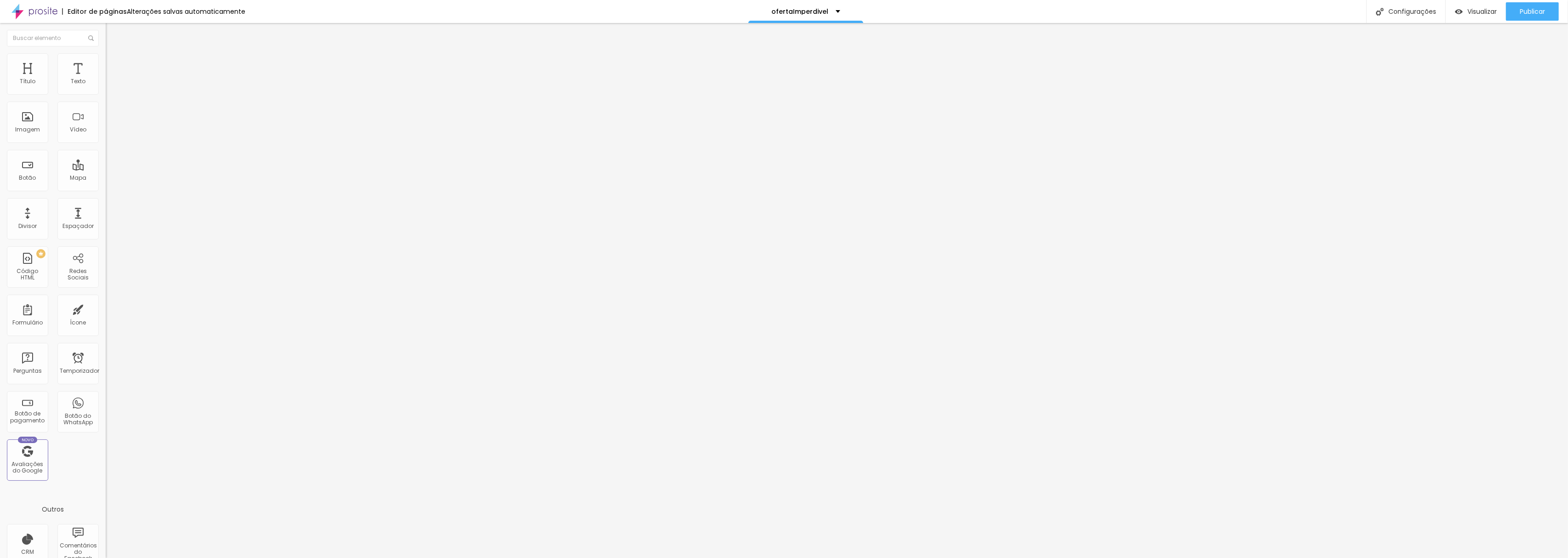
click at [105, 366] on div "Editar nulo Conteúdo Estilo Avançado Texto Peça seu álbum Alinhamento Tamanho N…" at bounding box center [158, 290] width 105 height 535
click at [1528, 7] on font "Publicar" at bounding box center [1533, 11] width 25 height 9
click at [105, 188] on input "www.clovisaugusto.com.br/contatoclovis" at bounding box center [160, 185] width 110 height 9
click at [105, 277] on div "Editar nulo Conteúdo Estilo Avançado Texto Peça seu álbum Alinhamento Tamanho N…" at bounding box center [158, 290] width 105 height 535
click at [1528, 7] on font "Publicar" at bounding box center [1533, 11] width 25 height 9
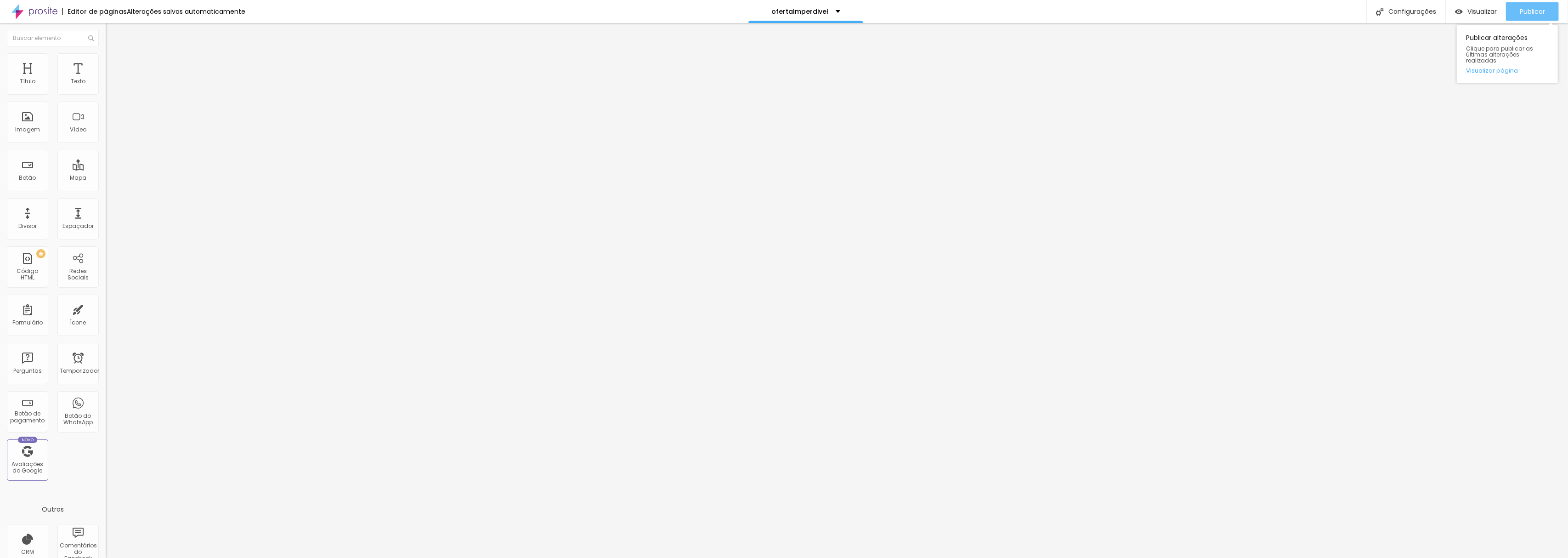
click at [1534, 4] on div "Publicar" at bounding box center [1533, 11] width 25 height 18
paste input "https://"
click at [105, 249] on div "Editar nulo Conteúdo Estilo Avançado Texto Peça seu álbum Alinhamento Tamanho N…" at bounding box center [158, 290] width 105 height 535
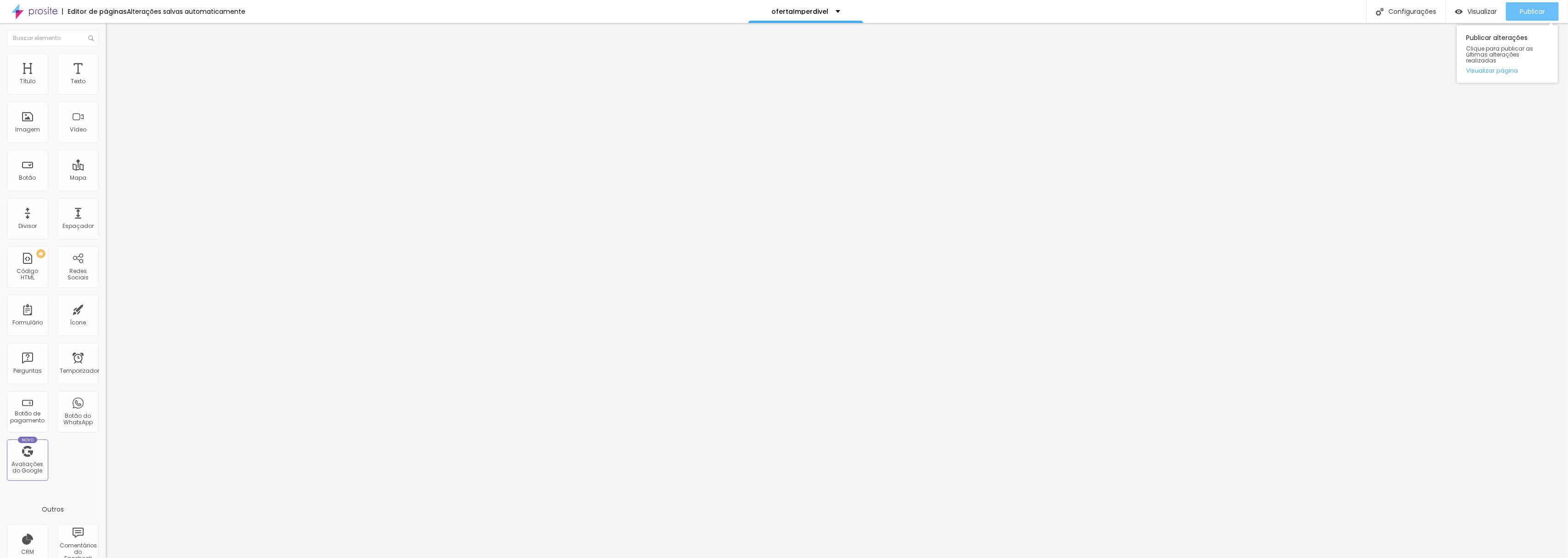
click at [1539, 7] on font "Publicar" at bounding box center [1533, 11] width 25 height 9
click at [1527, 11] on font "Publicar" at bounding box center [1533, 11] width 25 height 9
click at [1535, 11] on font "Publicar" at bounding box center [1533, 11] width 25 height 9
click at [1537, 7] on font "Publicar" at bounding box center [1533, 11] width 25 height 9
click at [1522, 11] on font "Publicar" at bounding box center [1533, 11] width 25 height 9
